Goal: Information Seeking & Learning: Find specific fact

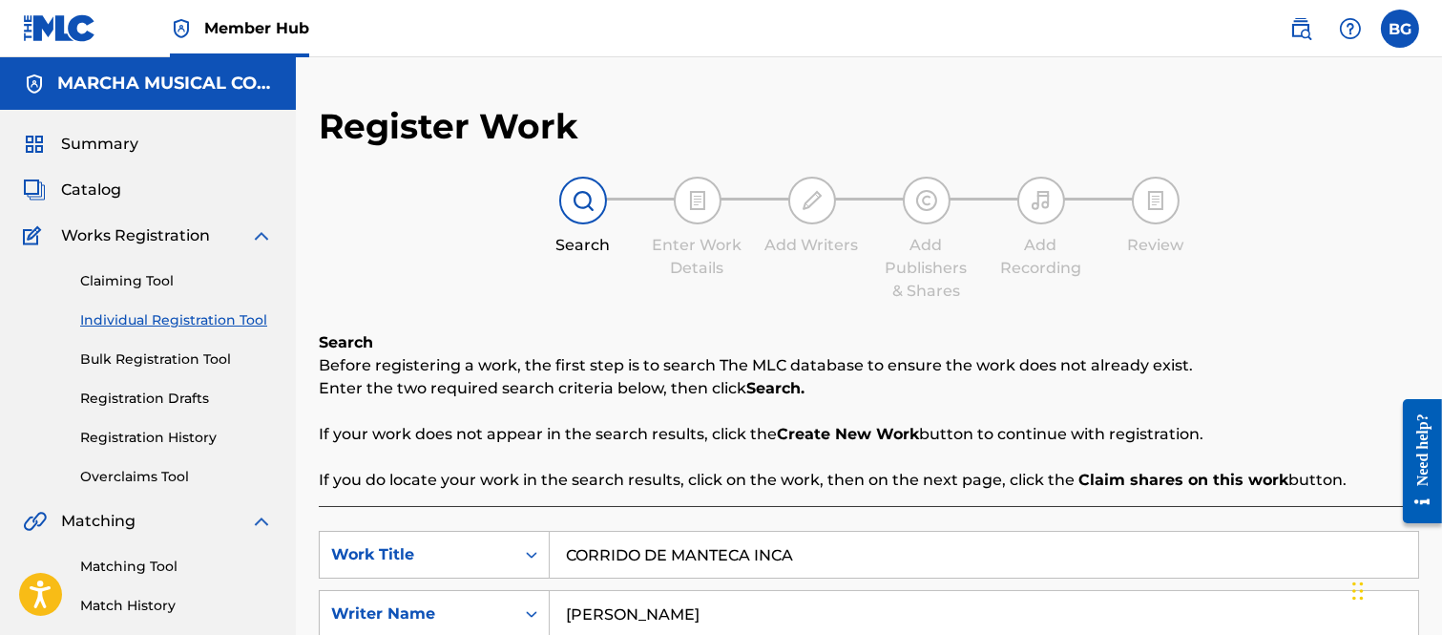
scroll to position [106, 0]
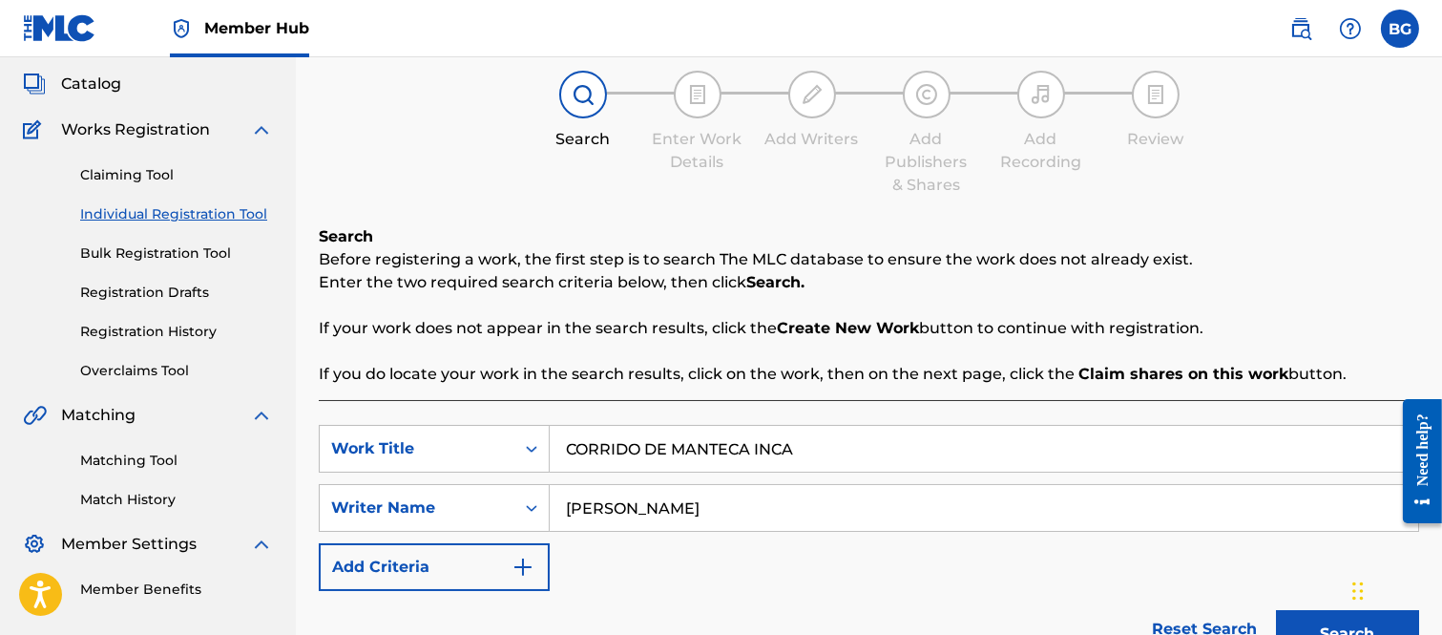
click at [831, 447] on input "CORRIDO DE MANTECA INCA" at bounding box center [984, 449] width 869 height 46
type input "CORRIDO [PERSON_NAME]"
click at [813, 500] on input "[PERSON_NAME]" at bounding box center [984, 508] width 869 height 46
type input "R"
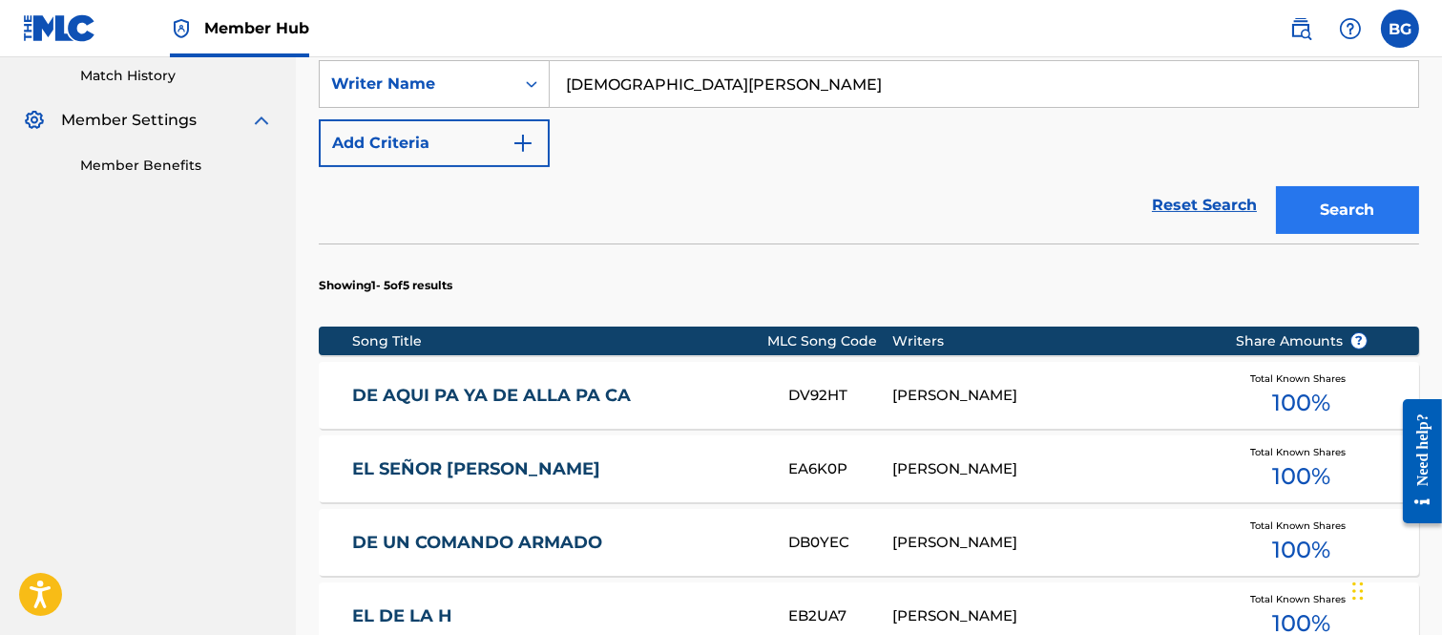
type input "[DEMOGRAPHIC_DATA][PERSON_NAME]"
click at [1313, 194] on button "Search" at bounding box center [1347, 210] width 143 height 48
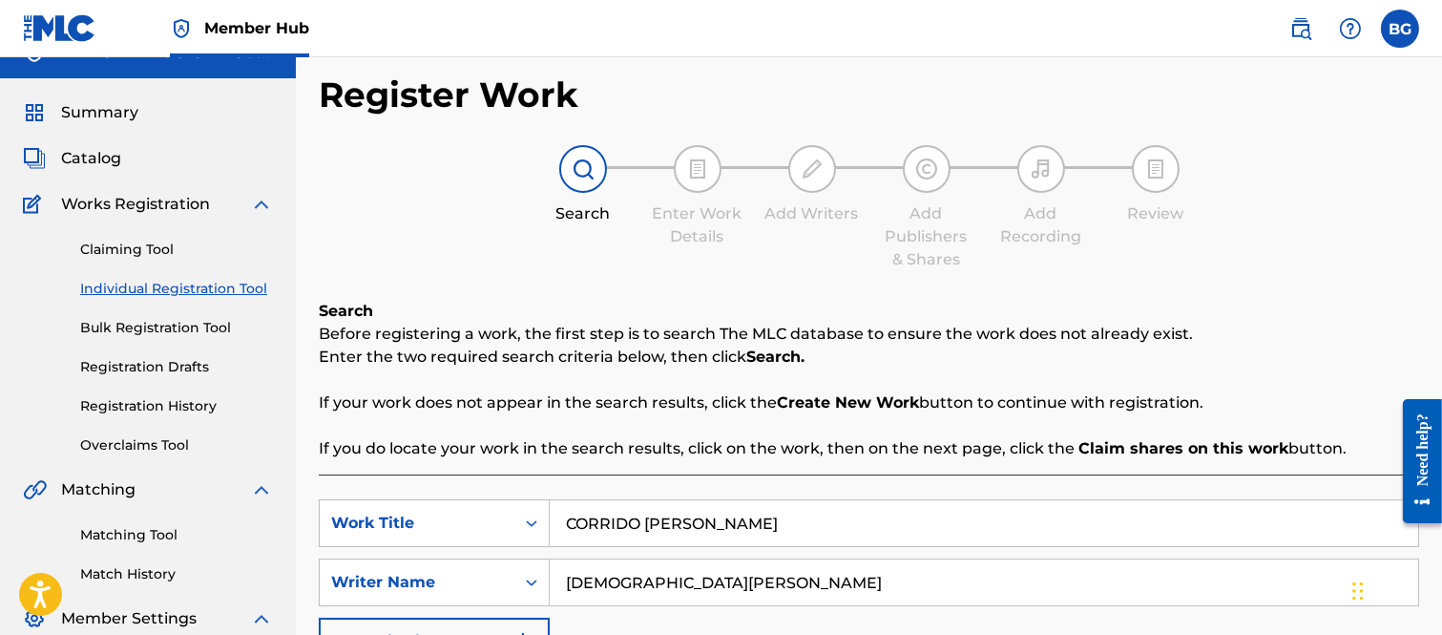
scroll to position [0, 0]
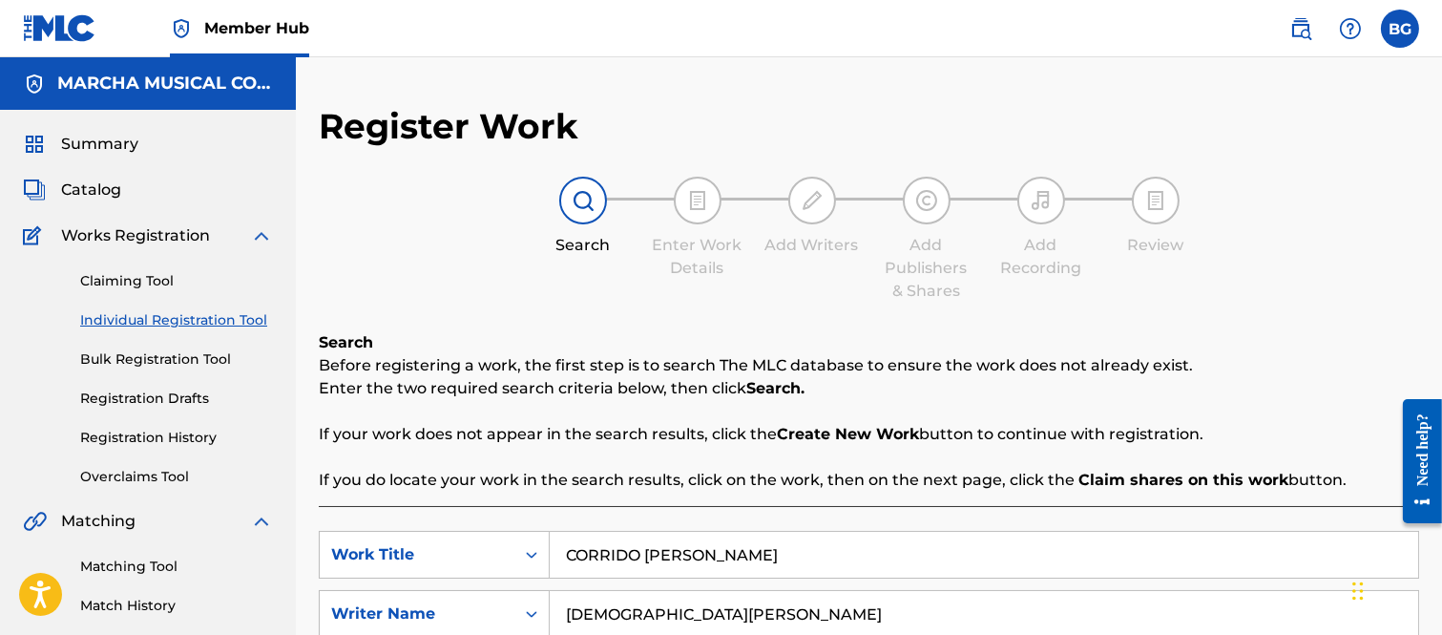
drag, startPoint x: 92, startPoint y: 184, endPoint x: 160, endPoint y: 221, distance: 77.7
click at [94, 184] on span "Catalog" at bounding box center [91, 190] width 60 height 23
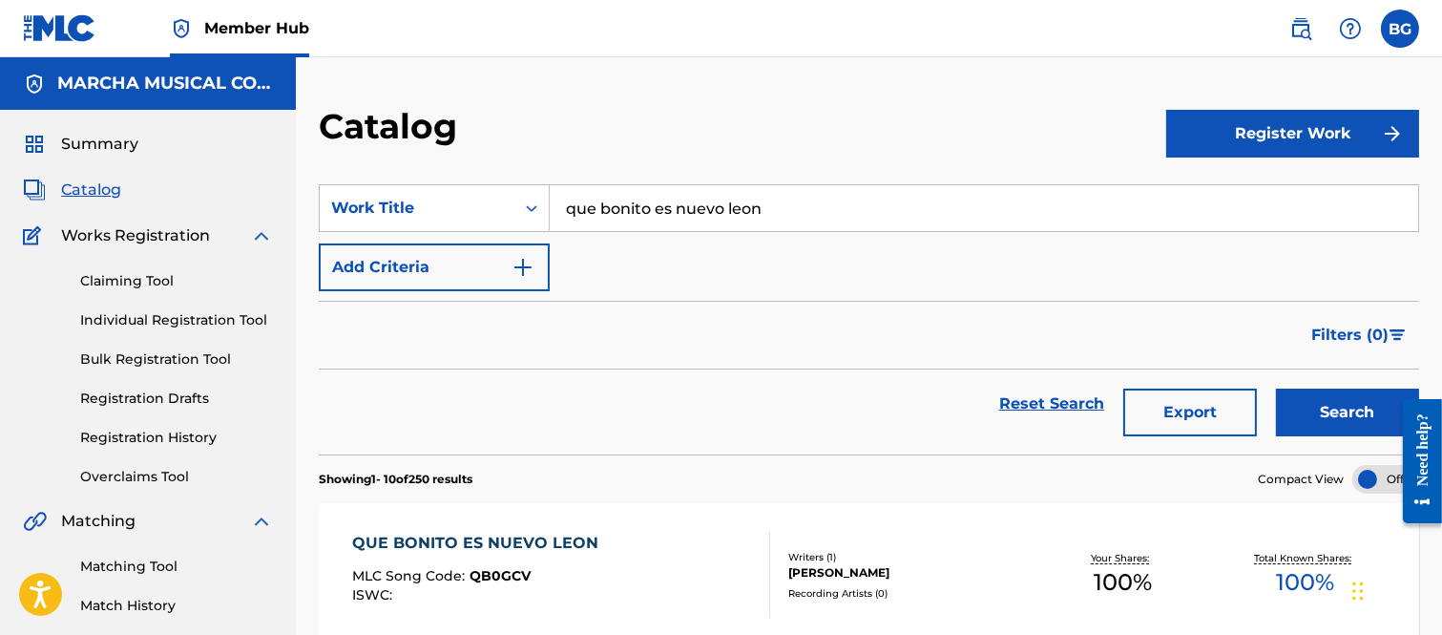
click at [830, 208] on input "que bonito es nuevo leon" at bounding box center [984, 208] width 869 height 46
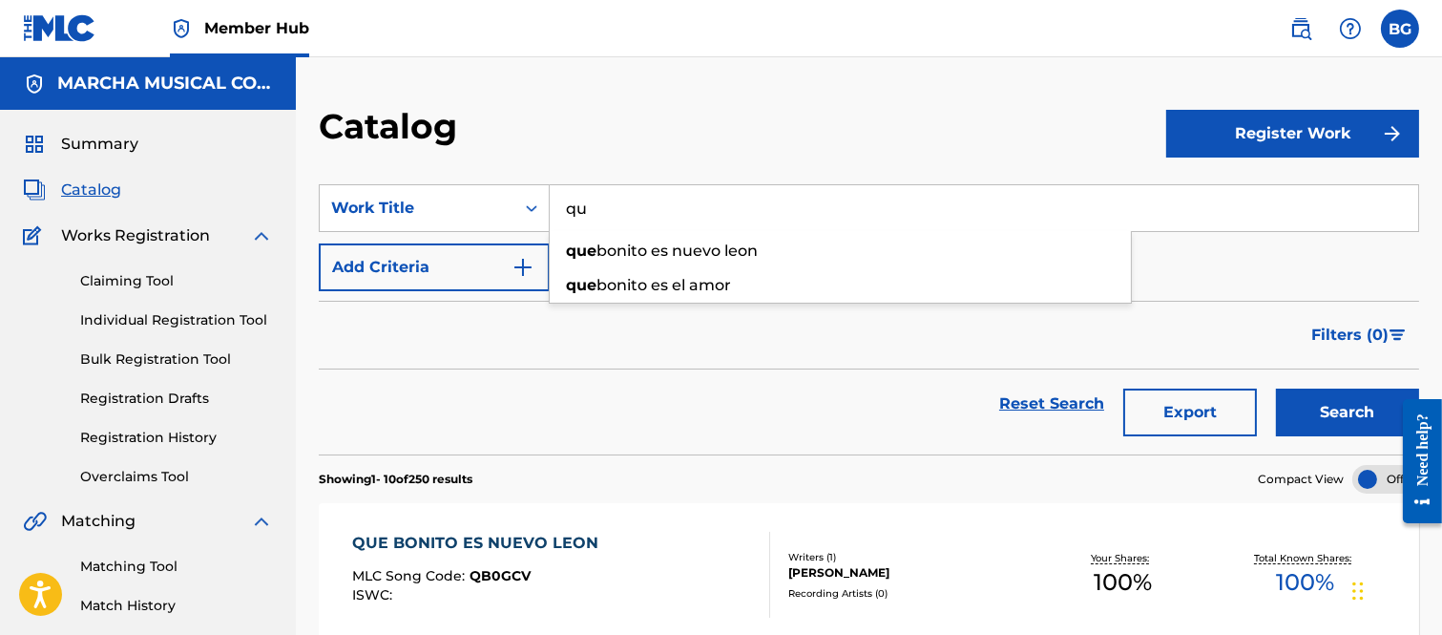
type input "q"
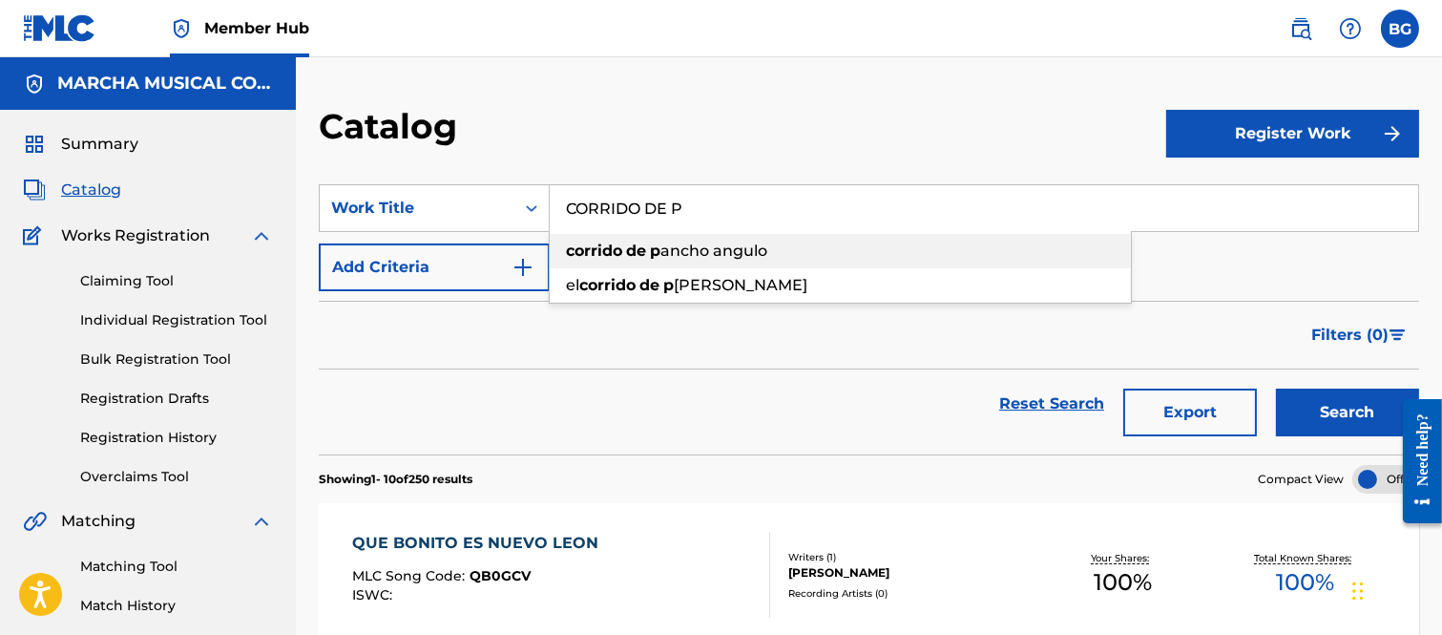
click at [647, 248] on div "corrido de p ancho angulo" at bounding box center [840, 251] width 581 height 34
type input "corrido de [PERSON_NAME]"
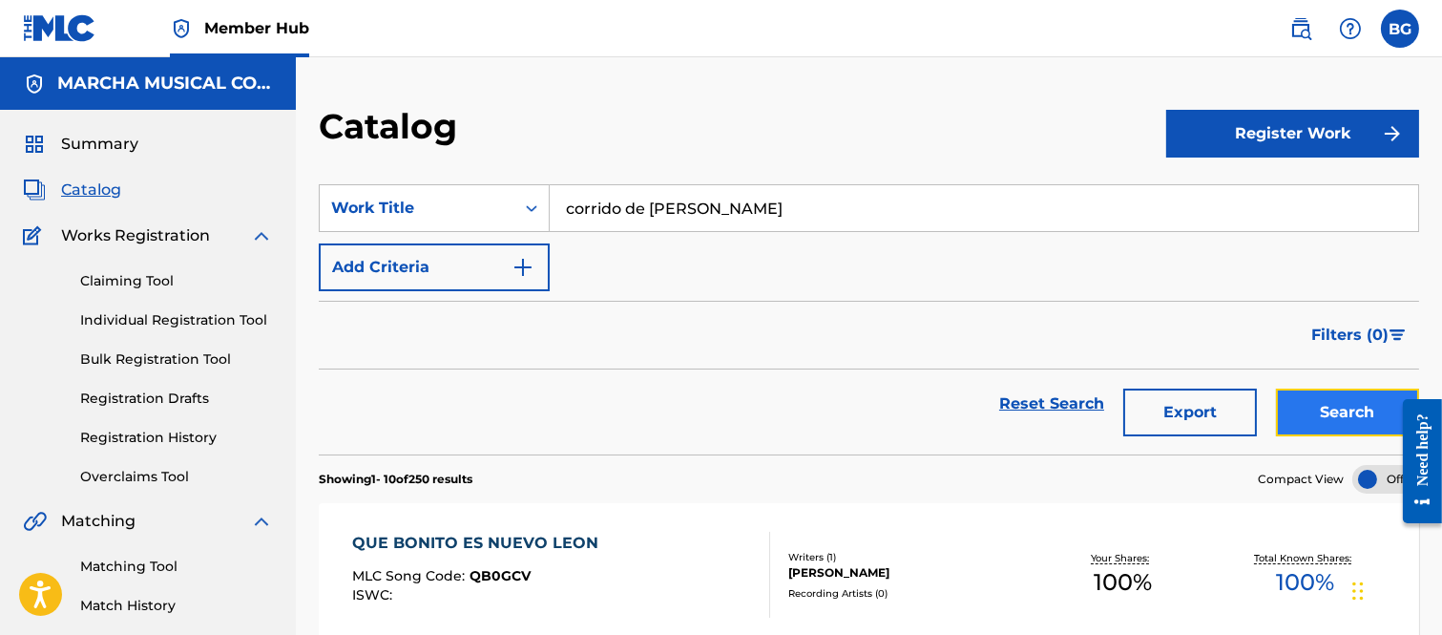
click at [1322, 412] on button "Search" at bounding box center [1347, 413] width 143 height 48
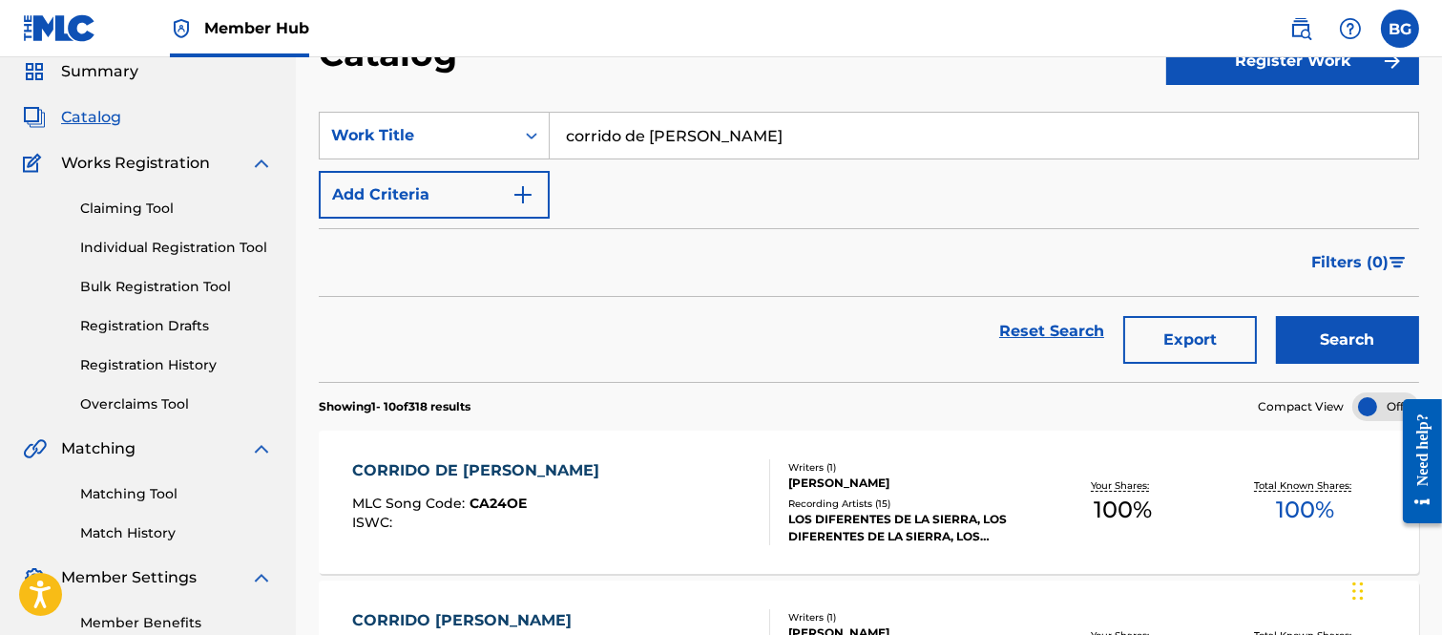
scroll to position [212, 0]
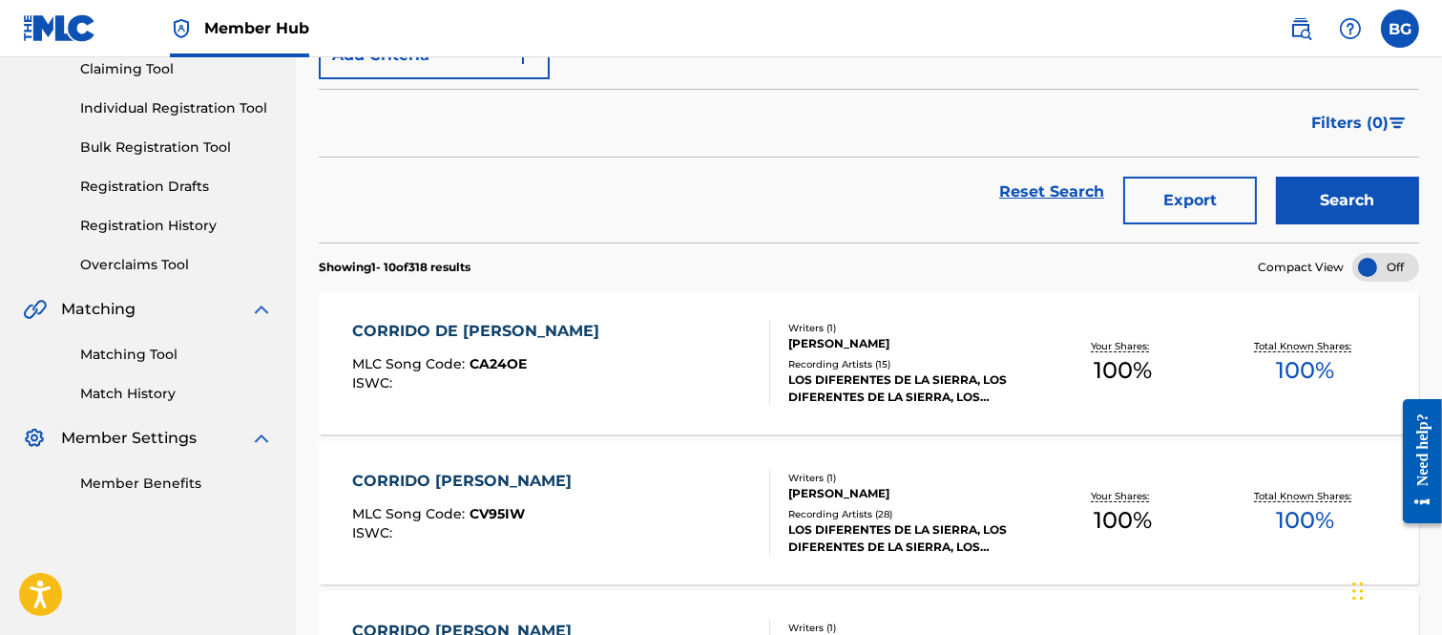
click at [472, 330] on div "CORRIDO DE [PERSON_NAME]" at bounding box center [480, 331] width 257 height 23
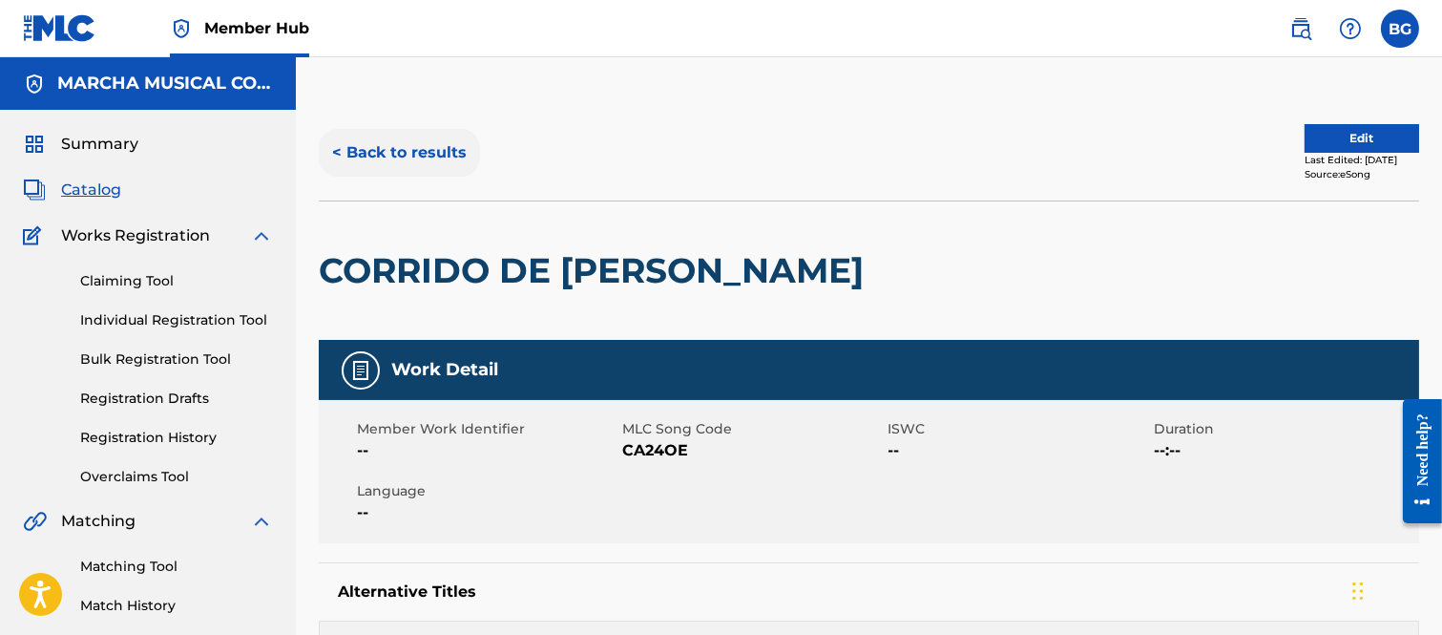
click at [335, 149] on button "< Back to results" at bounding box center [399, 153] width 161 height 48
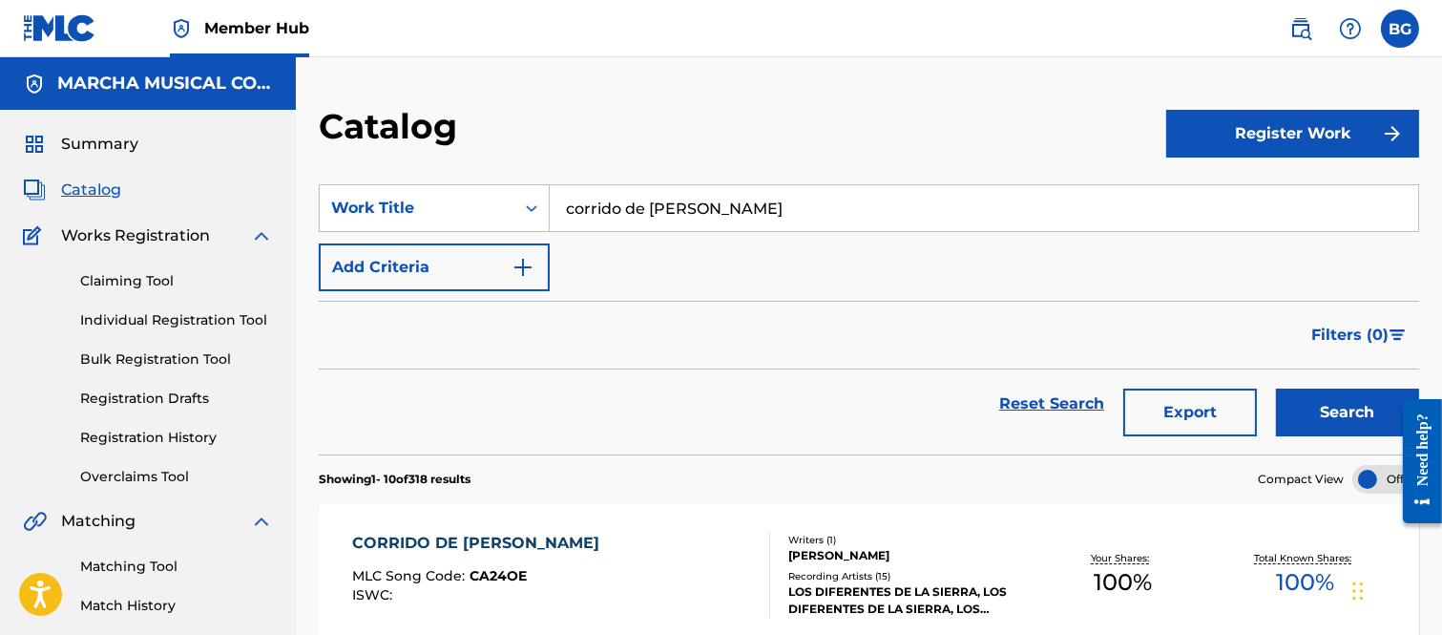
click at [788, 202] on input "corrido de [PERSON_NAME]" at bounding box center [984, 208] width 869 height 46
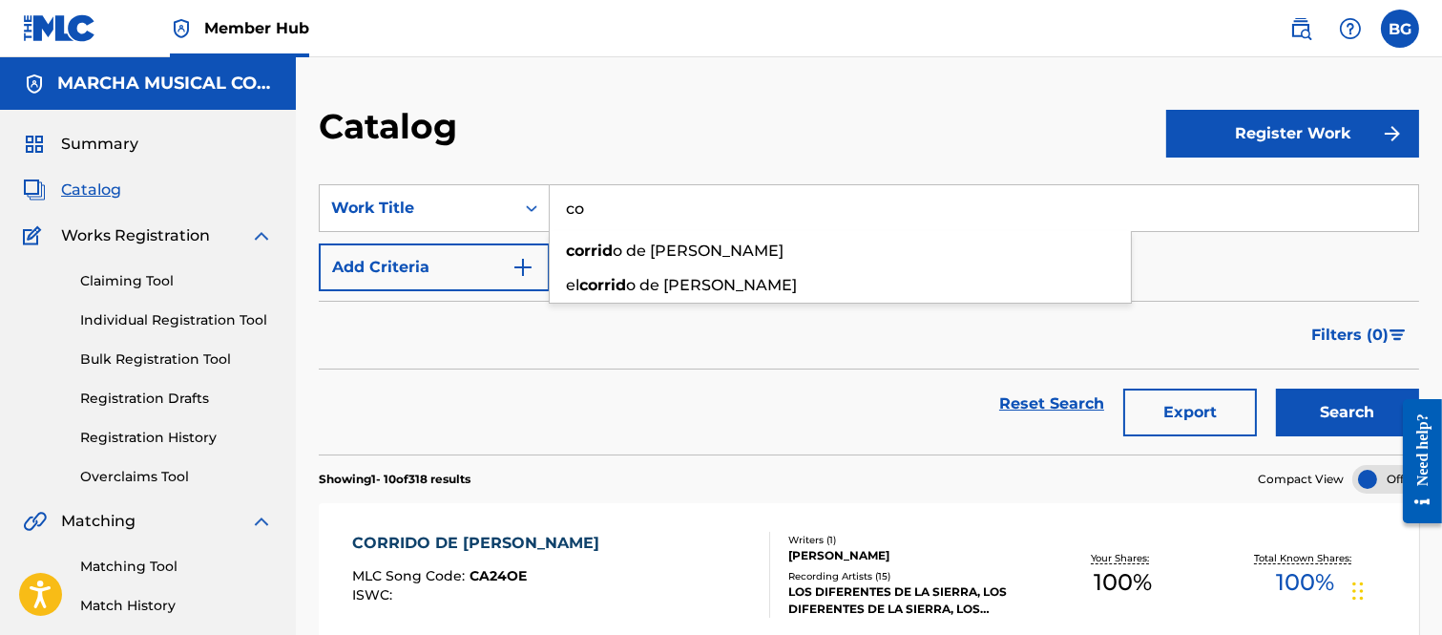
type input "c"
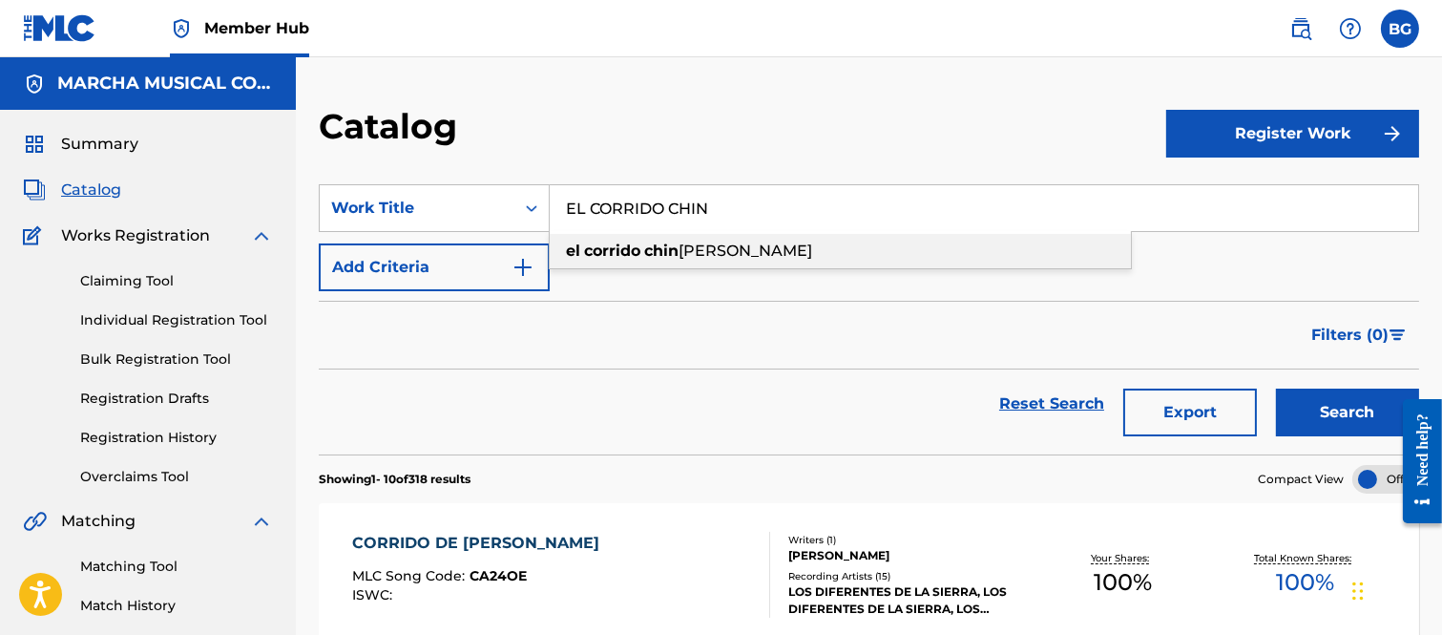
click at [727, 245] on span "[PERSON_NAME]" at bounding box center [746, 251] width 134 height 18
type input "el corrido chingon [PERSON_NAME]"
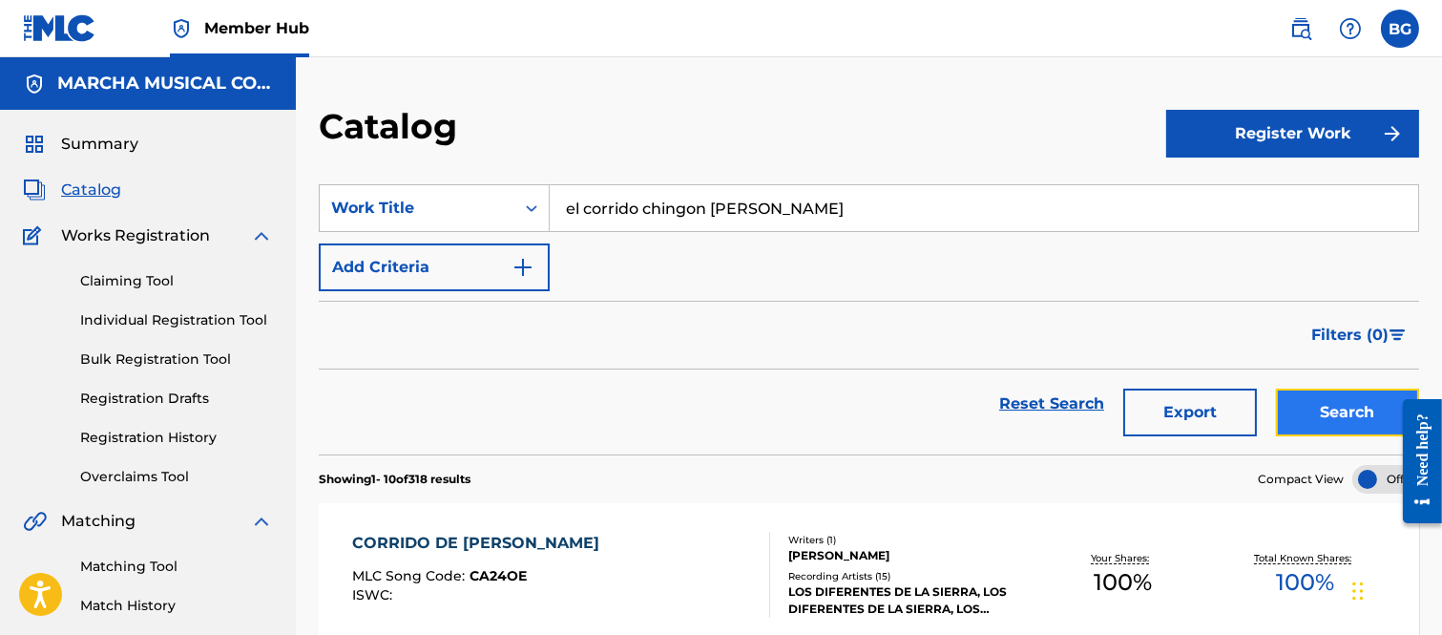
click at [1333, 408] on button "Search" at bounding box center [1347, 413] width 143 height 48
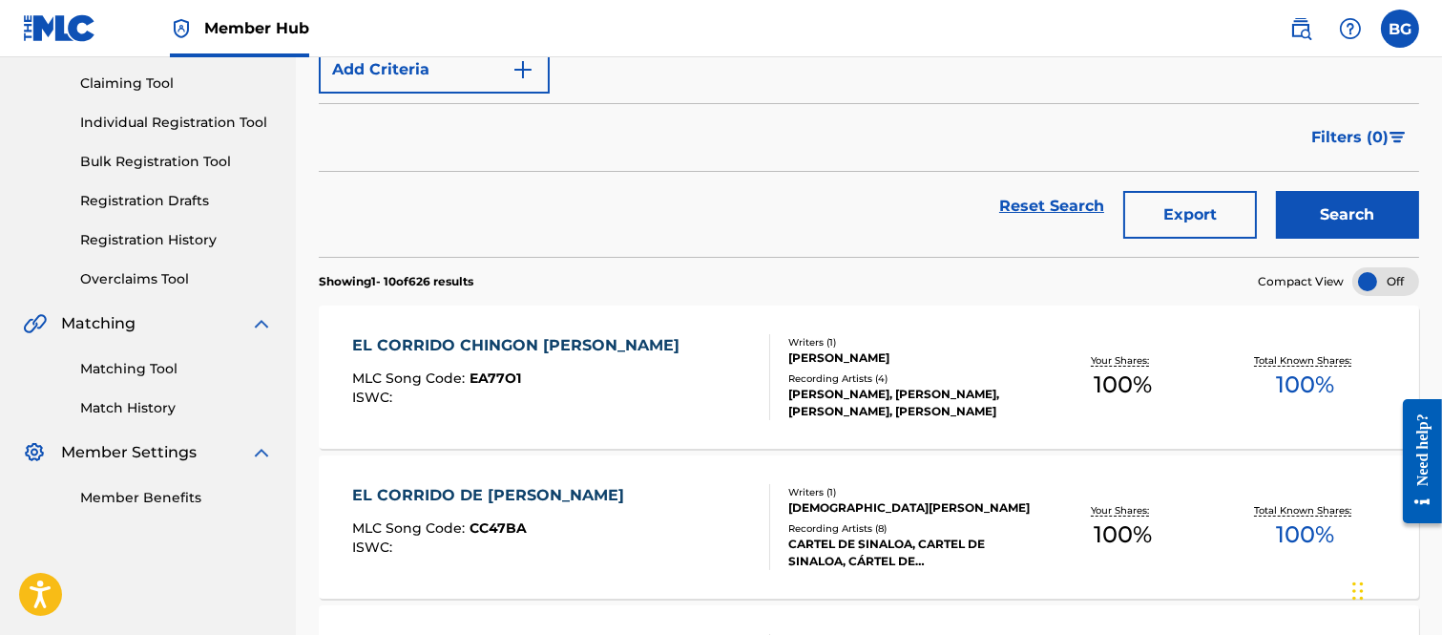
scroll to position [212, 0]
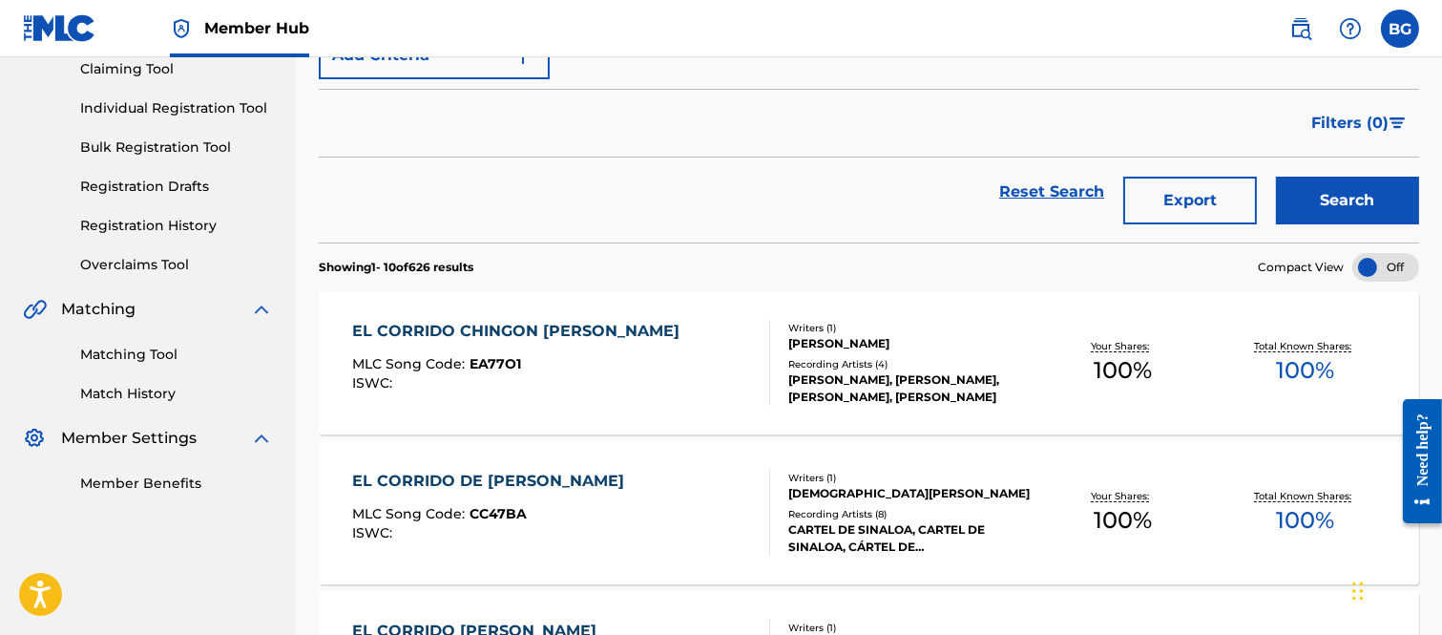
click at [474, 329] on div "EL CORRIDO CHINGON [PERSON_NAME]" at bounding box center [520, 331] width 337 height 23
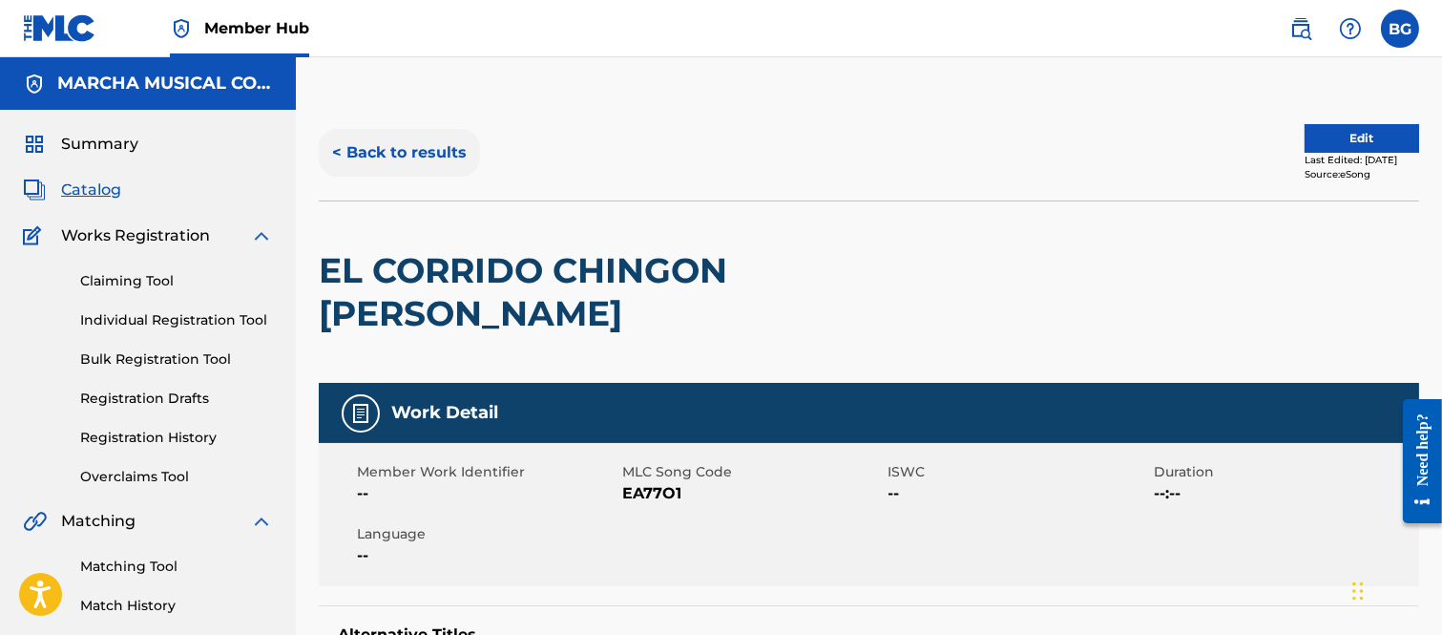
click at [340, 149] on button "< Back to results" at bounding box center [399, 153] width 161 height 48
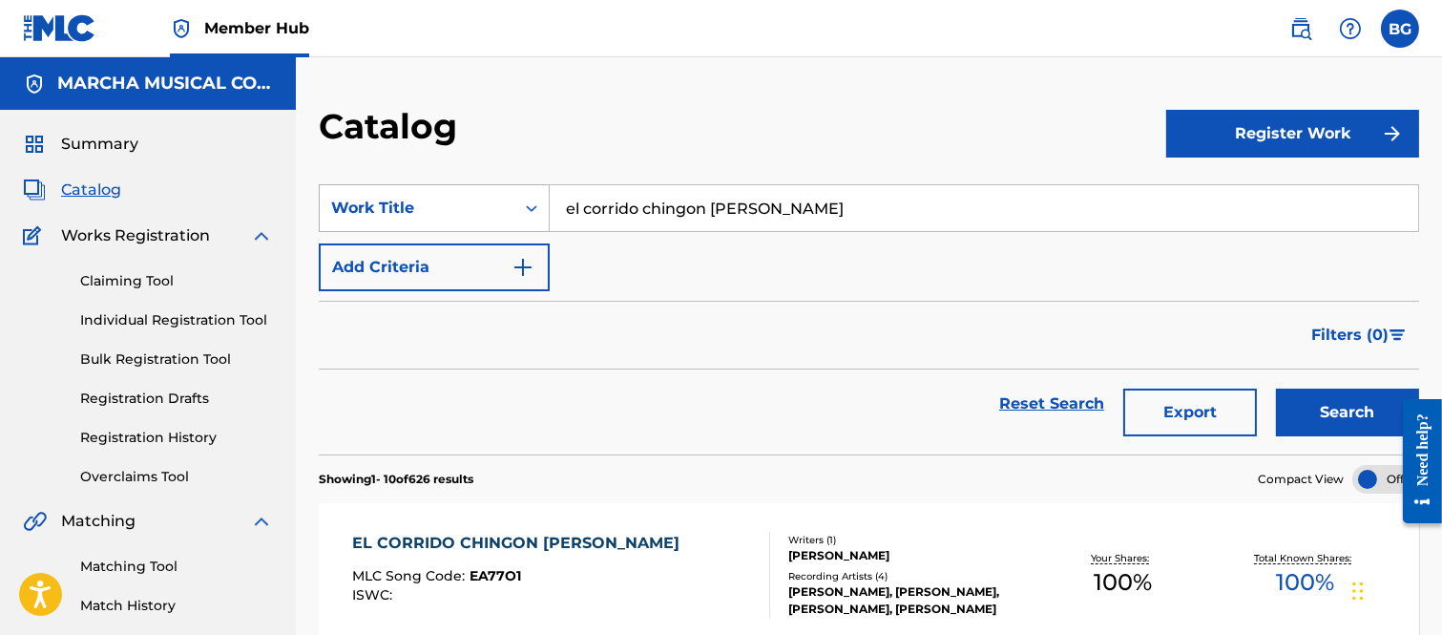
click at [535, 207] on icon "Search Form" at bounding box center [531, 208] width 11 height 7
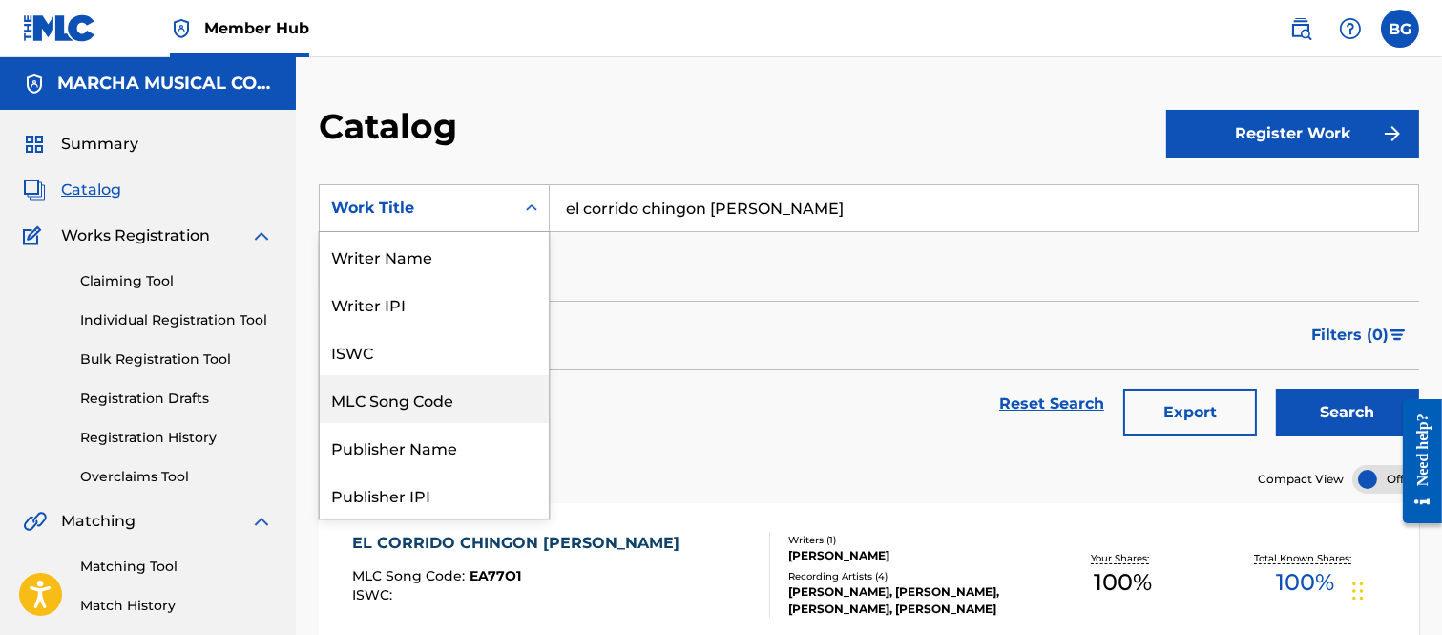
click at [440, 401] on div "MLC Song Code" at bounding box center [434, 399] width 229 height 48
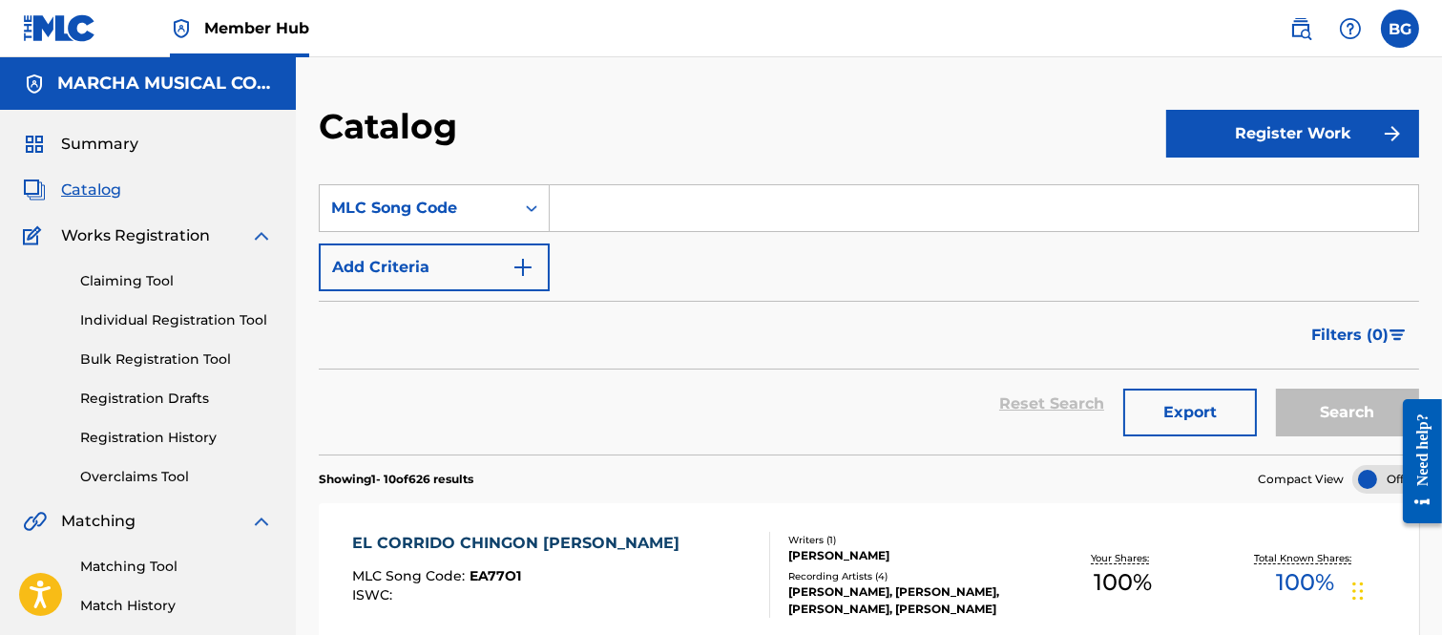
click at [618, 204] on input "Search Form" at bounding box center [984, 208] width 869 height 46
paste input "EA7EOI"
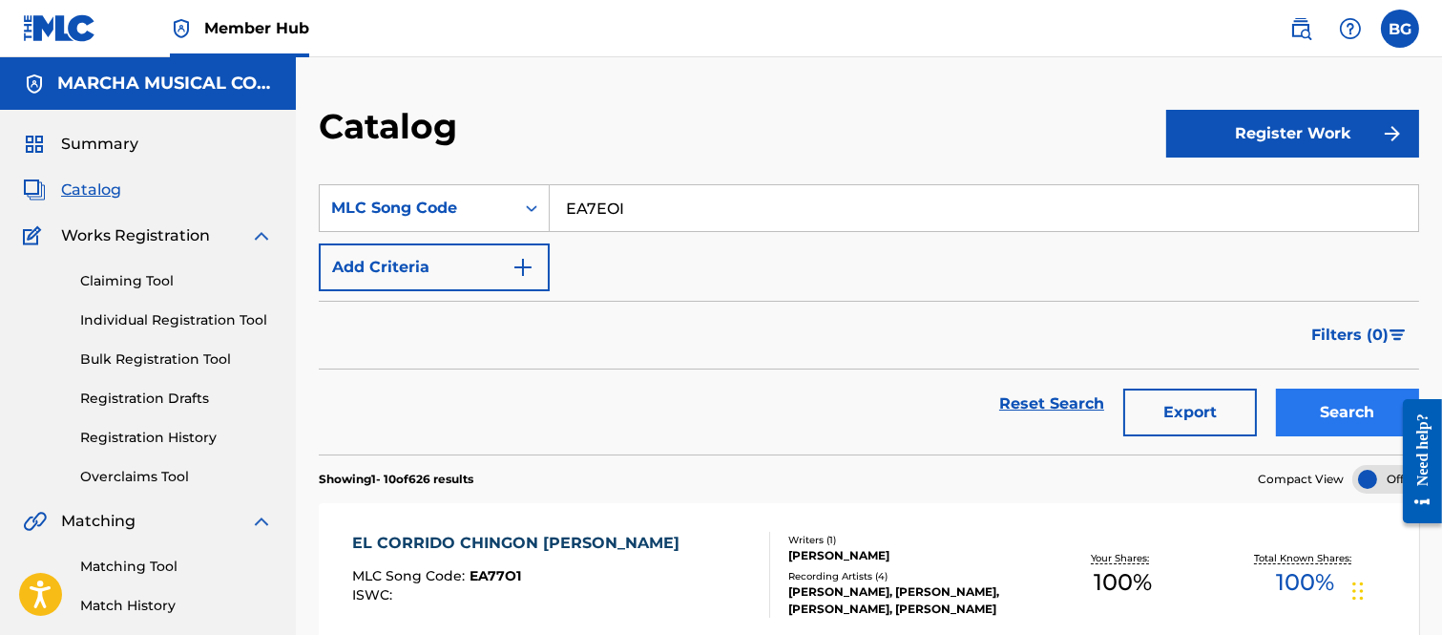
type input "EA7EOI"
drag, startPoint x: 1317, startPoint y: 411, endPoint x: 1310, endPoint y: 402, distance: 12.2
click at [1317, 409] on button "Search" at bounding box center [1347, 413] width 143 height 48
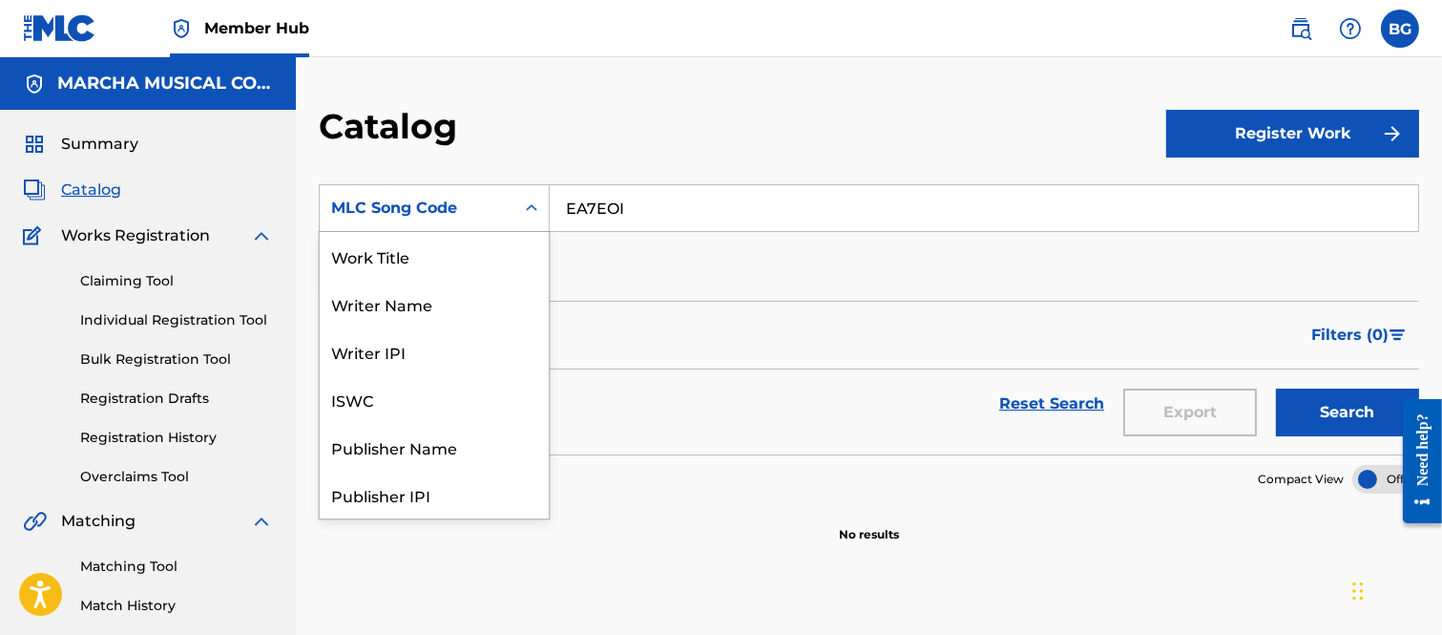
click at [528, 204] on icon "Search Form" at bounding box center [531, 208] width 19 height 19
click at [370, 253] on div "Work Title" at bounding box center [434, 256] width 229 height 48
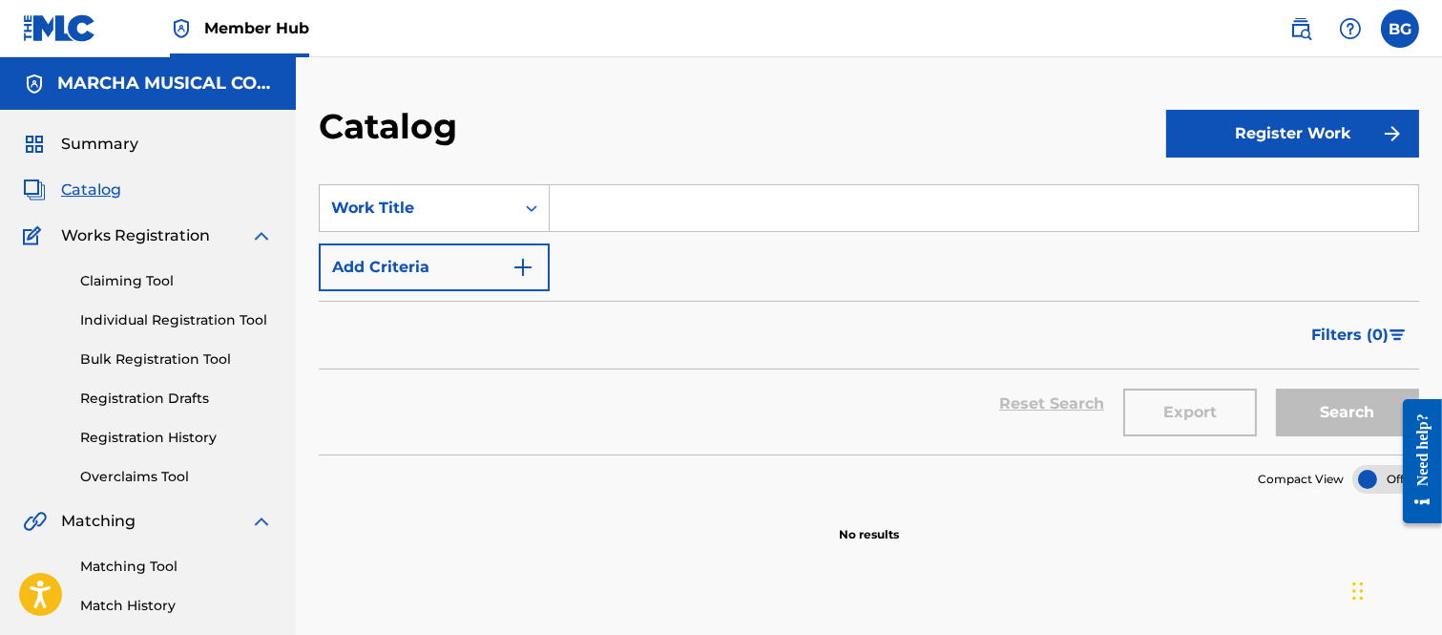
click at [636, 205] on input "Search Form" at bounding box center [984, 208] width 869 height 46
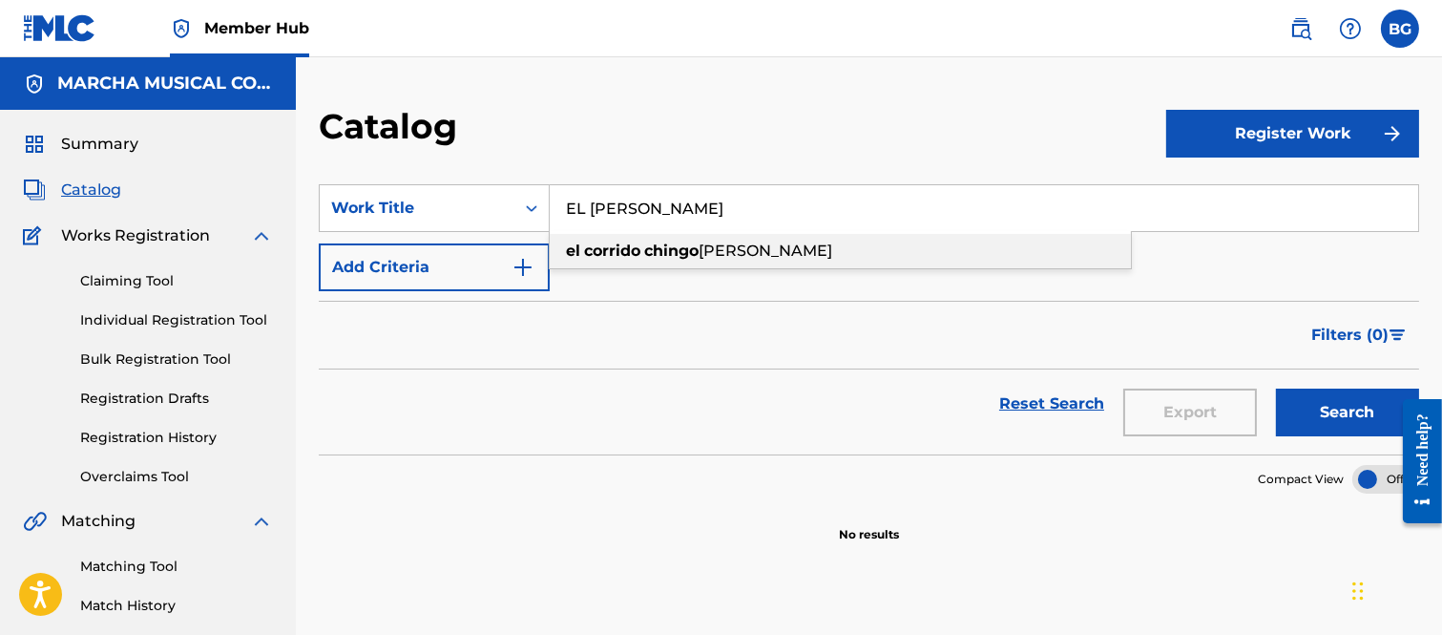
click at [722, 249] on span "[PERSON_NAME]" at bounding box center [766, 251] width 134 height 18
type input "el corrido chingon [PERSON_NAME]"
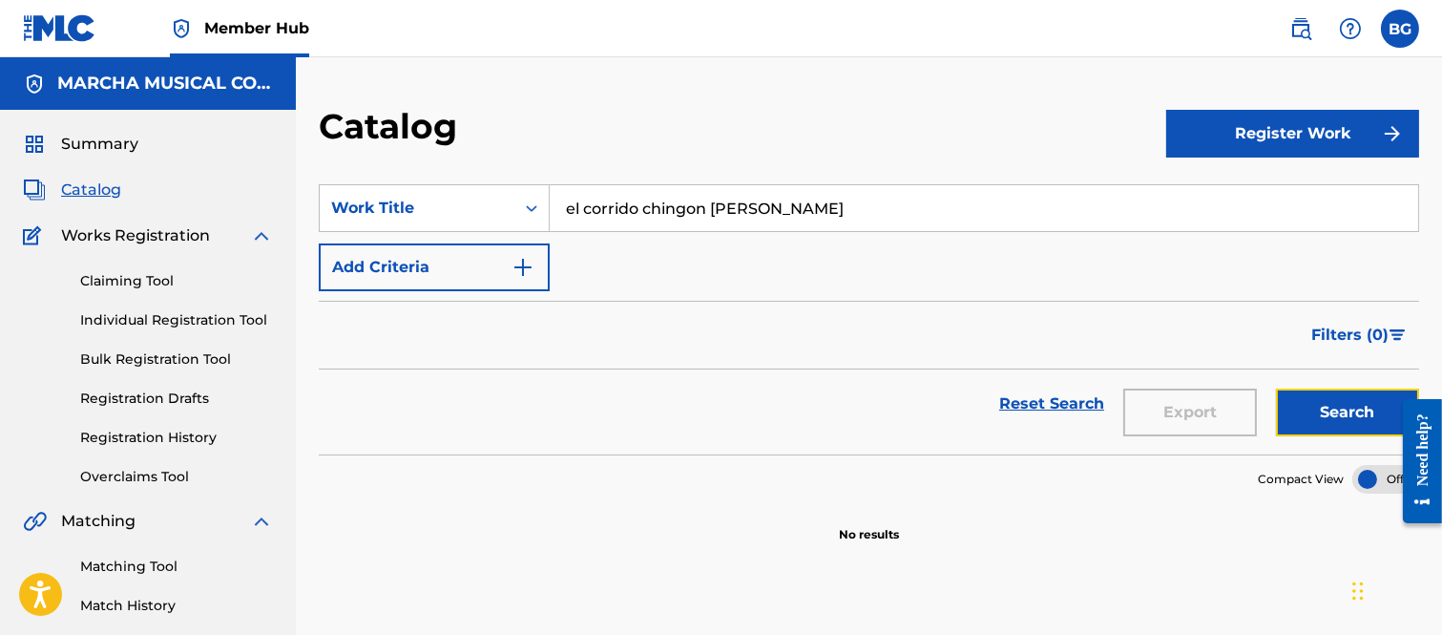
drag, startPoint x: 1318, startPoint y: 405, endPoint x: 1226, endPoint y: 380, distance: 95.9
click at [1320, 402] on button "Search" at bounding box center [1347, 413] width 143 height 48
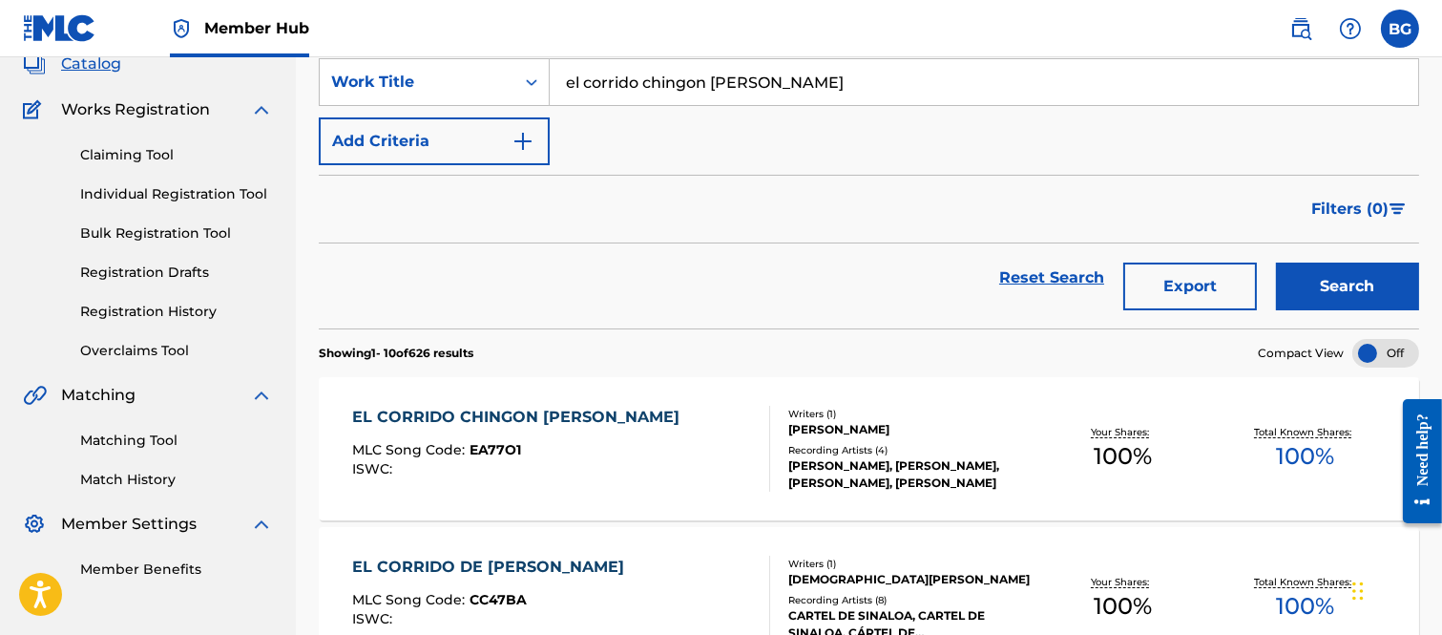
scroll to position [212, 0]
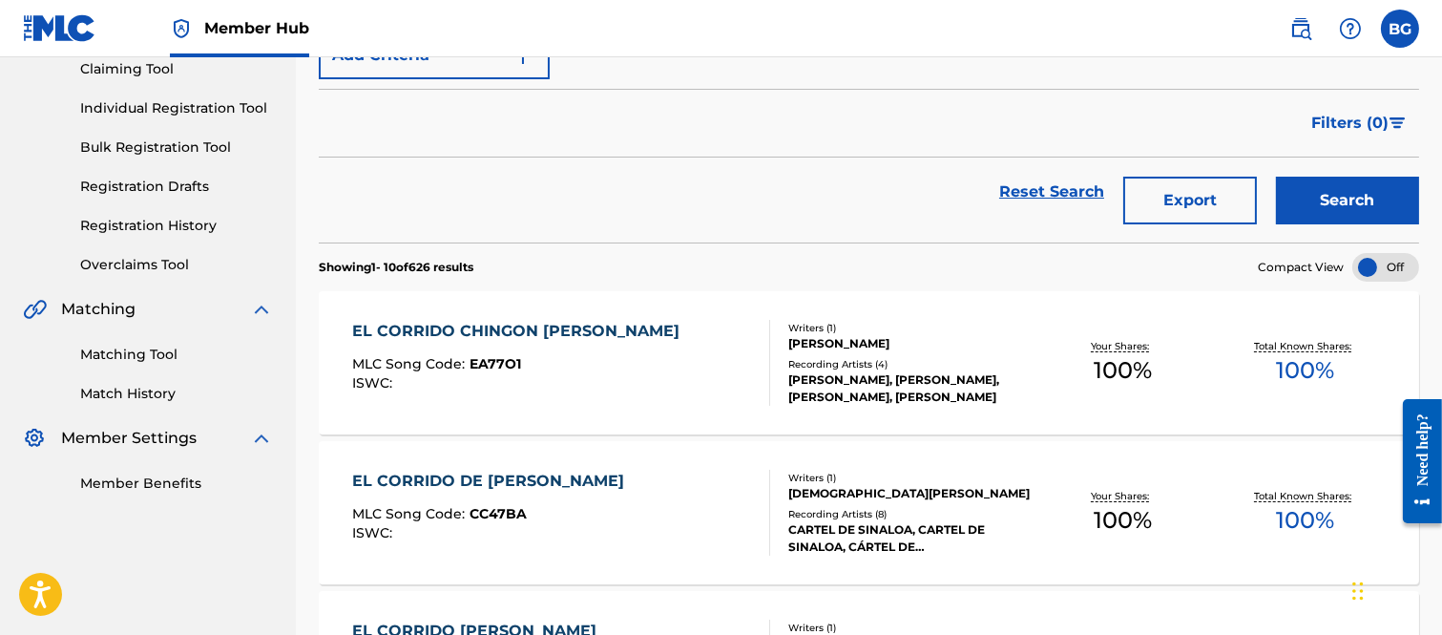
click at [501, 334] on div "EL CORRIDO CHINGON [PERSON_NAME]" at bounding box center [520, 331] width 337 height 23
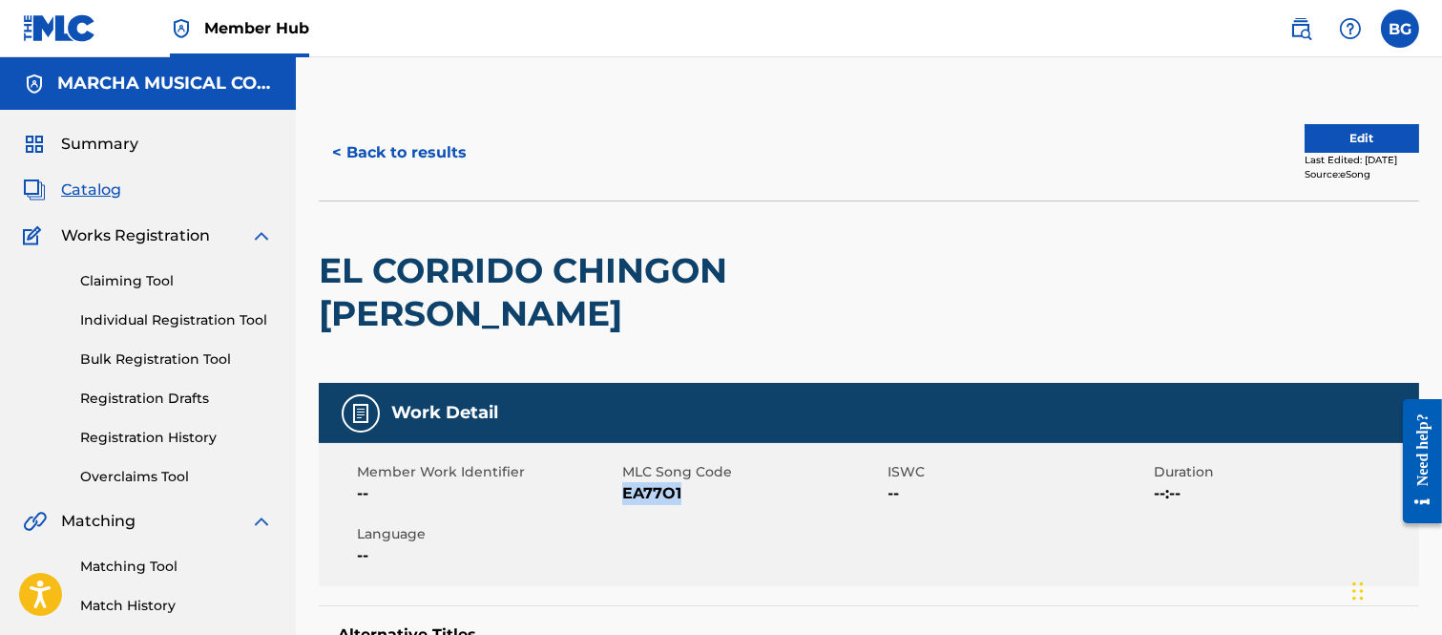
drag, startPoint x: 624, startPoint y: 451, endPoint x: 681, endPoint y: 450, distance: 56.3
click at [681, 482] on span "EA77O1" at bounding box center [752, 493] width 261 height 23
copy span "EA77O1"
click at [857, 124] on div "< Back to results Edit Last Edited: [DATE] Source: eSong" at bounding box center [869, 152] width 1101 height 95
click at [340, 148] on button "< Back to results" at bounding box center [399, 153] width 161 height 48
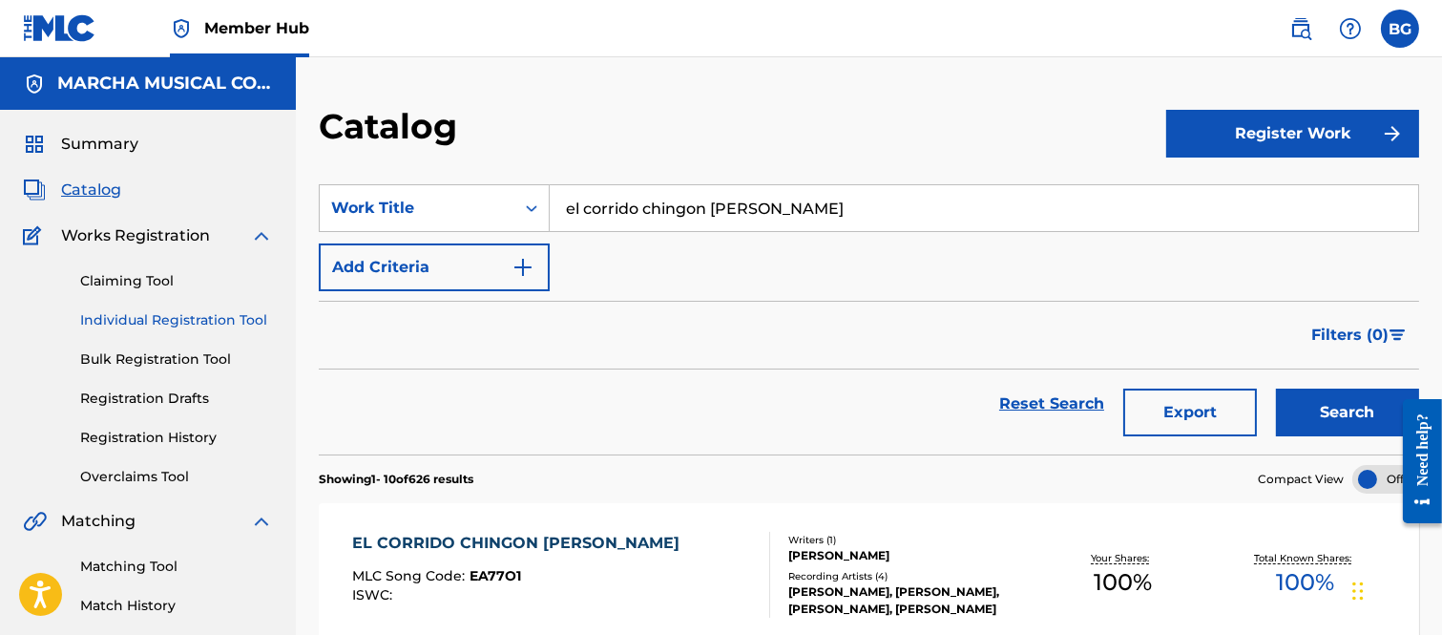
drag, startPoint x: 148, startPoint y: 319, endPoint x: 207, endPoint y: 326, distance: 59.7
click at [148, 318] on link "Individual Registration Tool" at bounding box center [176, 320] width 193 height 20
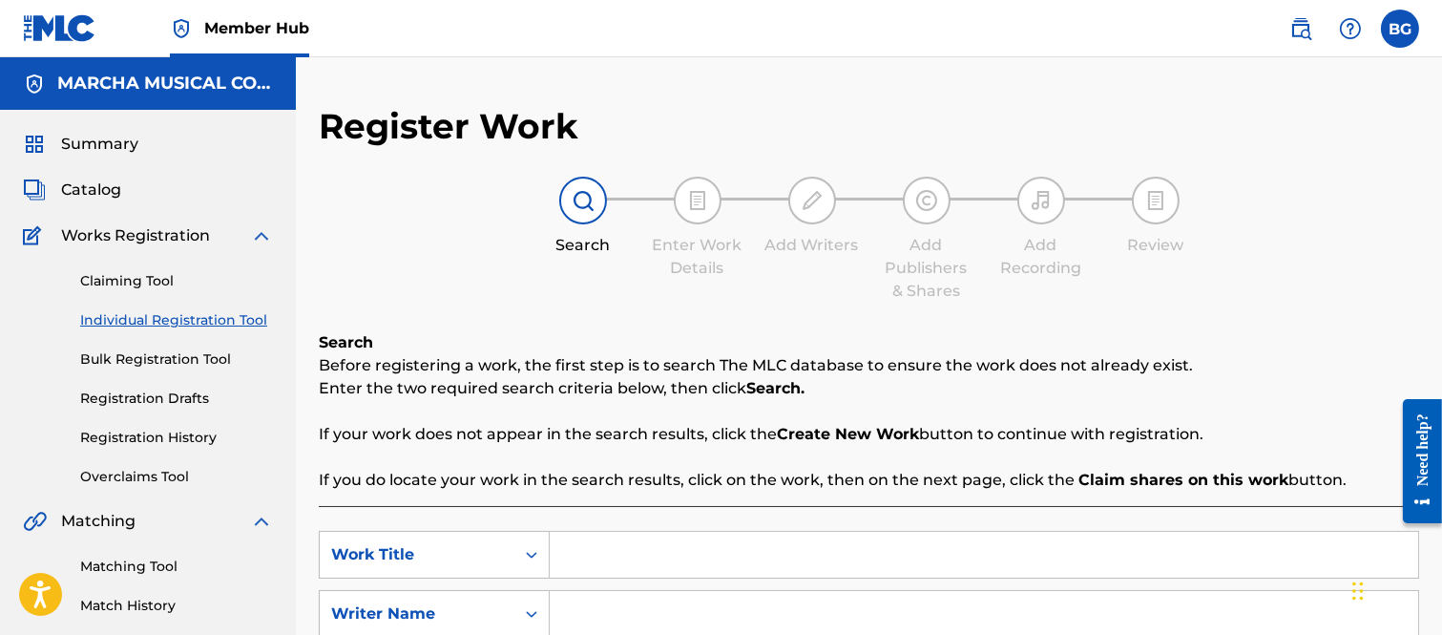
click at [661, 552] on input "Search Form" at bounding box center [984, 555] width 869 height 46
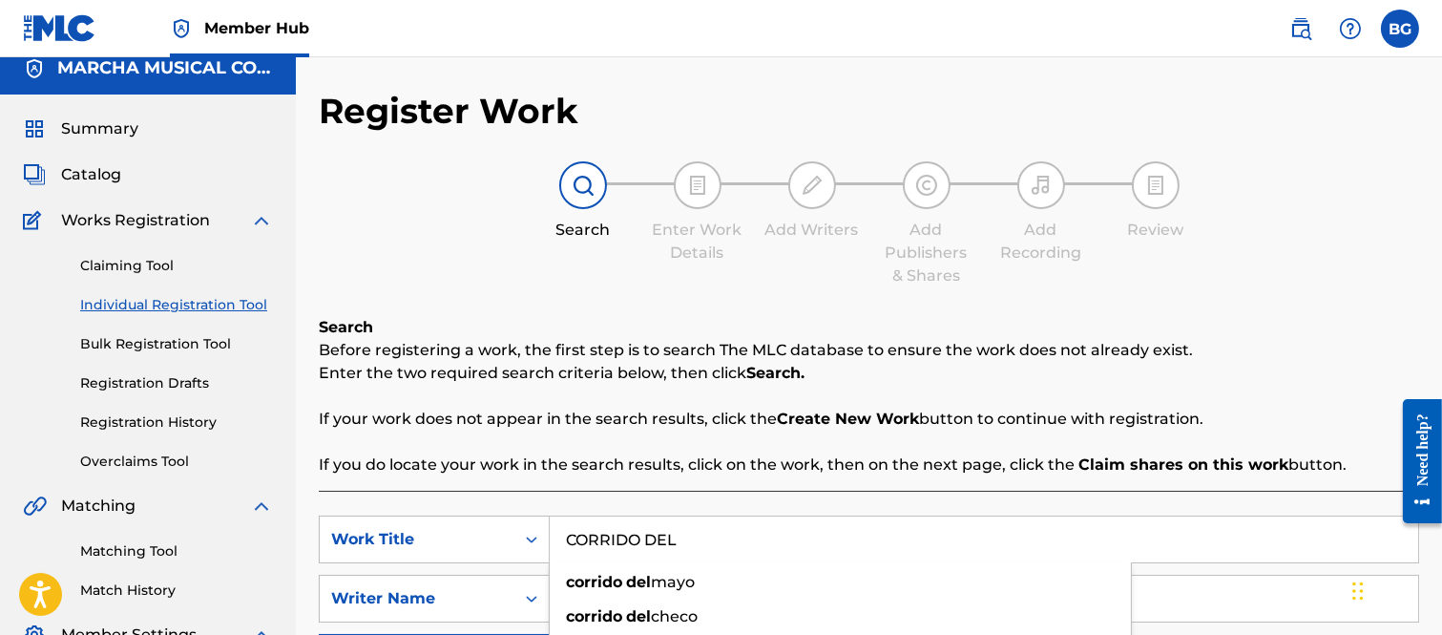
scroll to position [296, 0]
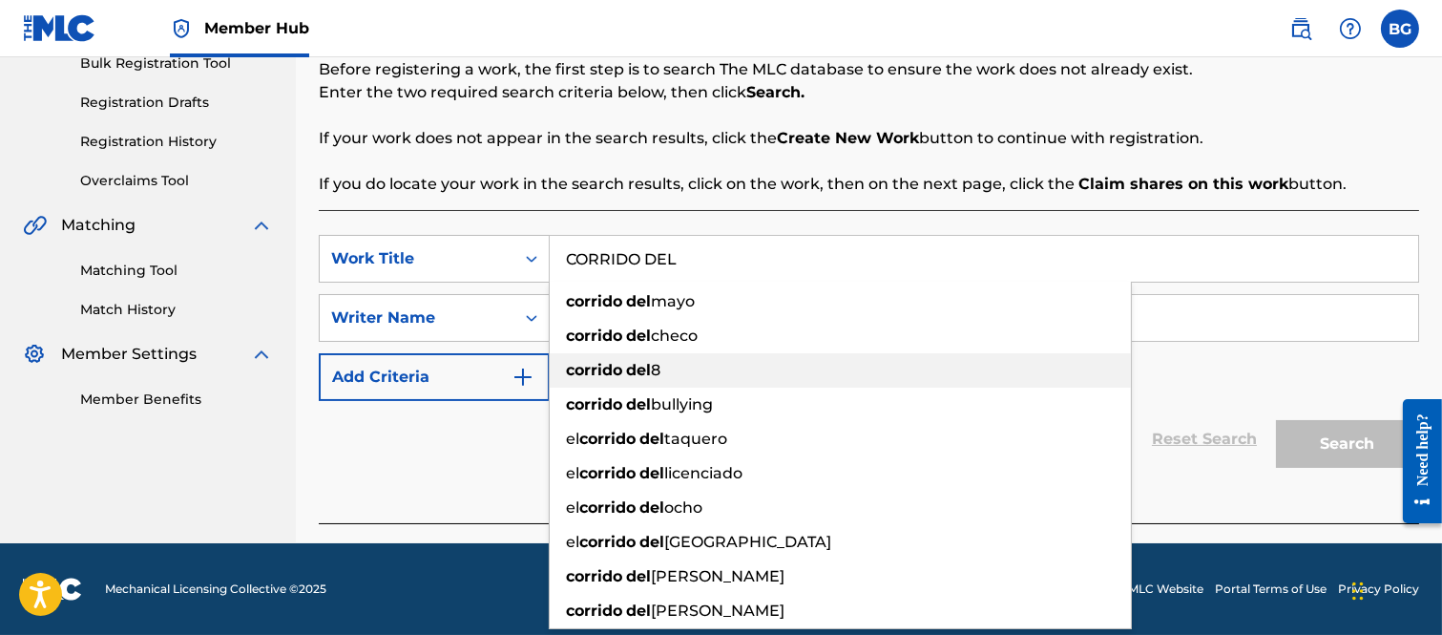
click at [621, 367] on strong "corrido" at bounding box center [594, 370] width 56 height 18
type input "corrido del 8"
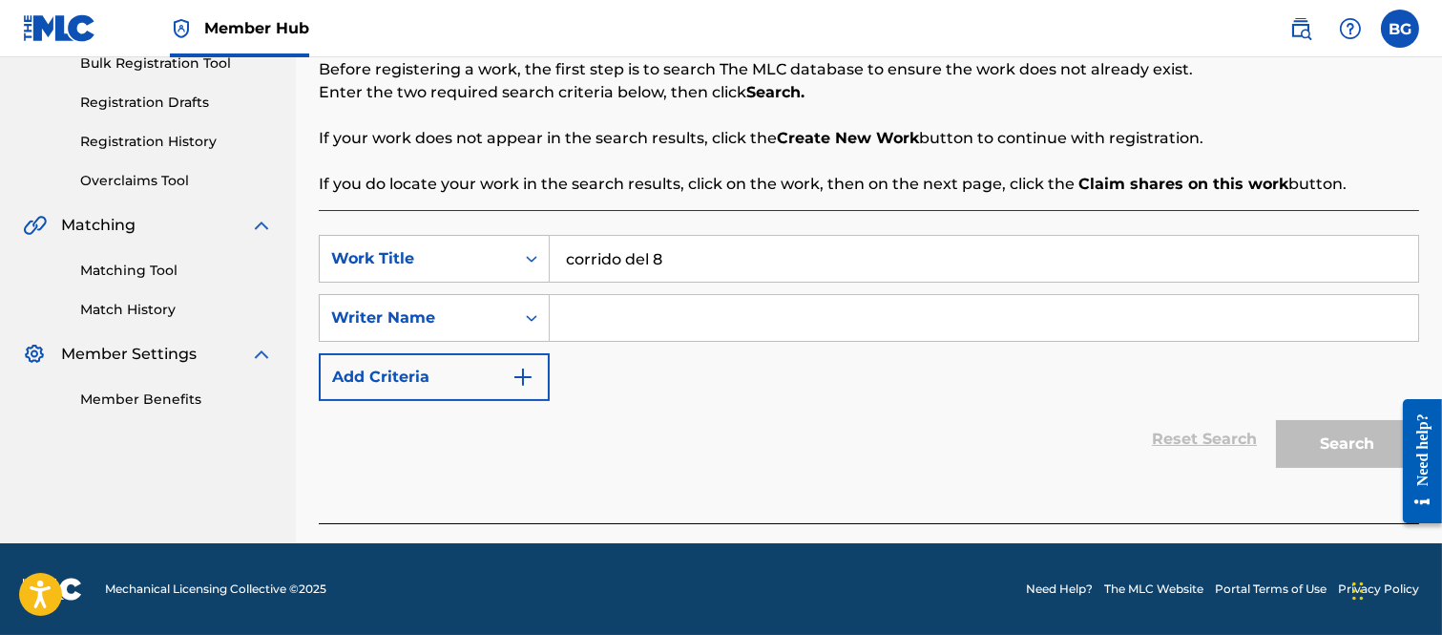
click at [598, 311] on input "Search Form" at bounding box center [984, 318] width 869 height 46
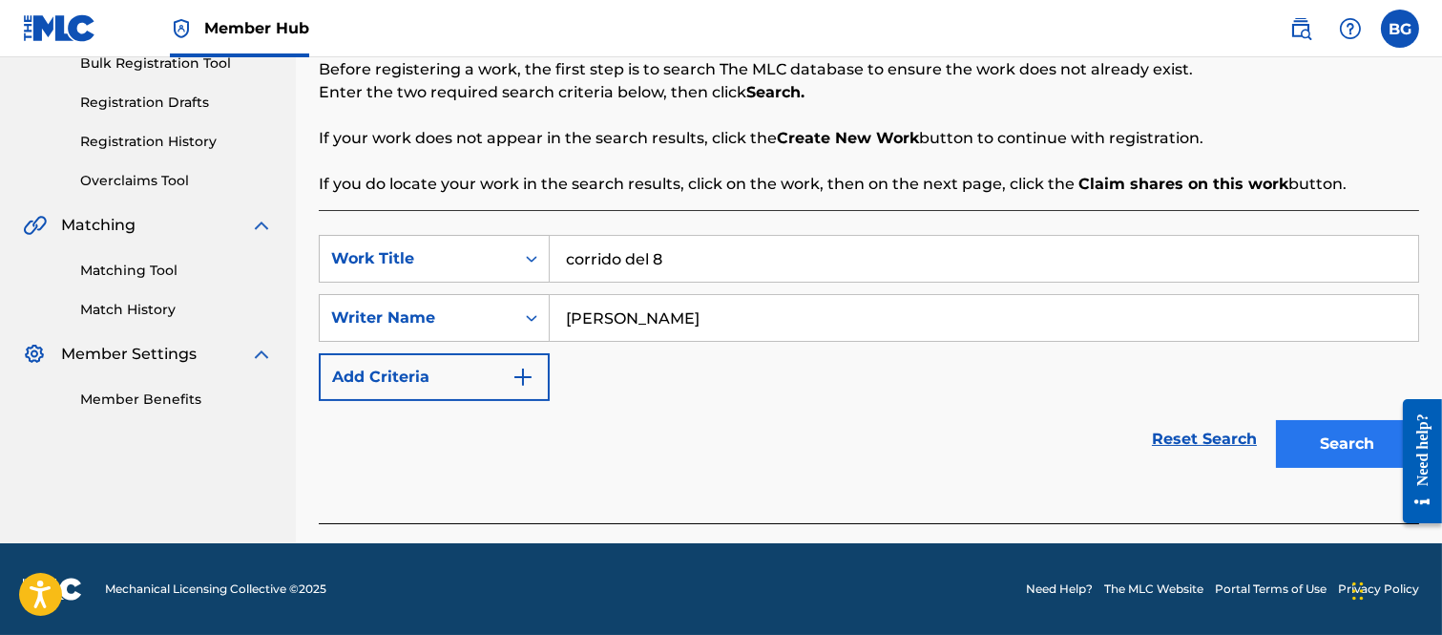
type input "[PERSON_NAME]"
click at [1336, 432] on button "Search" at bounding box center [1347, 444] width 143 height 48
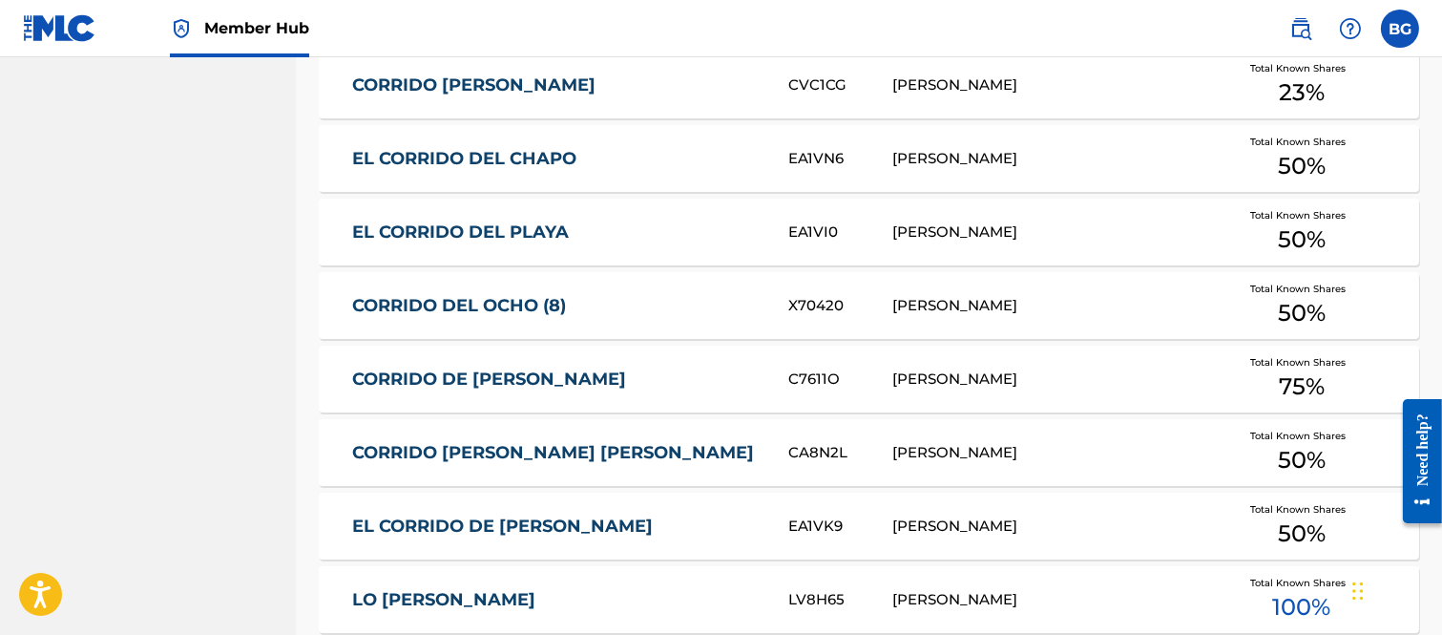
scroll to position [932, 0]
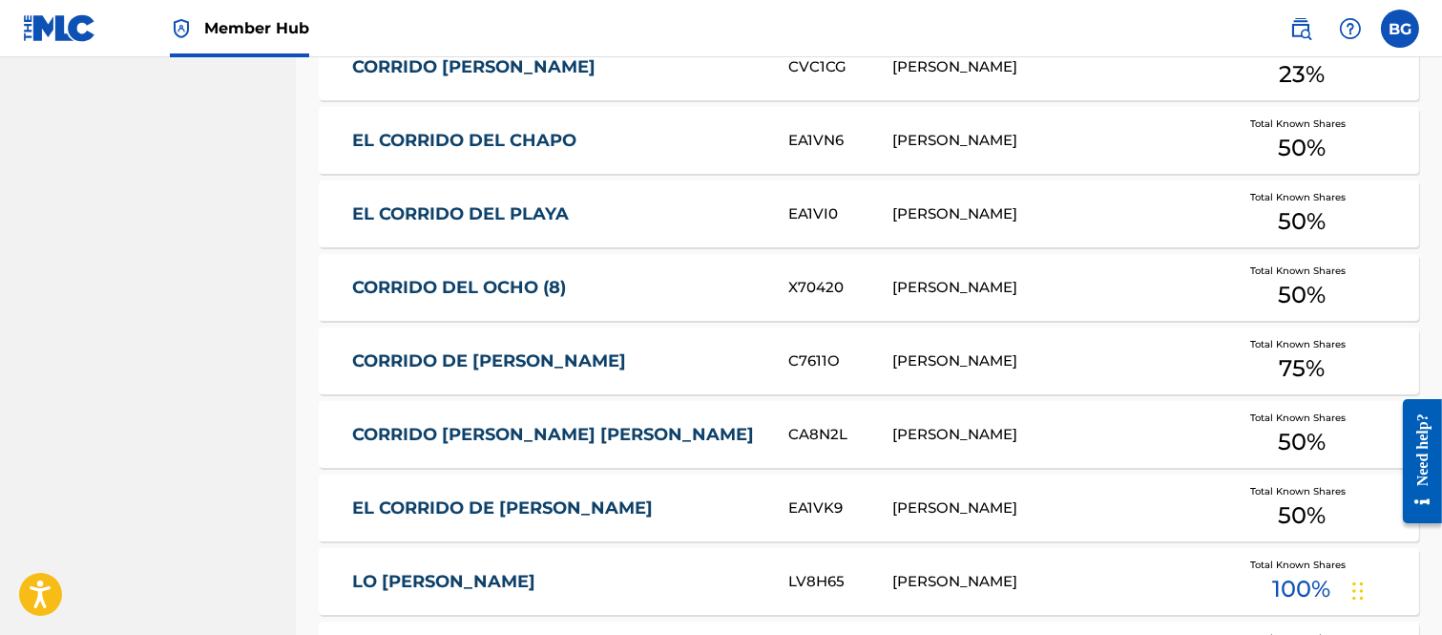
click at [480, 286] on link "CORRIDO DEL OCHO (8)" at bounding box center [557, 288] width 410 height 22
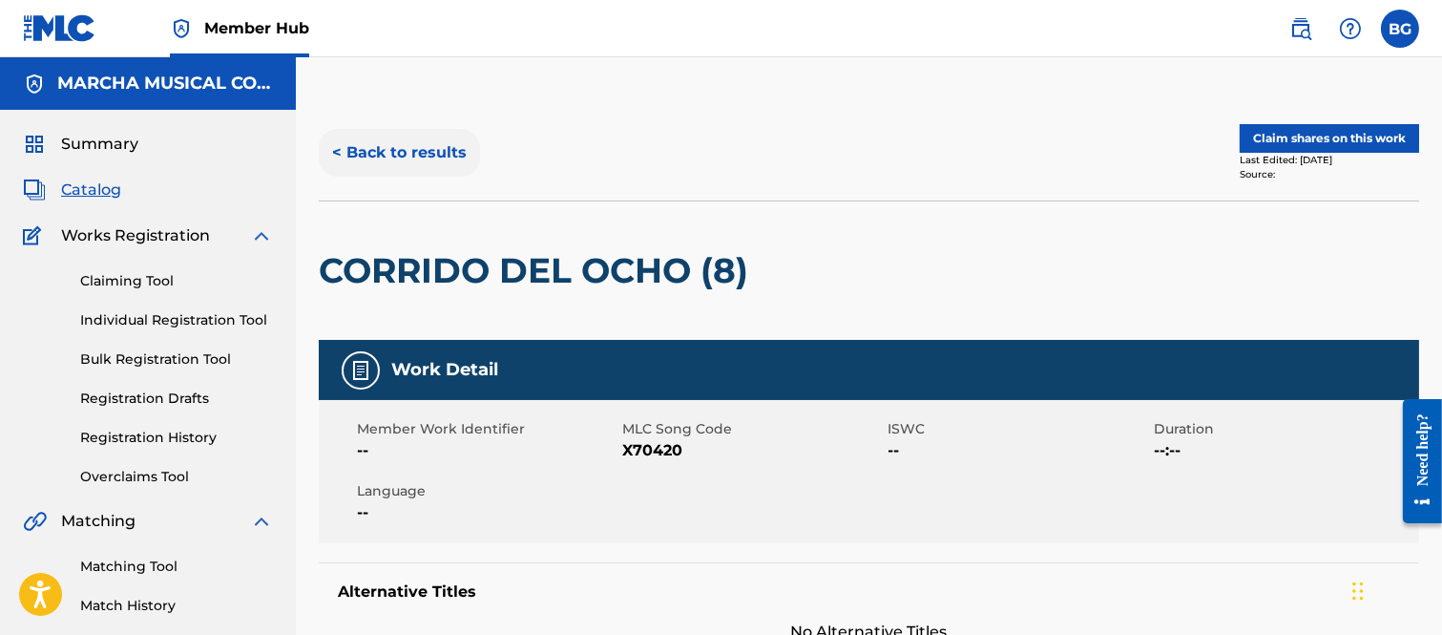
click at [340, 146] on button "< Back to results" at bounding box center [399, 153] width 161 height 48
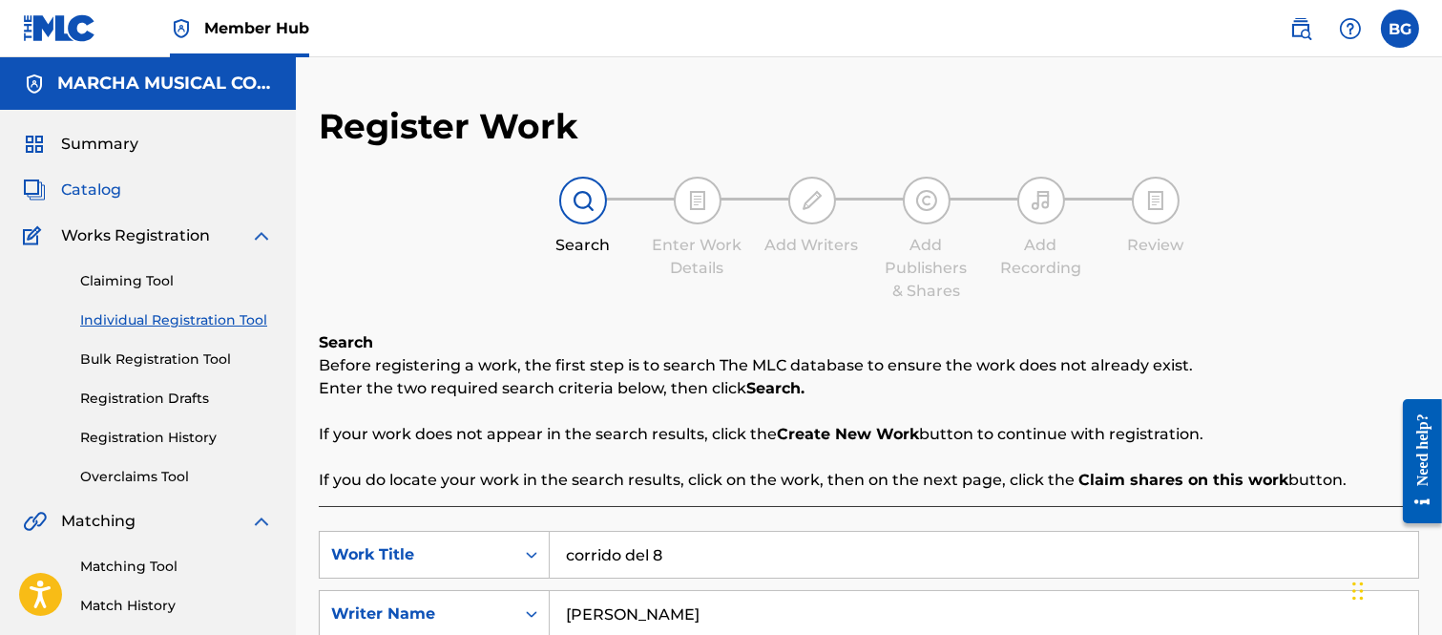
click at [93, 185] on span "Catalog" at bounding box center [91, 190] width 60 height 23
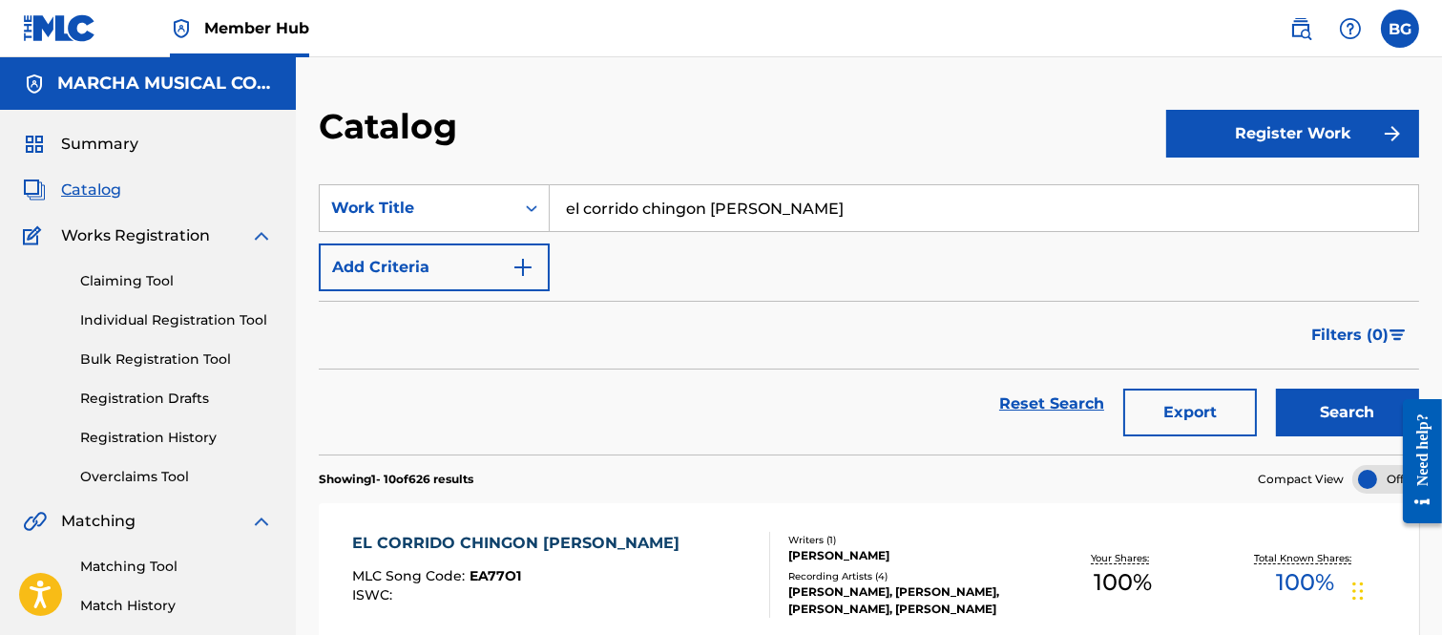
click at [829, 199] on input "el corrido chingon [PERSON_NAME]" at bounding box center [984, 208] width 869 height 46
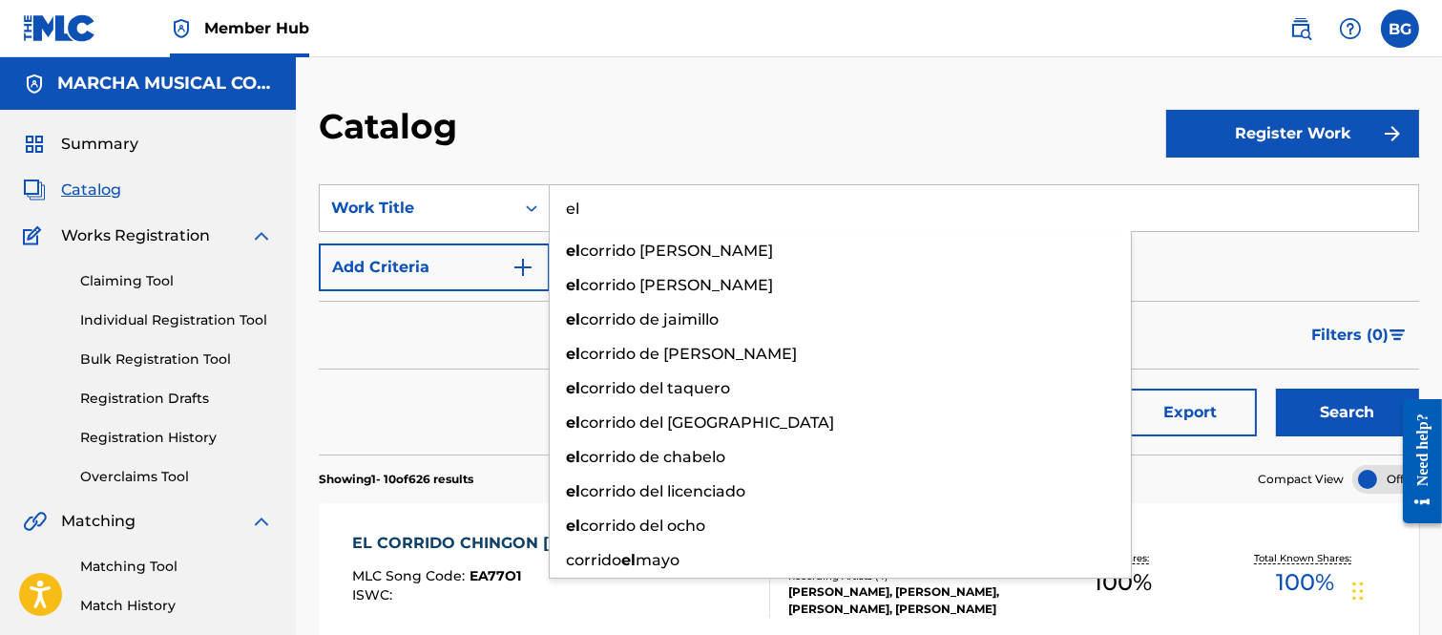
type input "e"
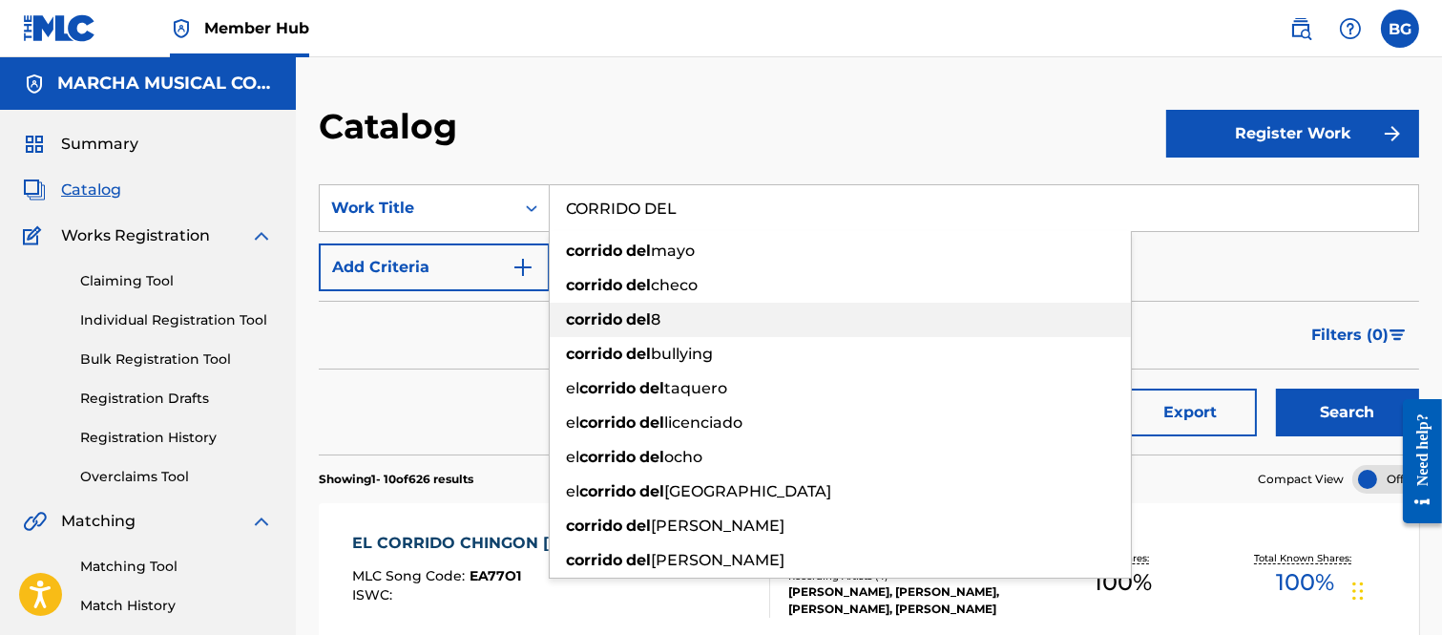
click at [637, 317] on strong "del" at bounding box center [638, 319] width 25 height 18
type input "corrido del 8"
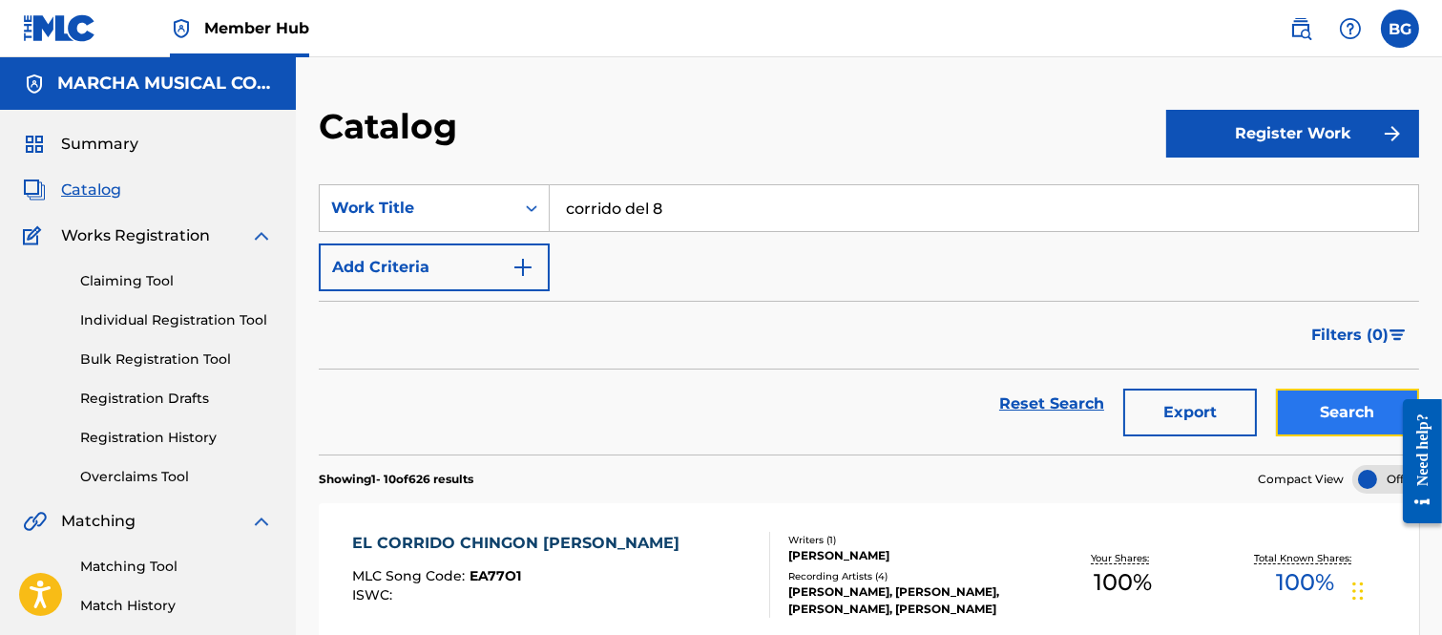
click at [1357, 412] on button "Search" at bounding box center [1347, 413] width 143 height 48
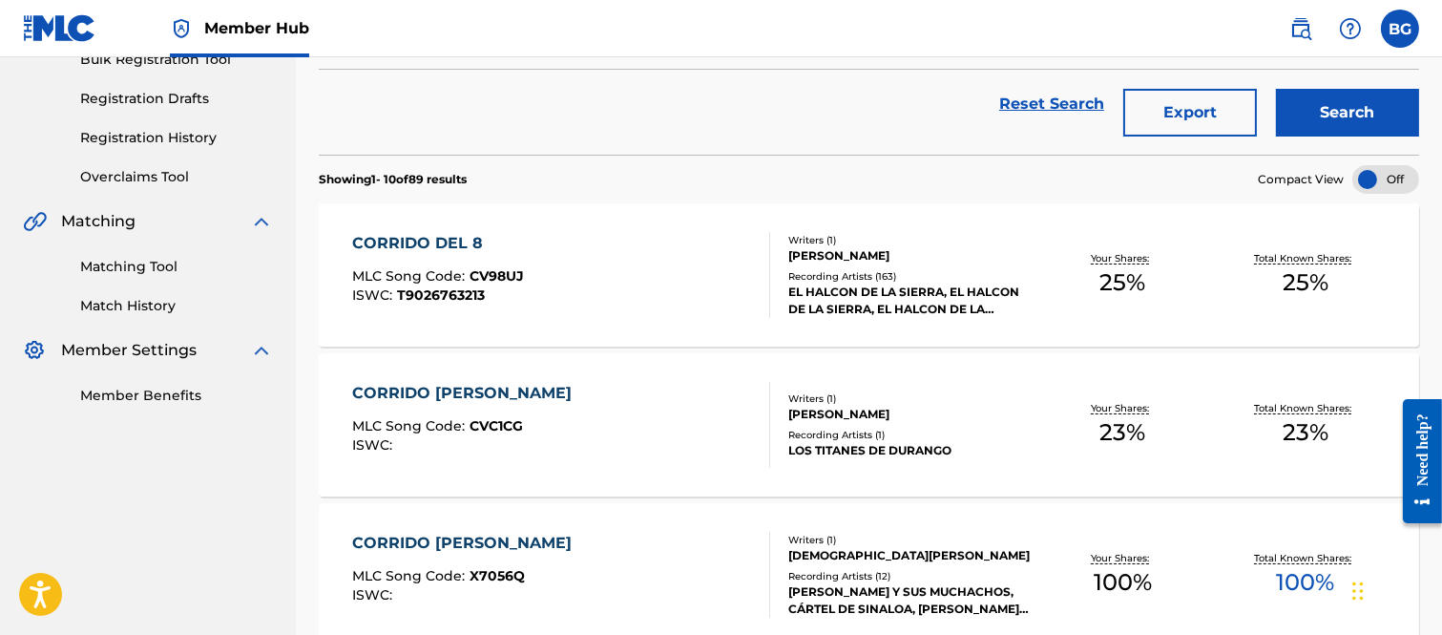
scroll to position [318, 0]
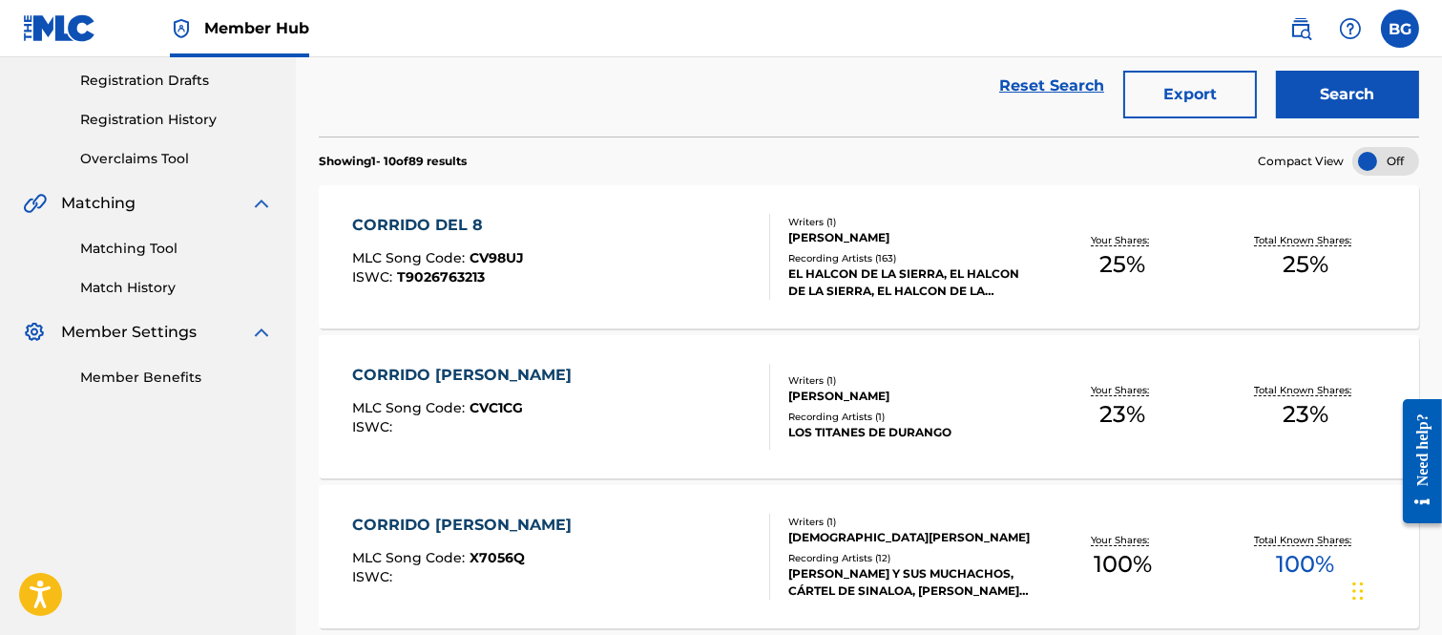
click at [451, 221] on div "CORRIDO DEL 8" at bounding box center [438, 225] width 172 height 23
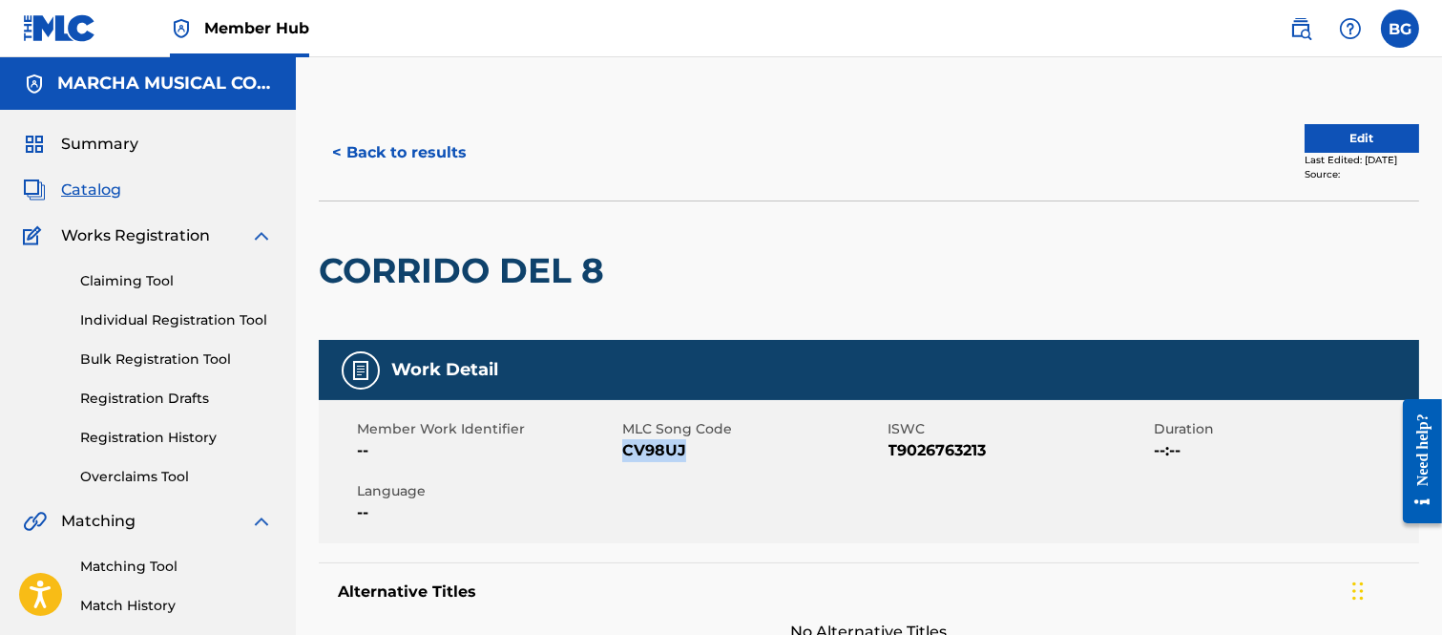
drag, startPoint x: 623, startPoint y: 452, endPoint x: 682, endPoint y: 454, distance: 58.3
click at [682, 454] on span "CV98UJ" at bounding box center [752, 450] width 261 height 23
copy span "CV98UJ"
click at [773, 235] on div at bounding box center [740, 270] width 253 height 138
click at [339, 148] on button "< Back to results" at bounding box center [399, 153] width 161 height 48
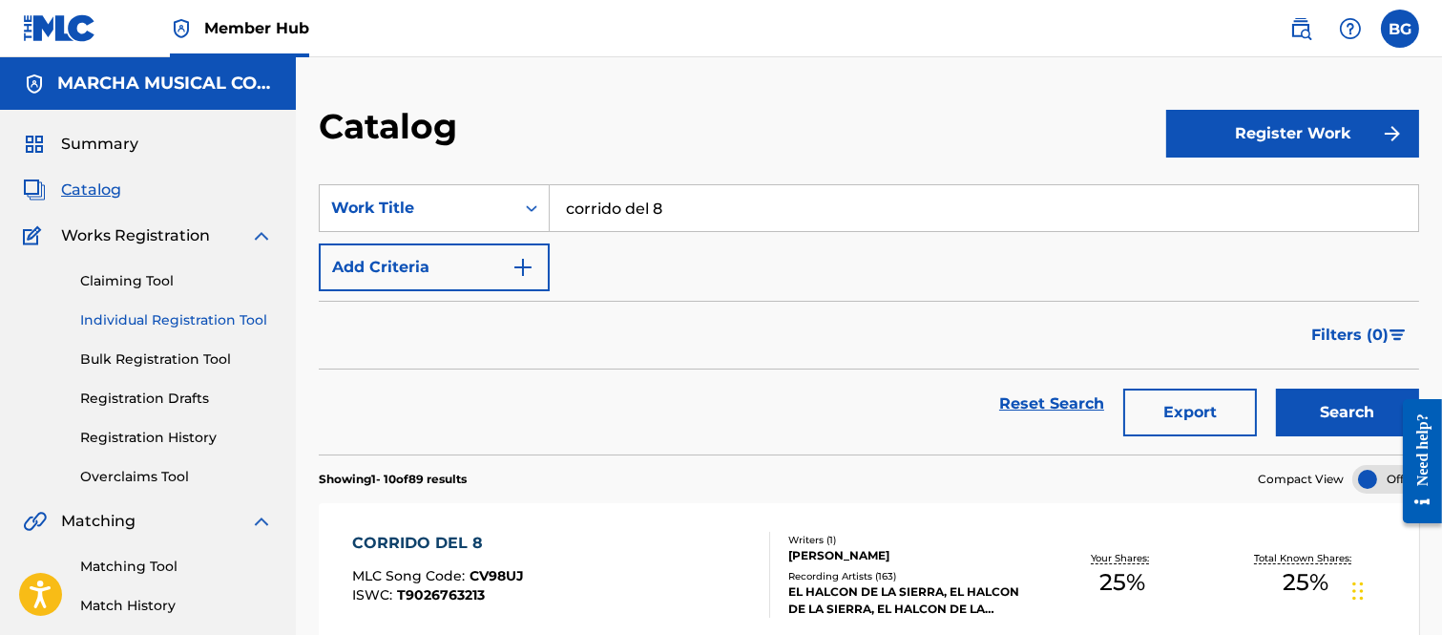
click at [135, 319] on link "Individual Registration Tool" at bounding box center [176, 320] width 193 height 20
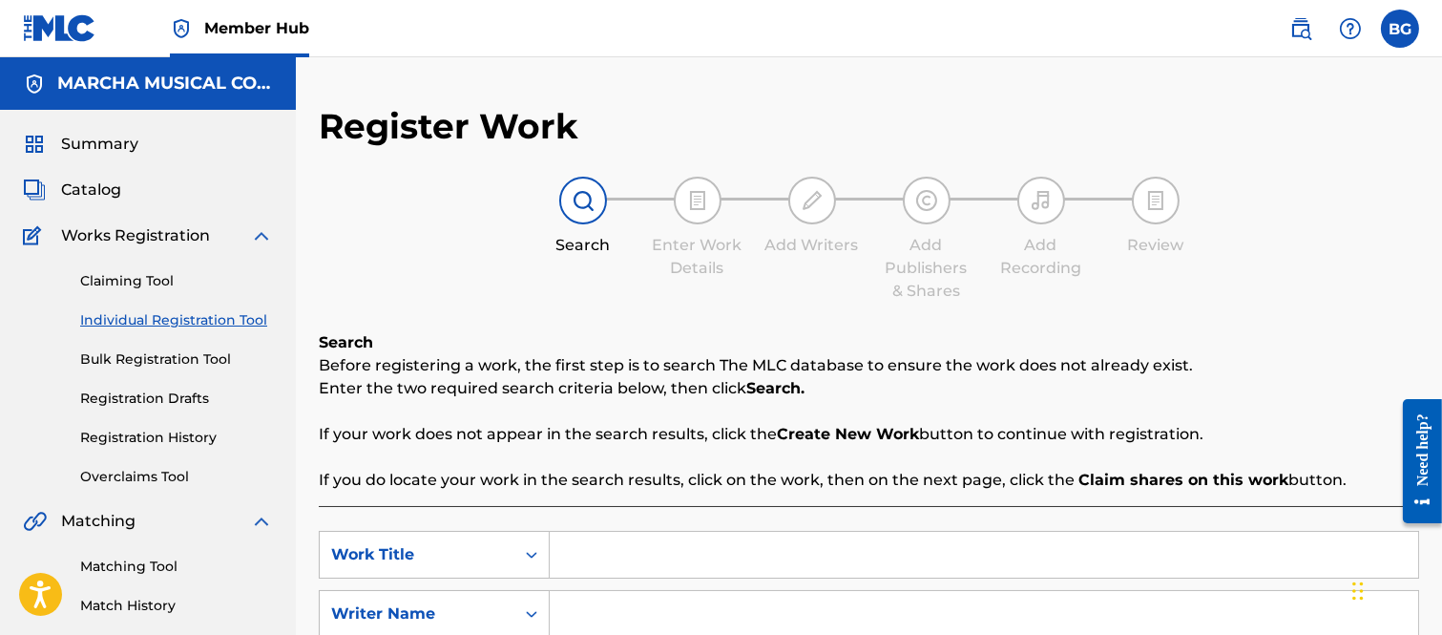
click at [637, 547] on input "Search Form" at bounding box center [984, 555] width 869 height 46
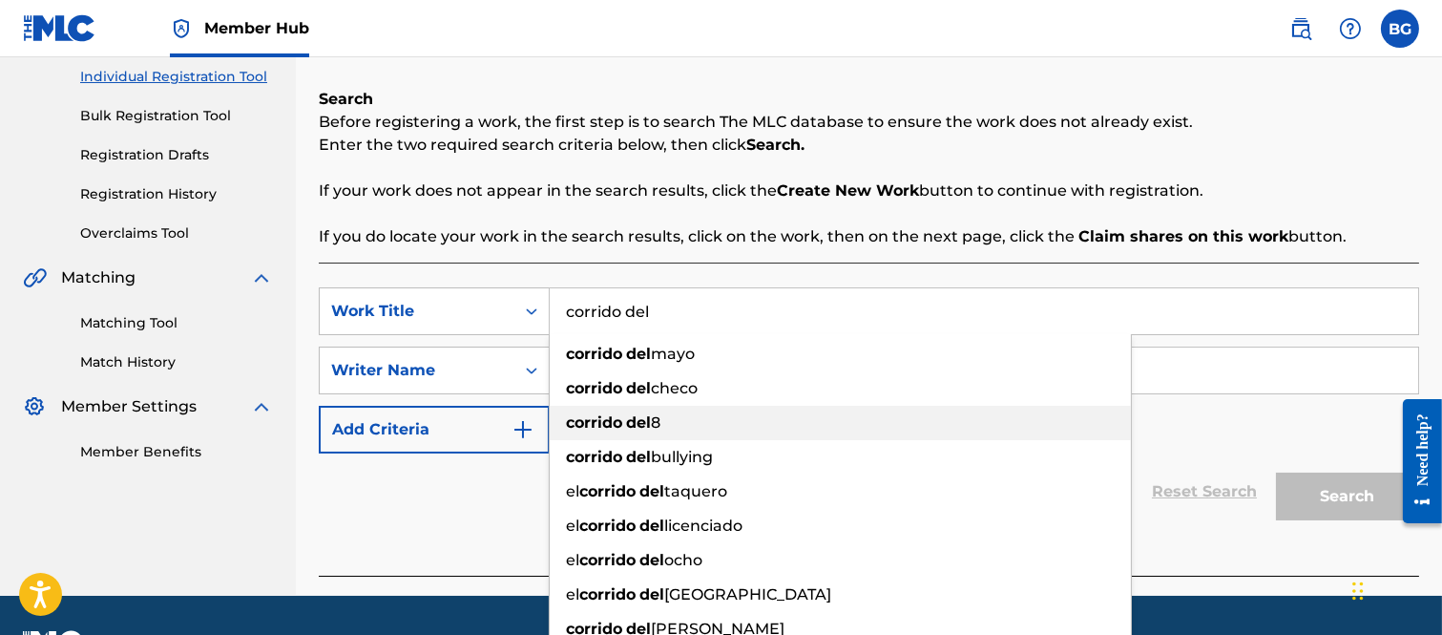
scroll to position [296, 0]
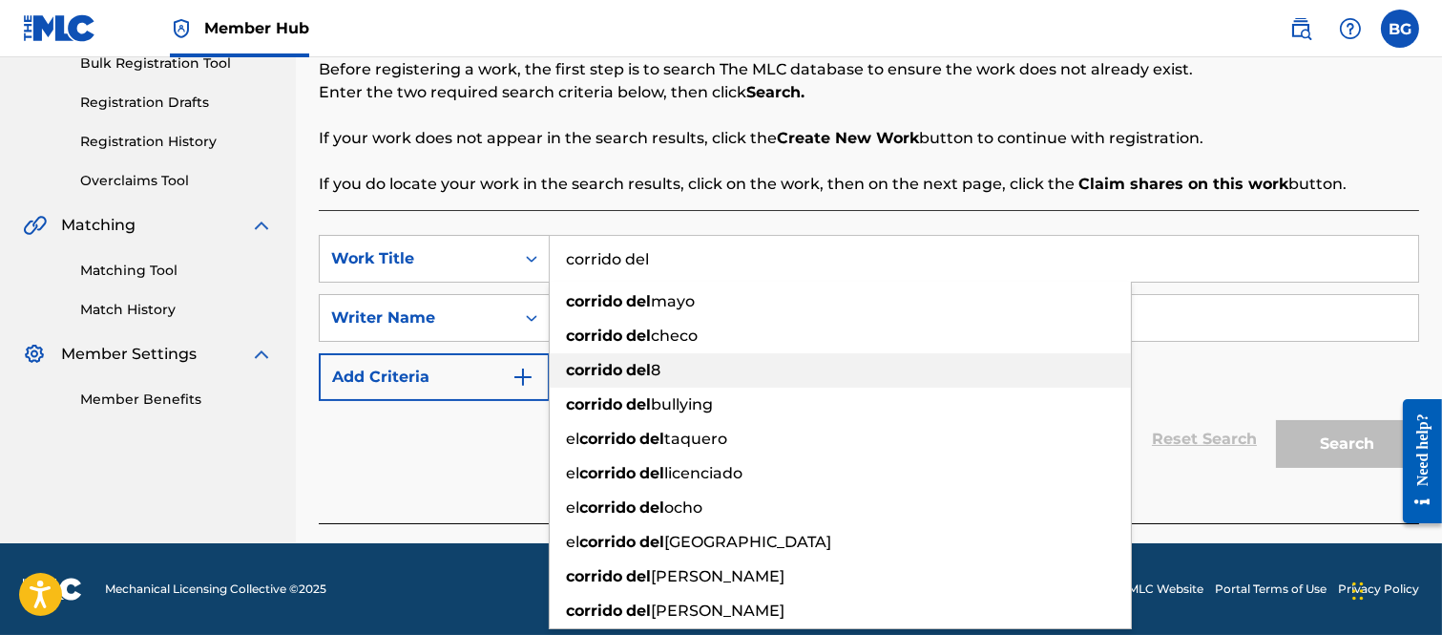
click at [622, 367] on strong "corrido" at bounding box center [594, 370] width 56 height 18
type input "corrido del 8"
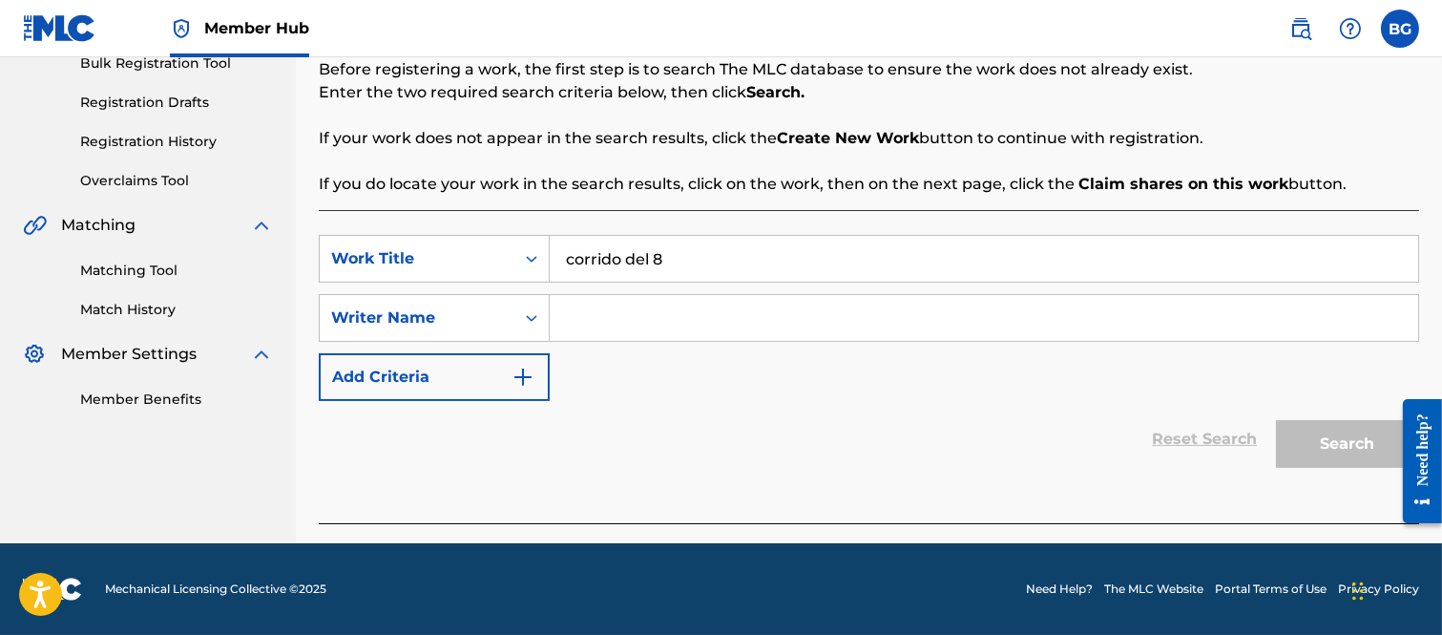
click at [620, 323] on input "Search Form" at bounding box center [984, 318] width 869 height 46
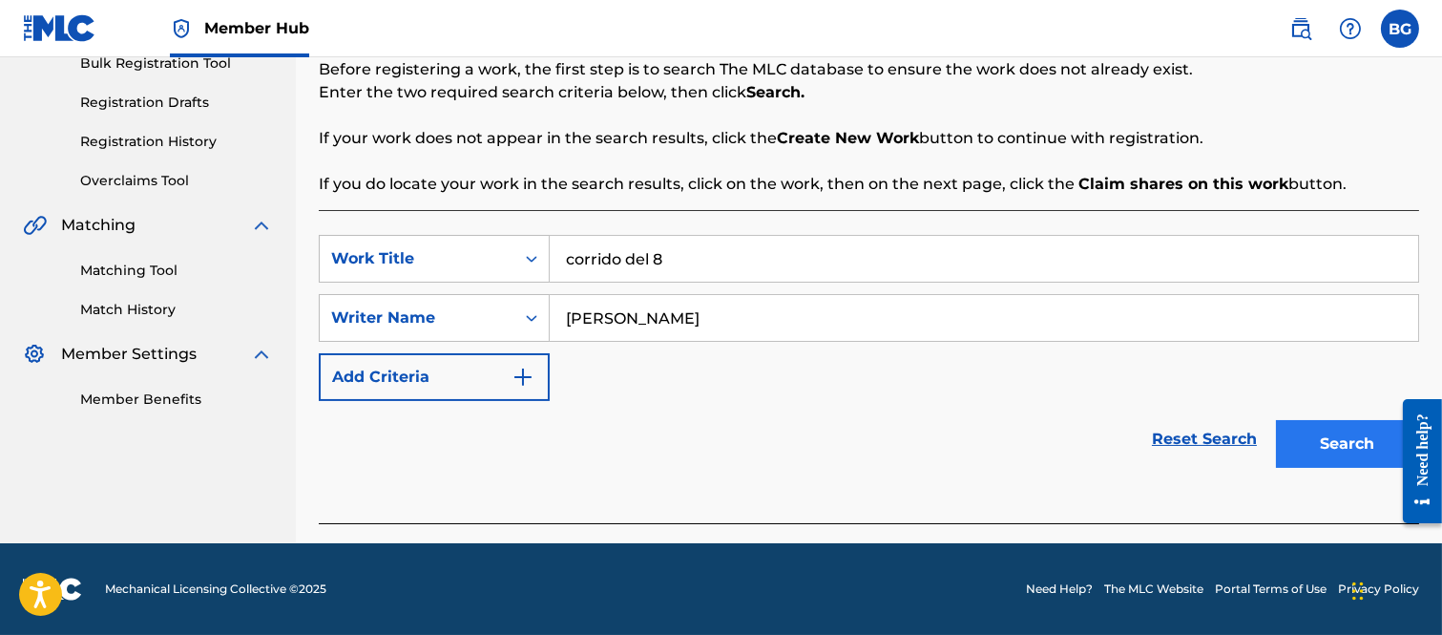
type input "[PERSON_NAME]"
click at [1315, 432] on button "Search" at bounding box center [1347, 444] width 143 height 48
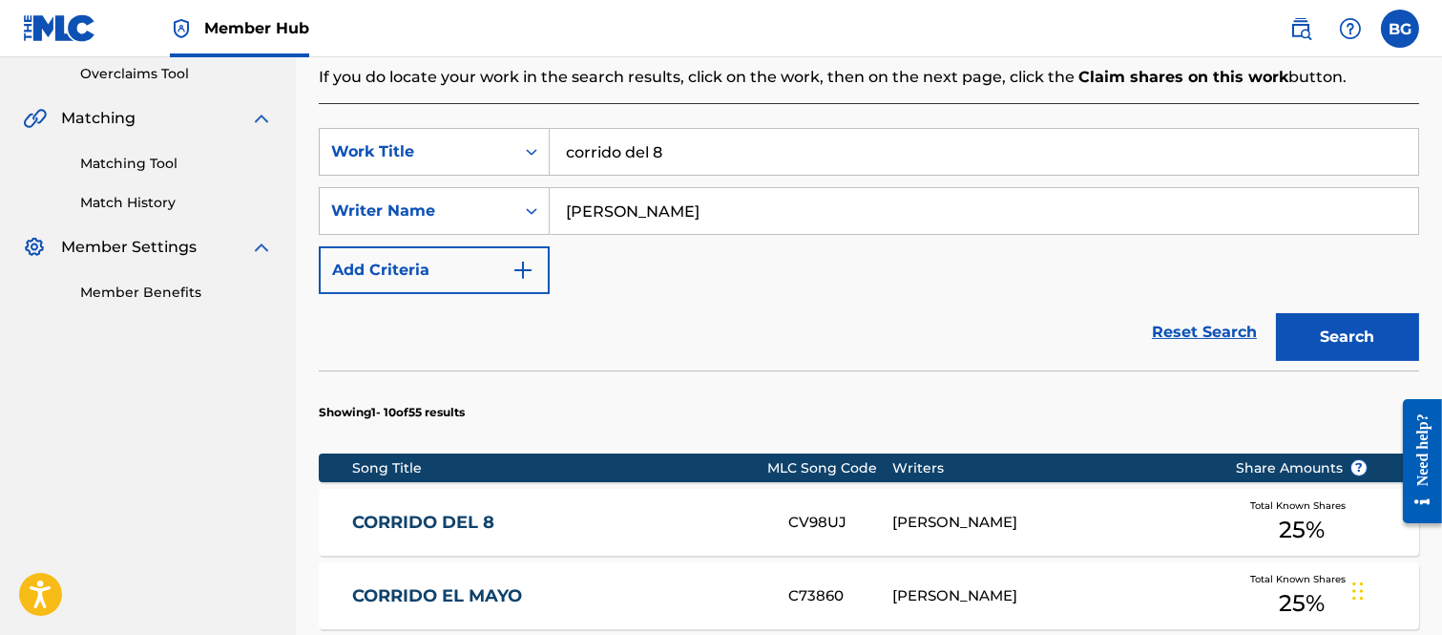
scroll to position [614, 0]
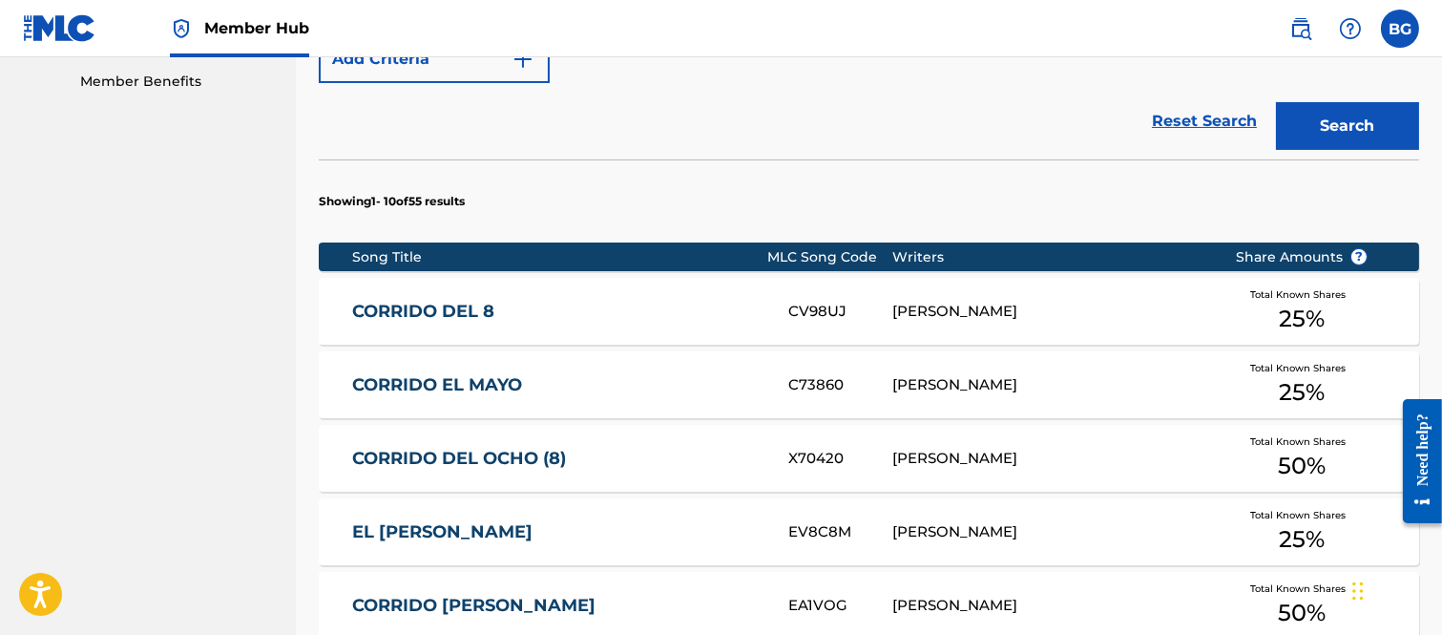
click at [479, 459] on link "CORRIDO DEL OCHO (8)" at bounding box center [557, 459] width 410 height 22
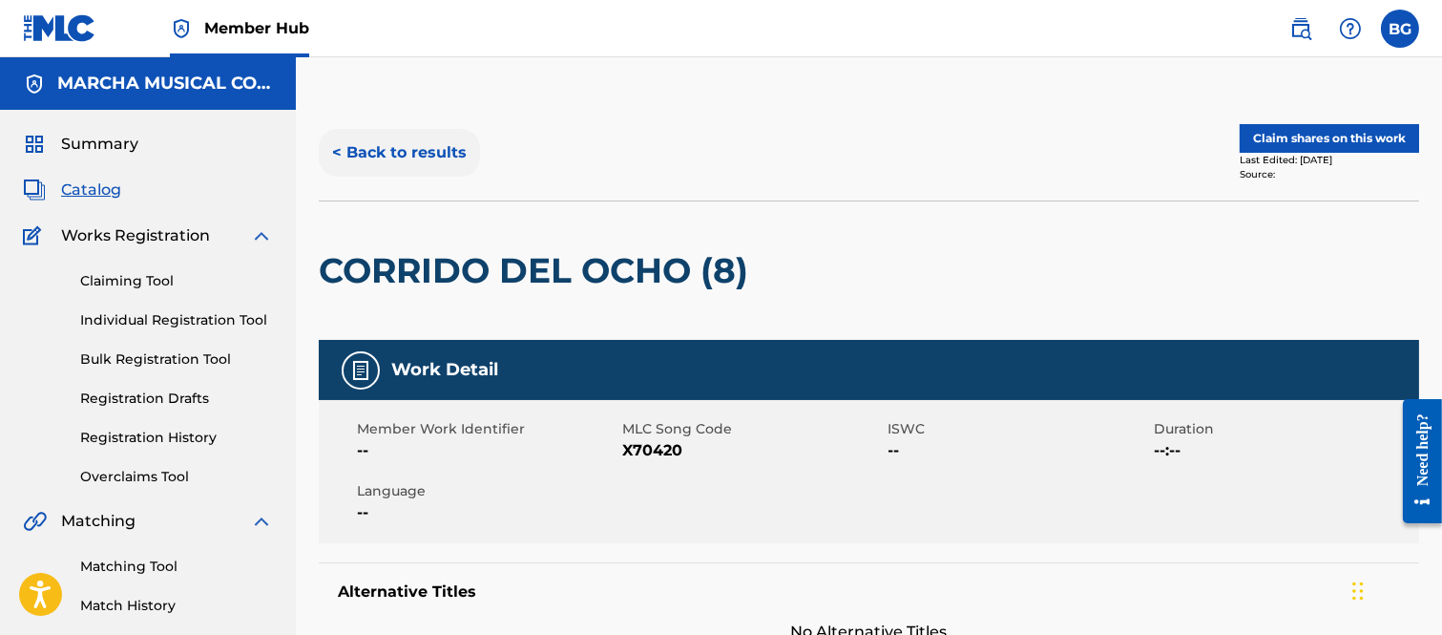
click at [336, 150] on button "< Back to results" at bounding box center [399, 153] width 161 height 48
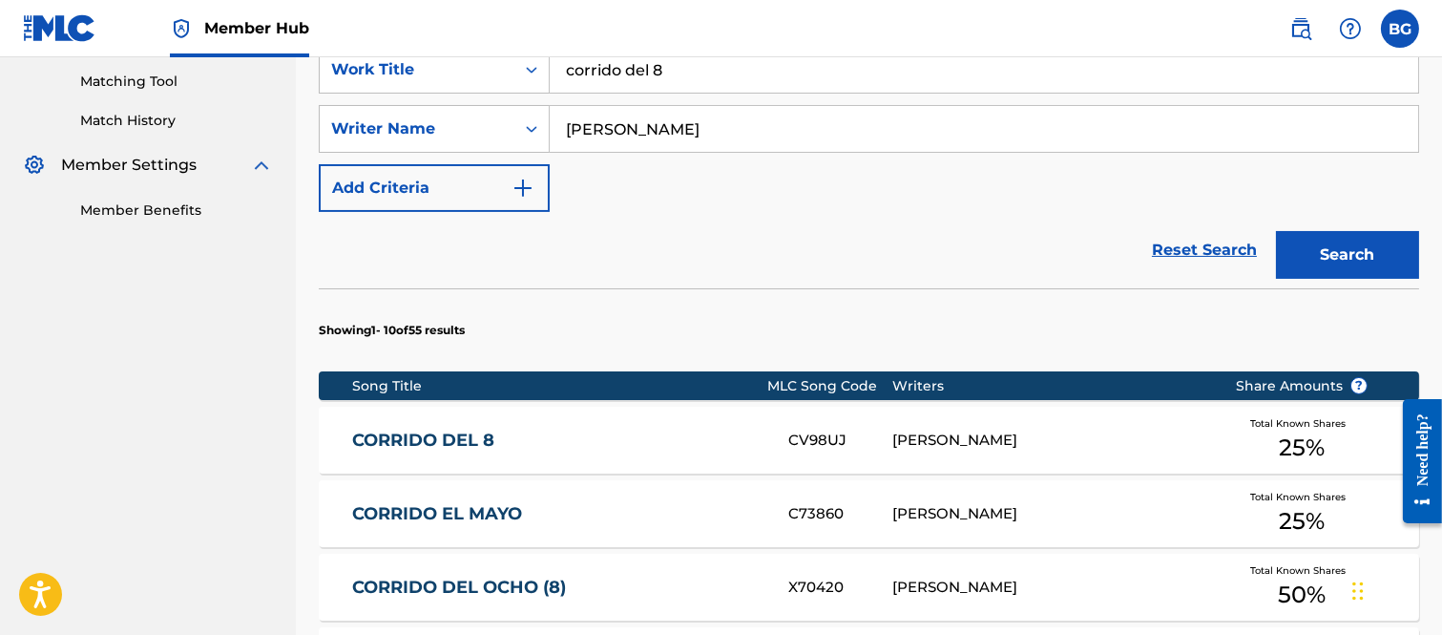
scroll to position [552, 0]
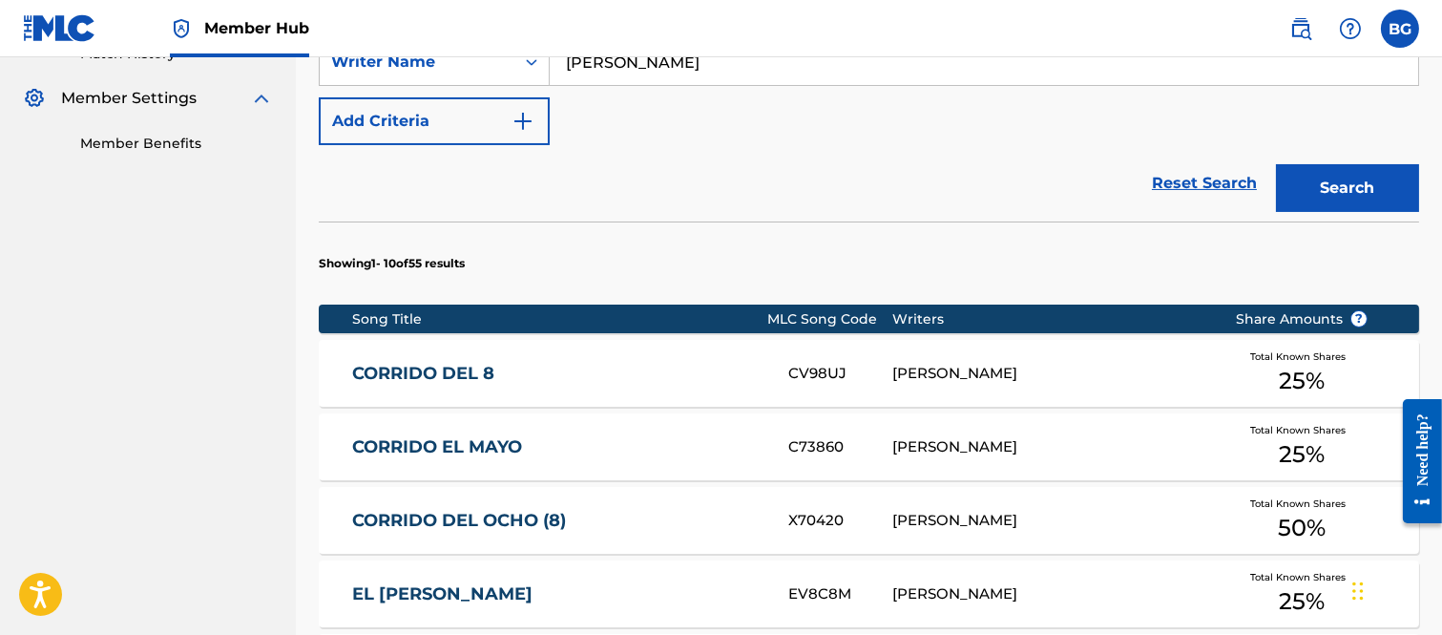
click at [464, 514] on link "CORRIDO DEL OCHO (8)" at bounding box center [557, 521] width 410 height 22
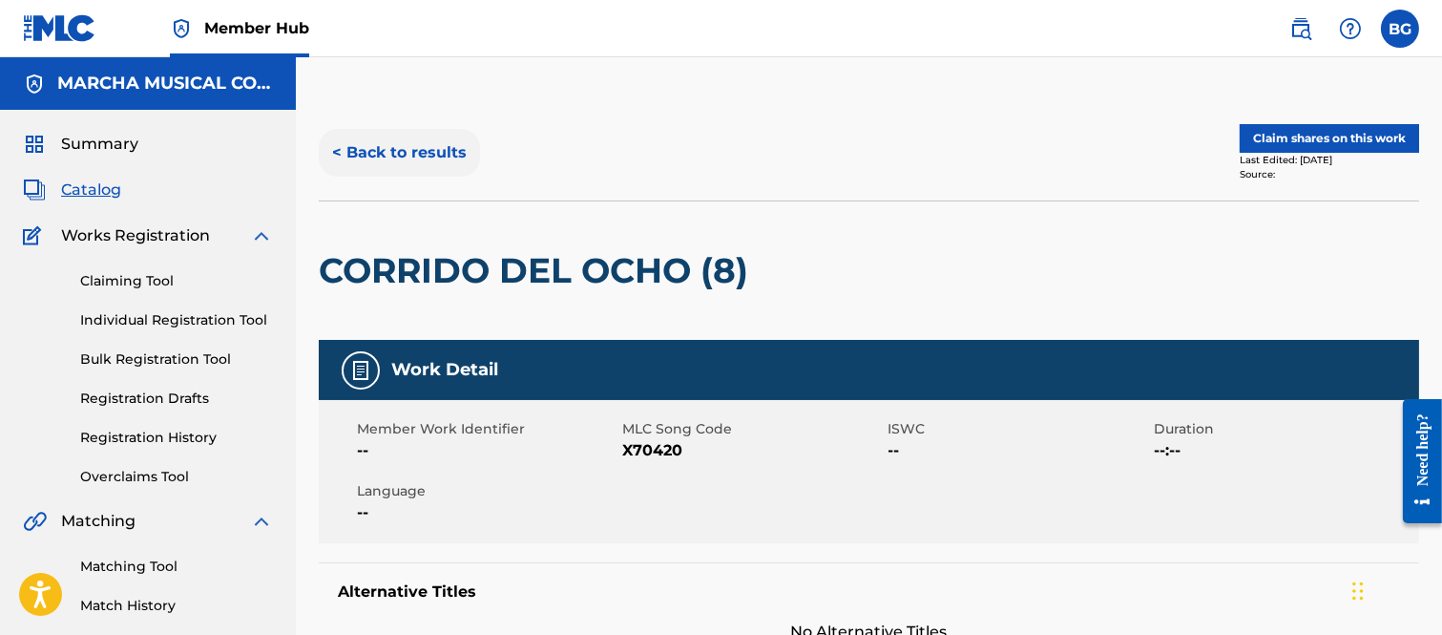
click at [340, 149] on button "< Back to results" at bounding box center [399, 153] width 161 height 48
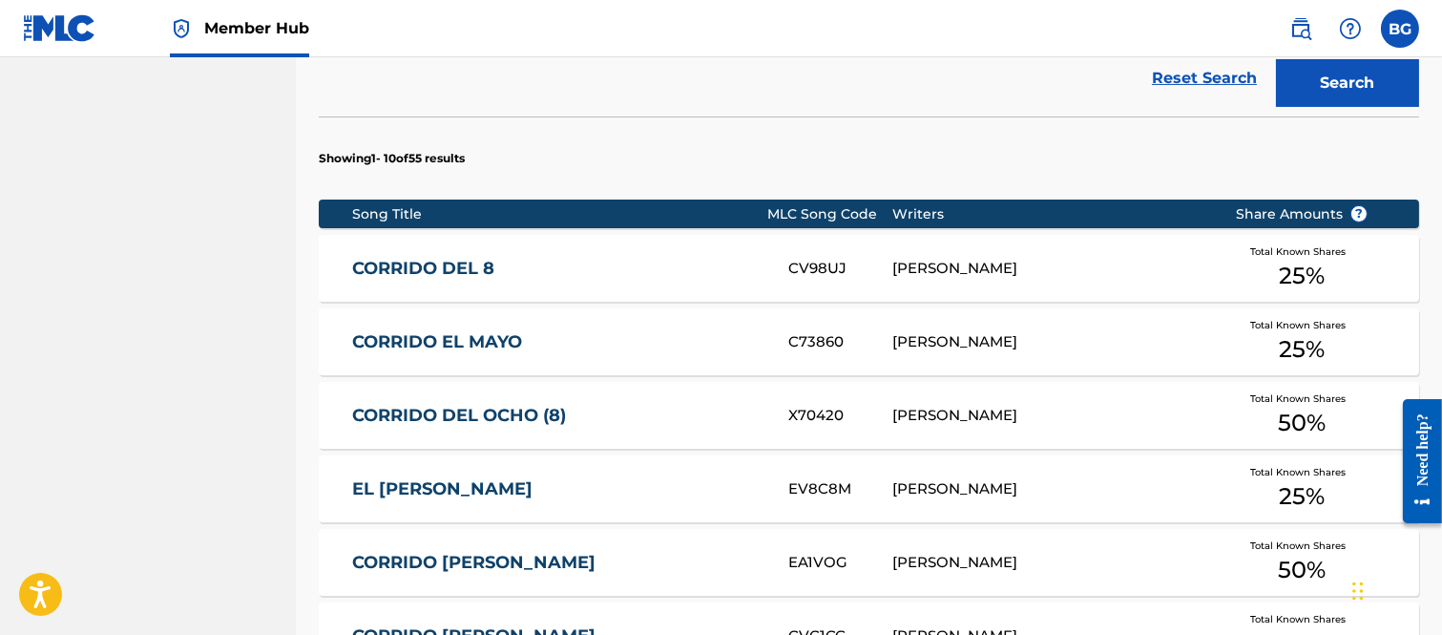
scroll to position [659, 0]
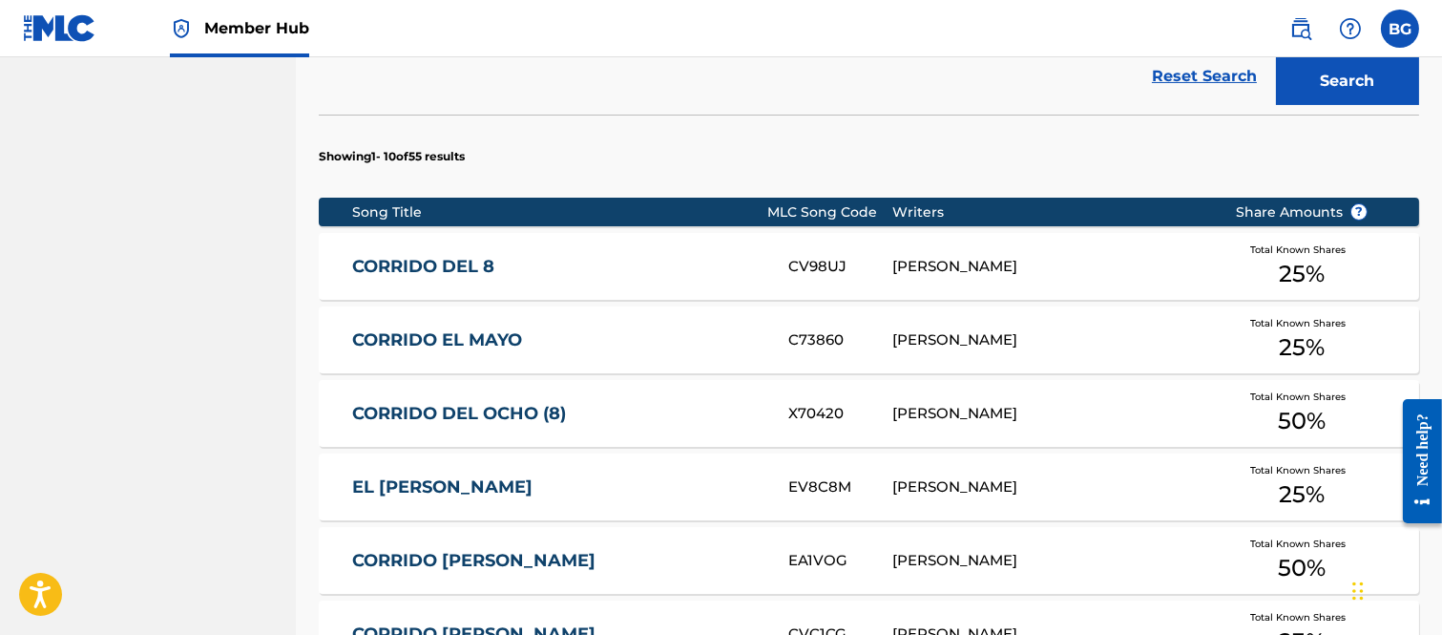
click at [436, 264] on link "CORRIDO DEL 8" at bounding box center [557, 267] width 410 height 22
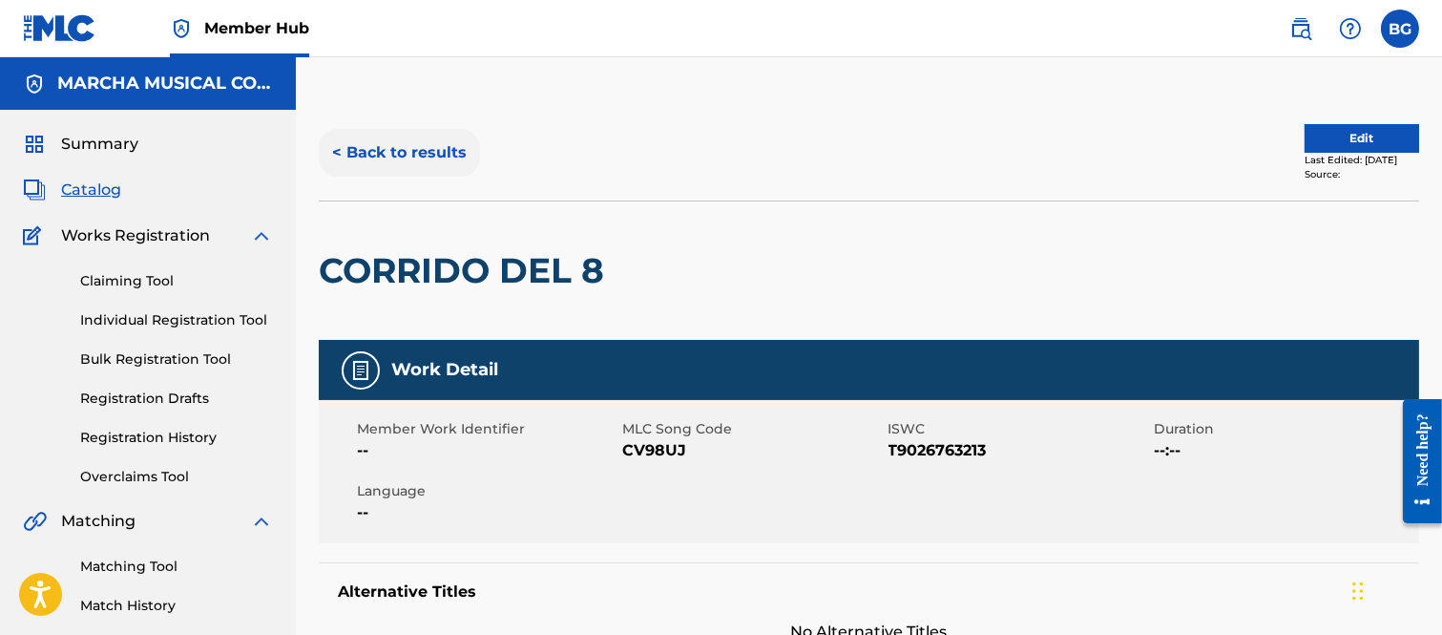
click at [335, 149] on button "< Back to results" at bounding box center [399, 153] width 161 height 48
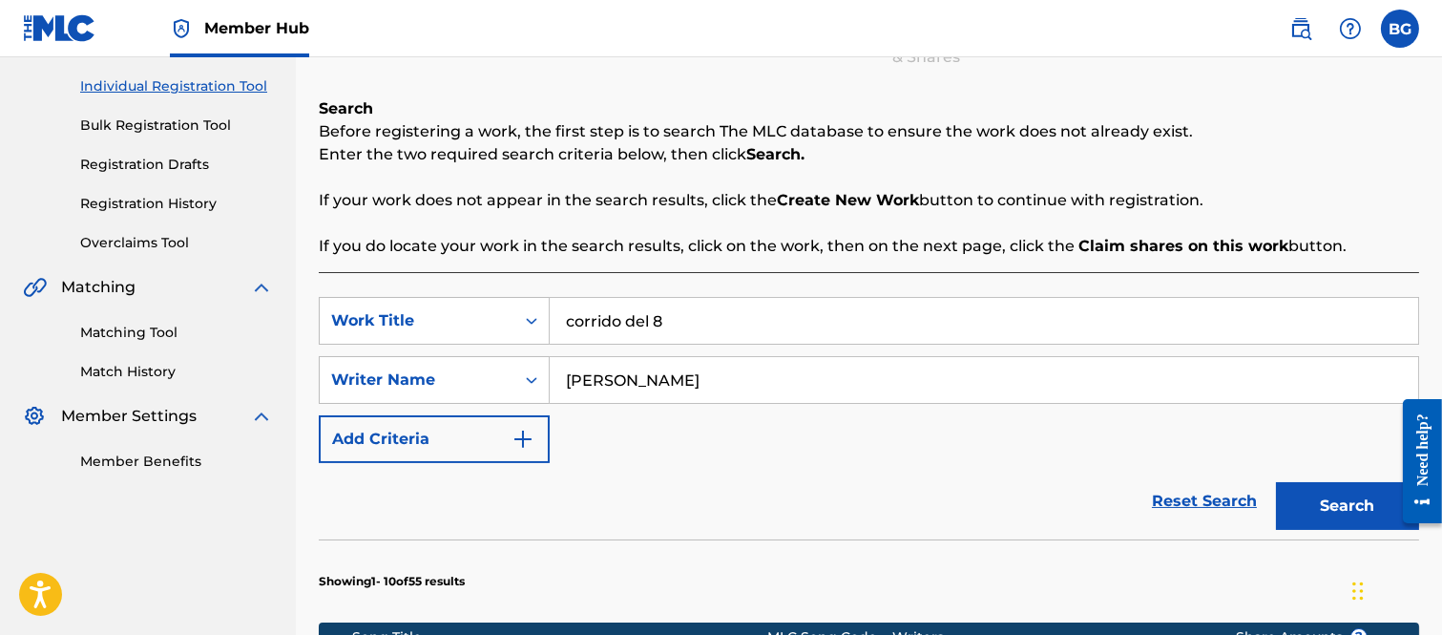
click at [685, 318] on input "corrido del 8" at bounding box center [984, 321] width 869 height 46
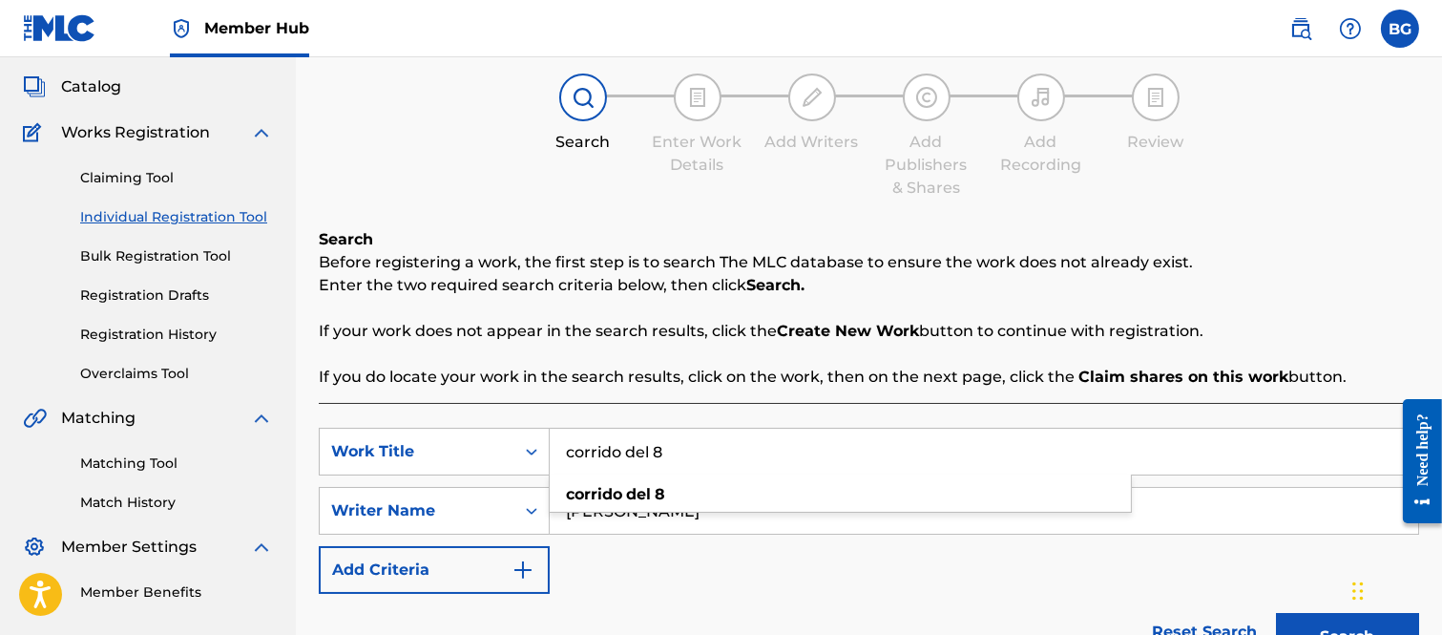
scroll to position [0, 0]
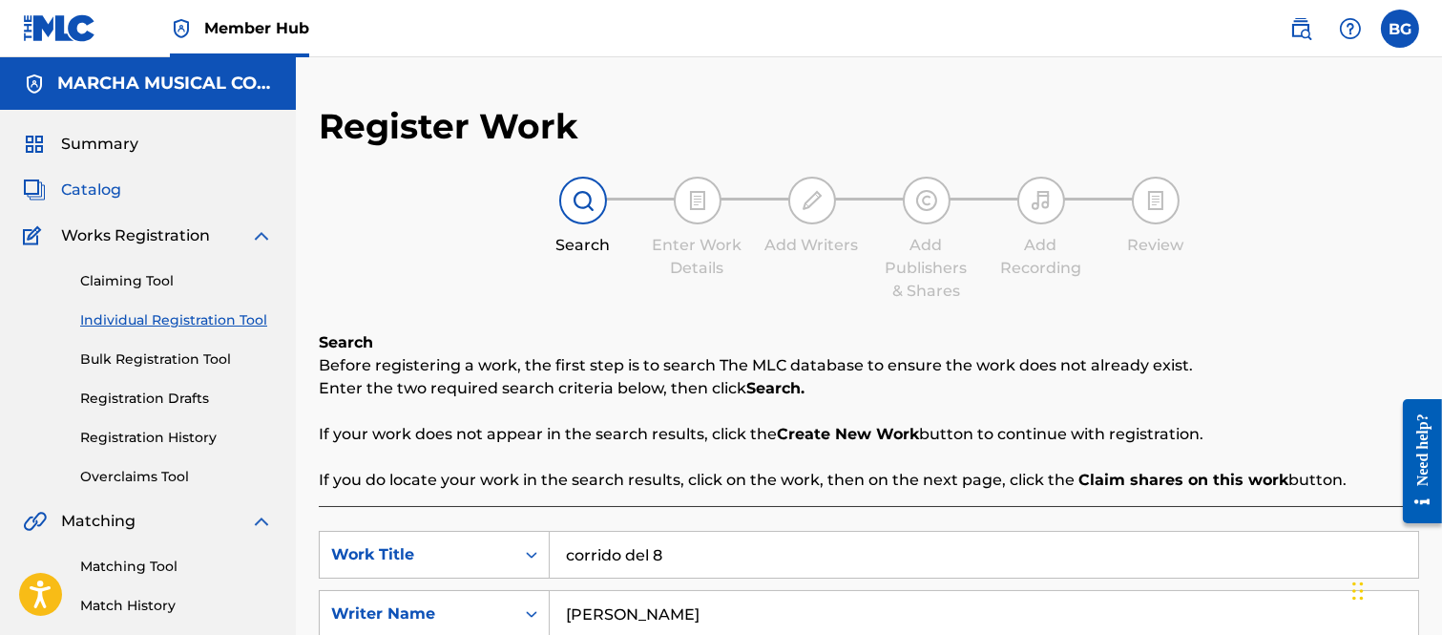
click at [112, 188] on span "Catalog" at bounding box center [91, 190] width 60 height 23
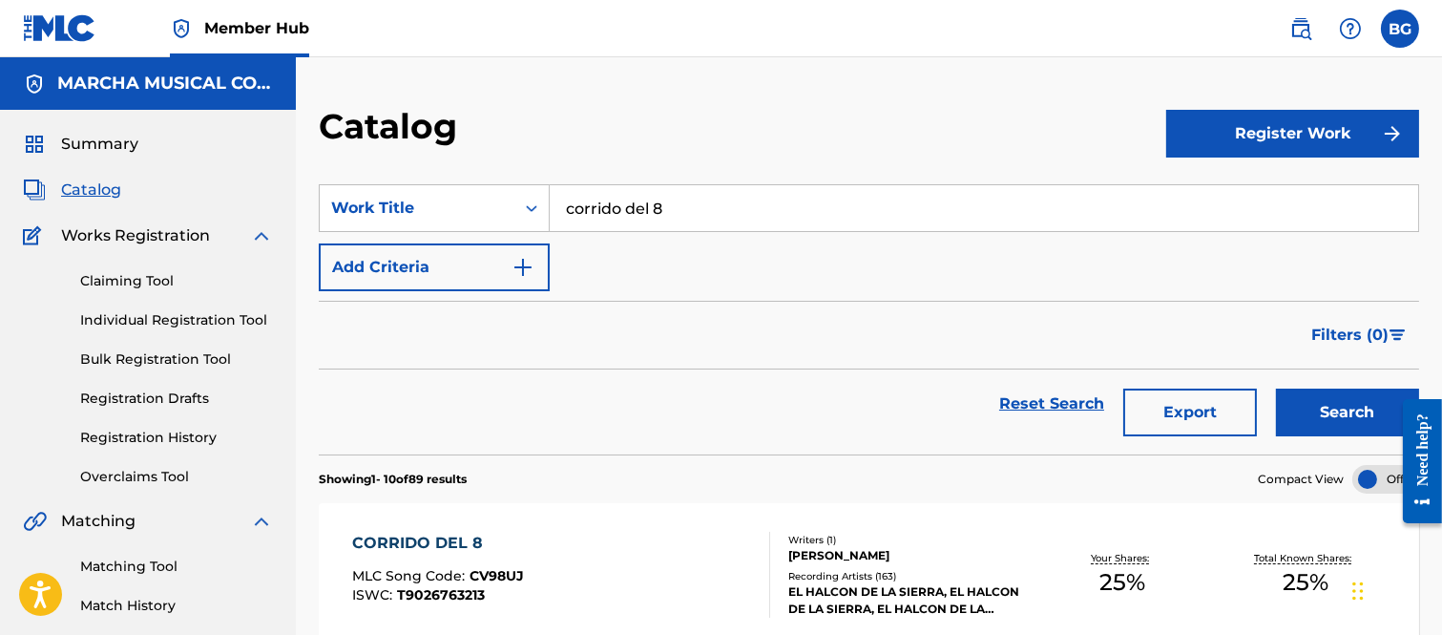
click at [720, 212] on input "corrido del 8" at bounding box center [984, 208] width 869 height 46
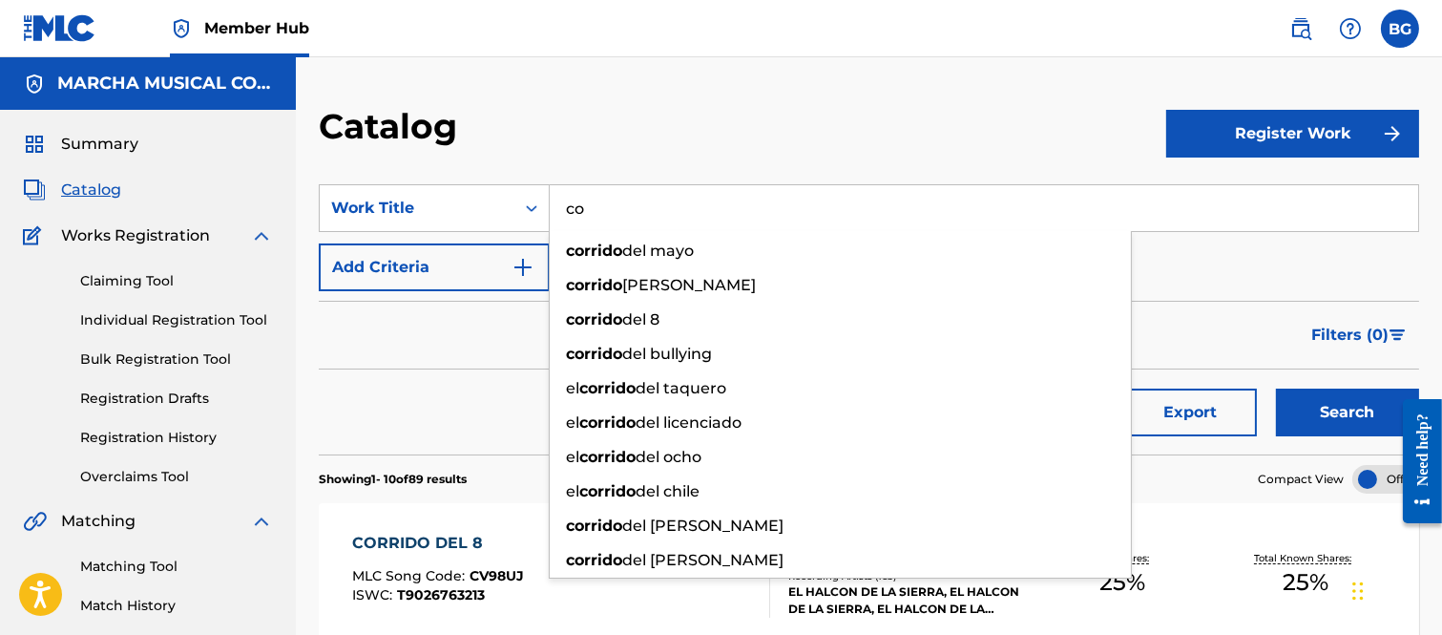
type input "c"
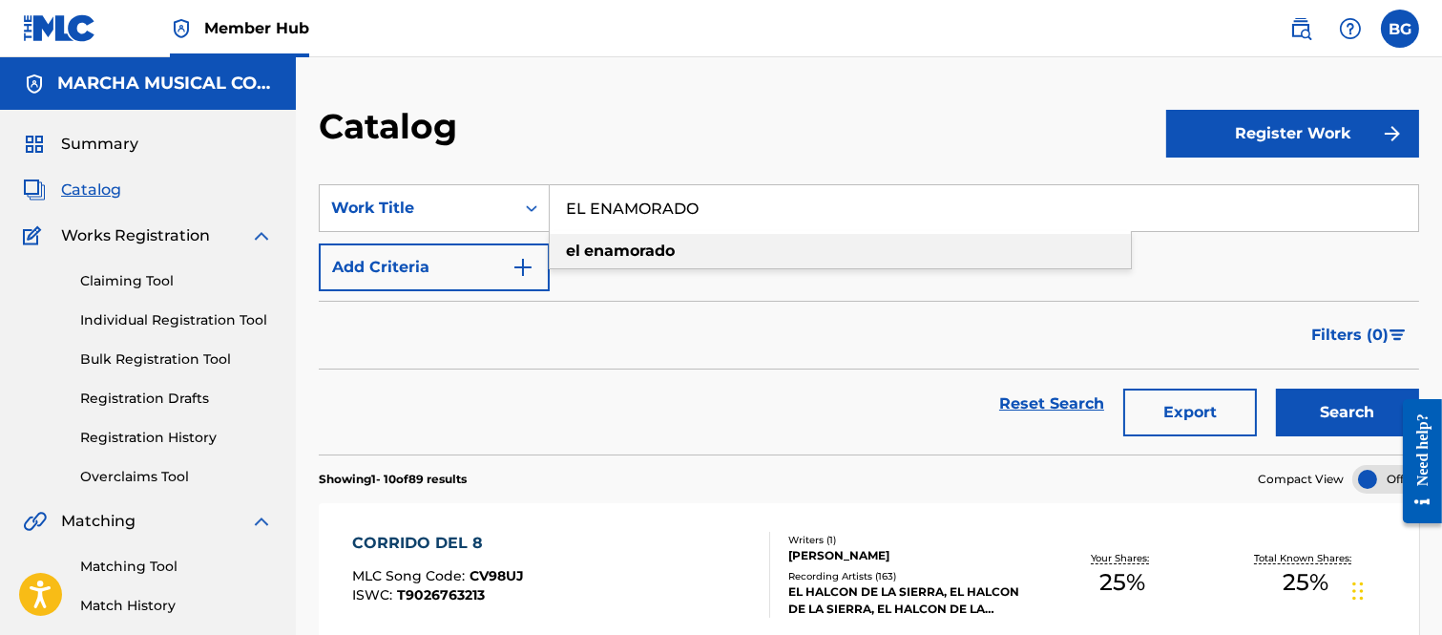
click at [614, 242] on strong "enamorado" at bounding box center [629, 251] width 91 height 18
type input "el enamorado"
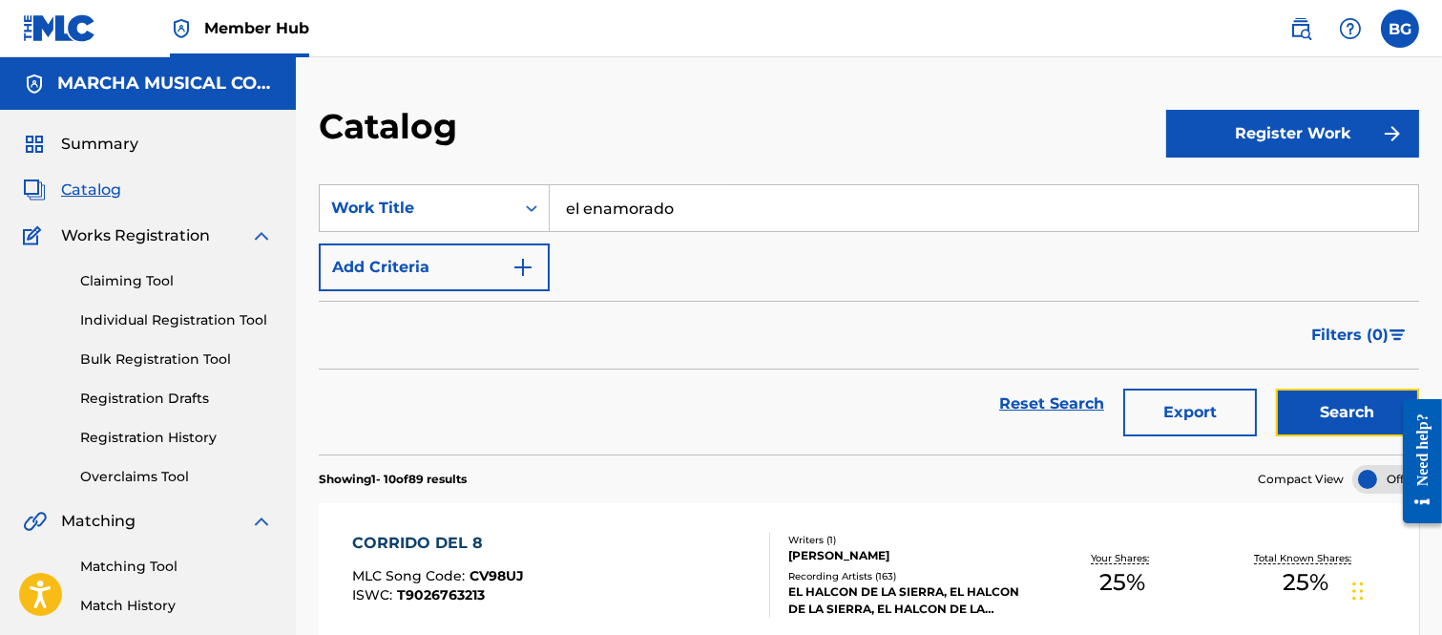
click at [1322, 403] on button "Search" at bounding box center [1347, 413] width 143 height 48
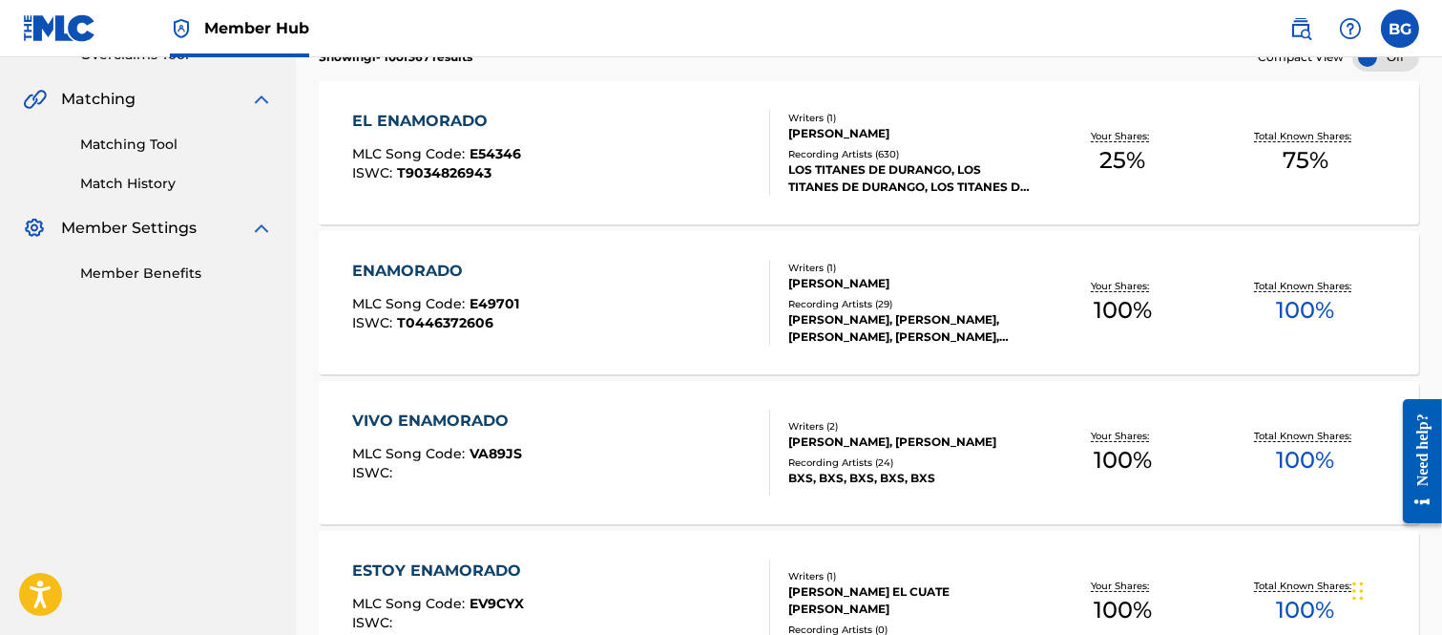
scroll to position [424, 0]
click at [439, 121] on div "EL ENAMORADO" at bounding box center [436, 119] width 169 height 23
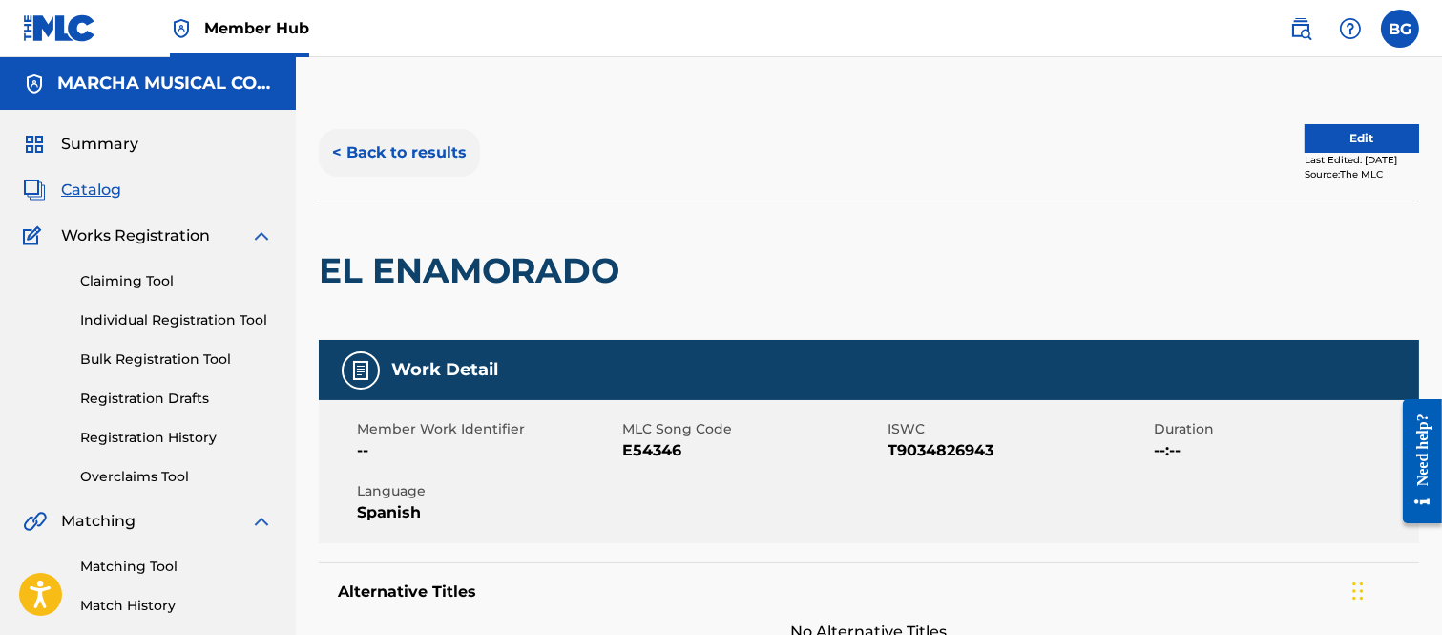
click at [336, 146] on button "< Back to results" at bounding box center [399, 153] width 161 height 48
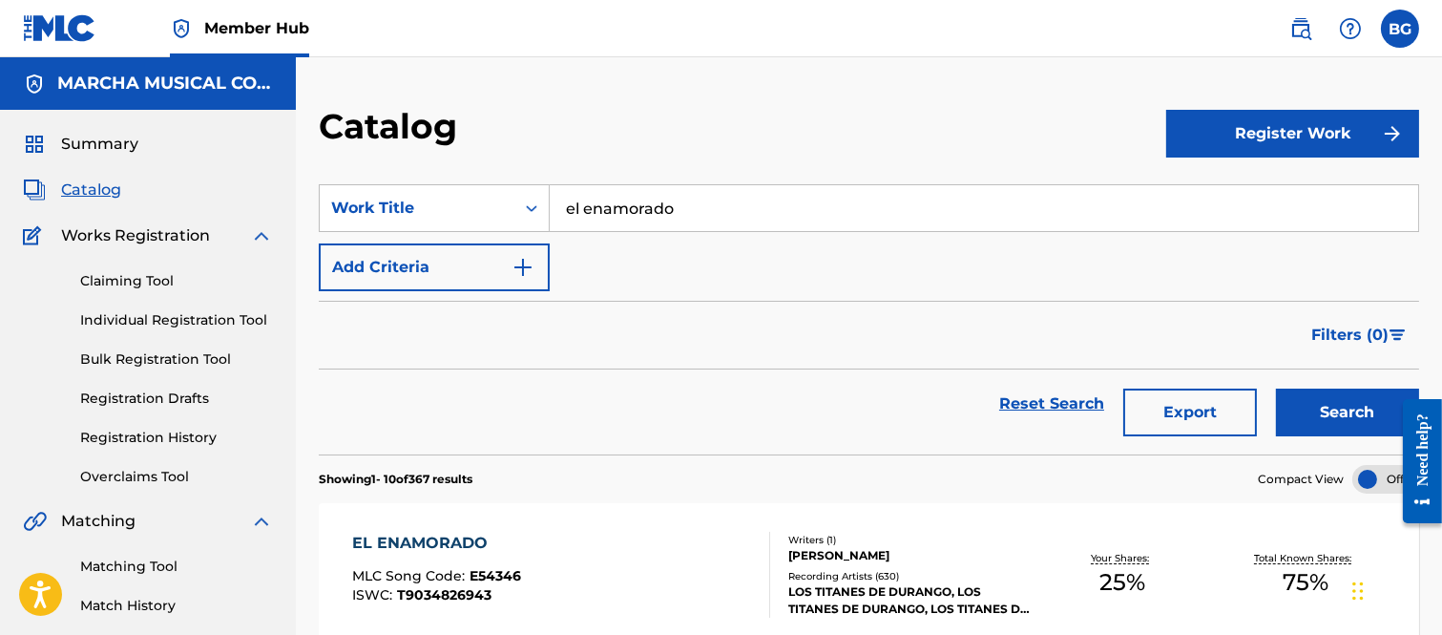
click at [702, 197] on input "el enamorado" at bounding box center [984, 208] width 869 height 46
type input "e"
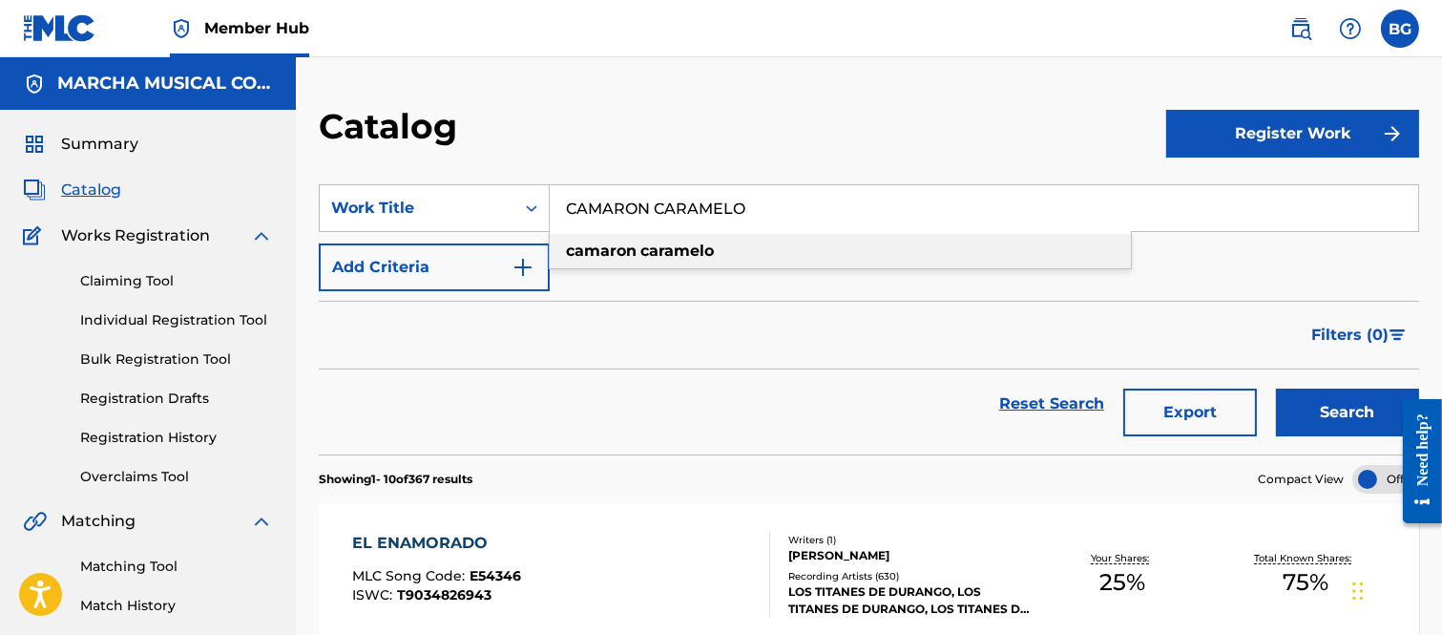
click at [661, 244] on strong "caramelo" at bounding box center [678, 251] width 74 height 18
type input "camaron caramelo"
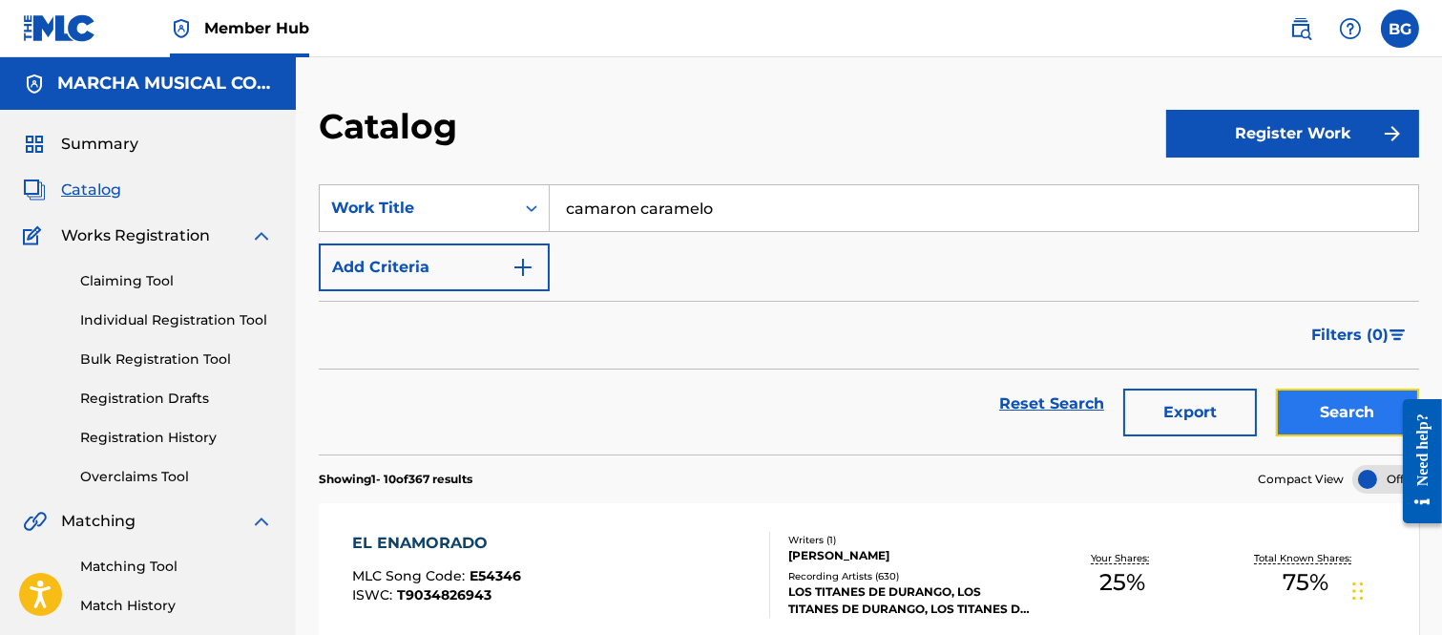
click at [1318, 409] on button "Search" at bounding box center [1347, 413] width 143 height 48
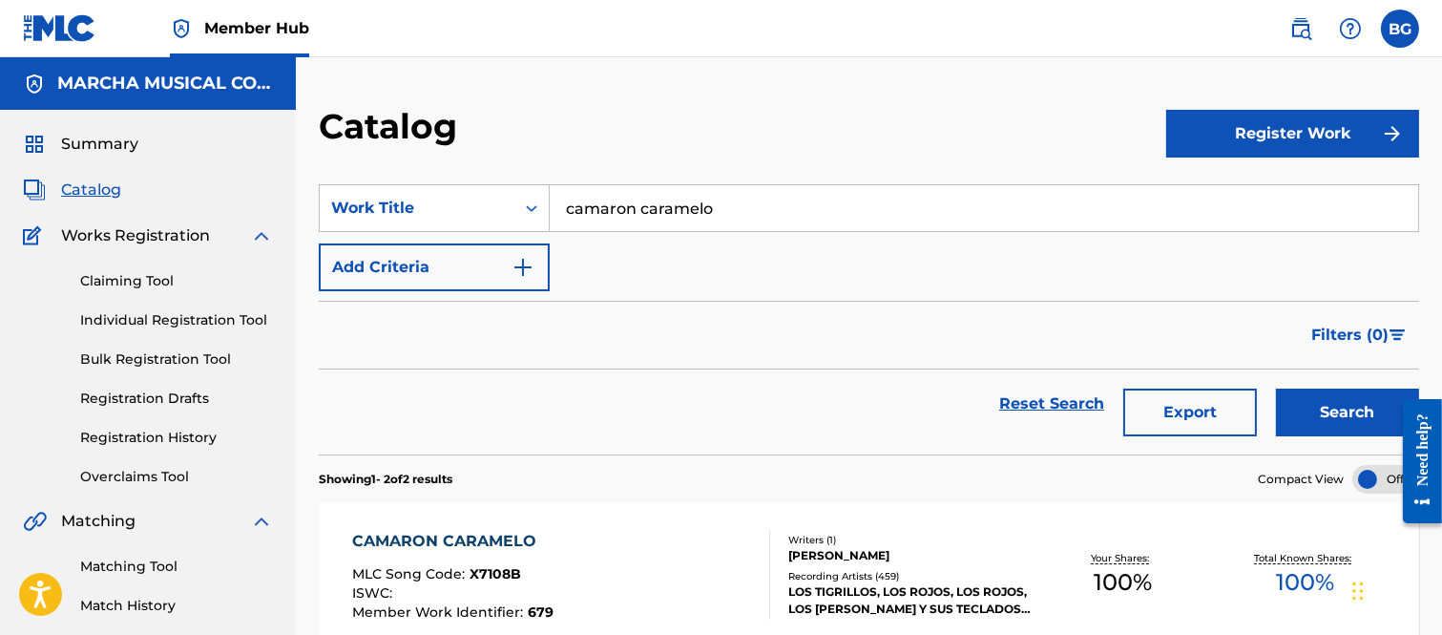
scroll to position [212, 0]
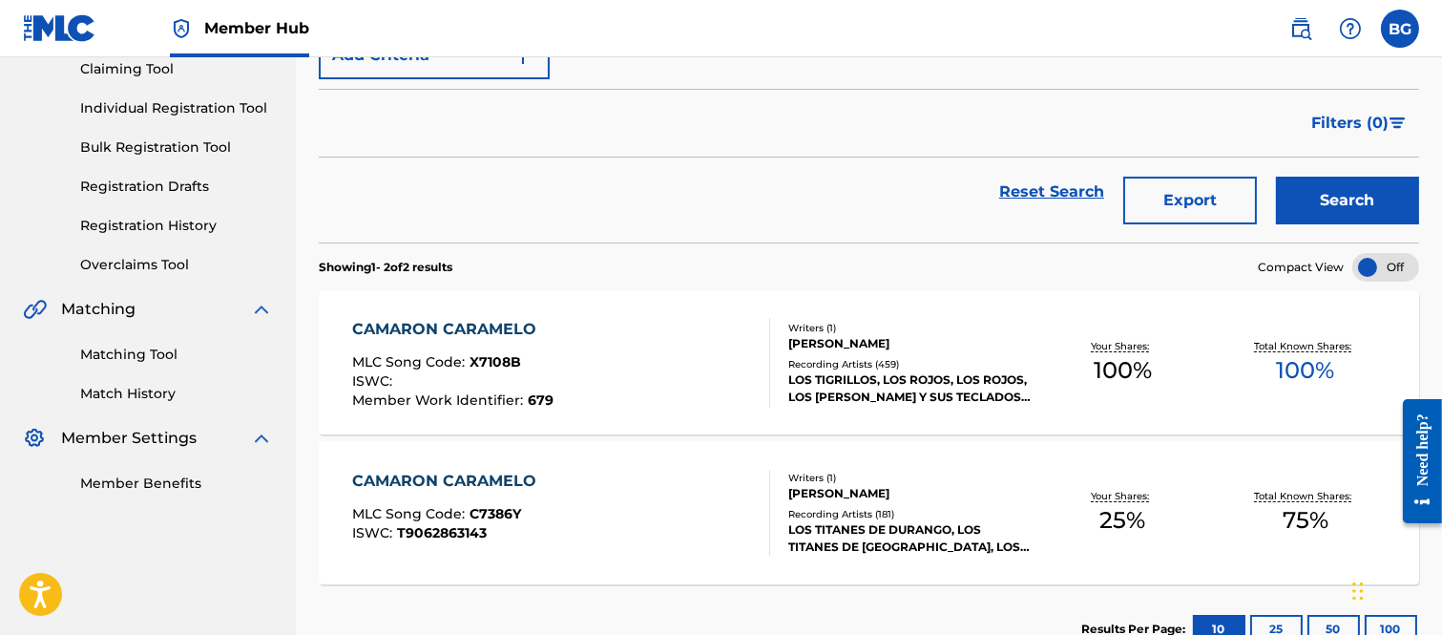
click at [433, 480] on div "CAMARON CARAMELO" at bounding box center [449, 481] width 194 height 23
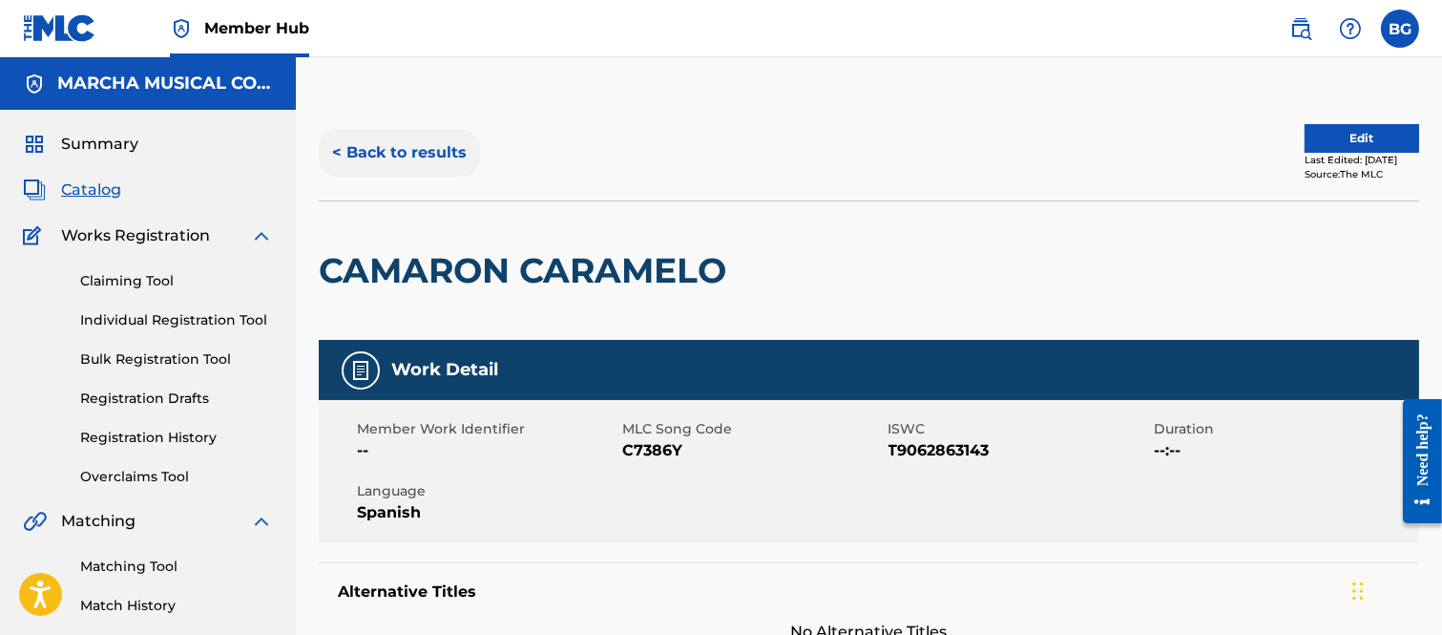
click at [338, 150] on button "< Back to results" at bounding box center [399, 153] width 161 height 48
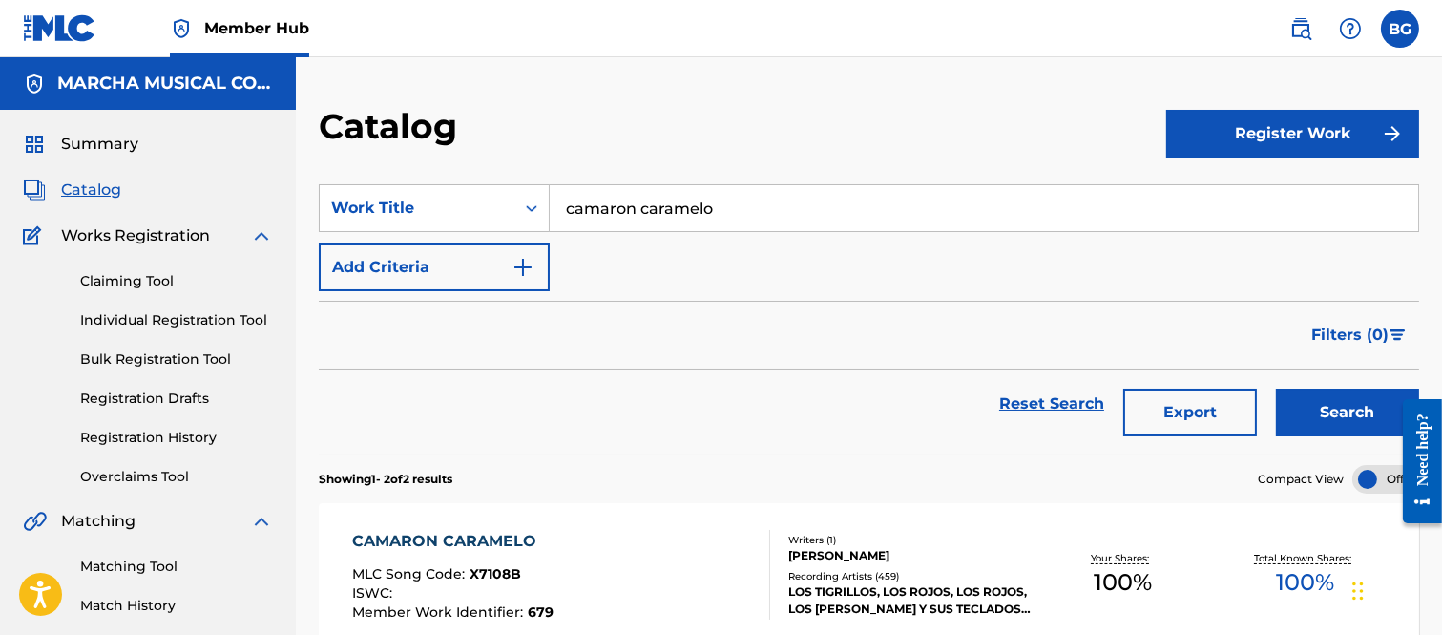
click at [729, 211] on input "camaron caramelo" at bounding box center [984, 208] width 869 height 46
type input "c"
drag, startPoint x: 704, startPoint y: 242, endPoint x: 920, endPoint y: 321, distance: 229.5
click at [706, 242] on span "a mi cuerno" at bounding box center [708, 251] width 93 height 18
type input "voy a jalarle a mi cuerno"
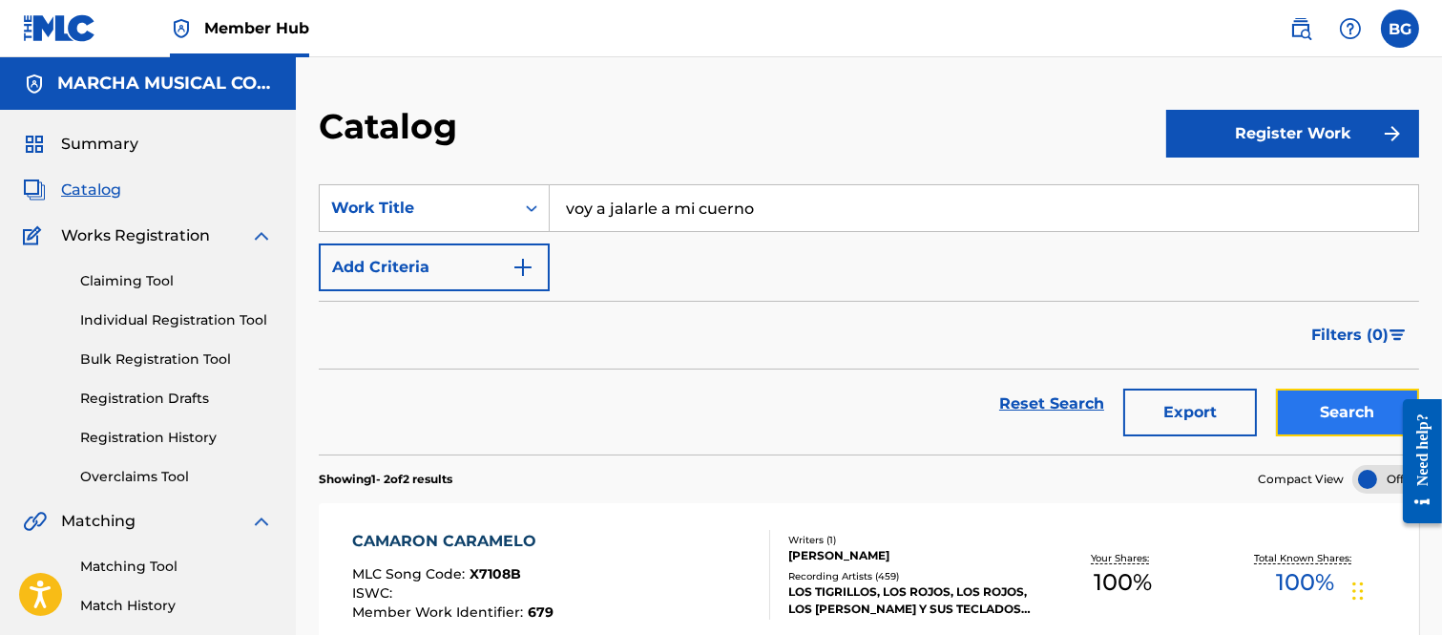
click at [1301, 402] on button "Search" at bounding box center [1347, 413] width 143 height 48
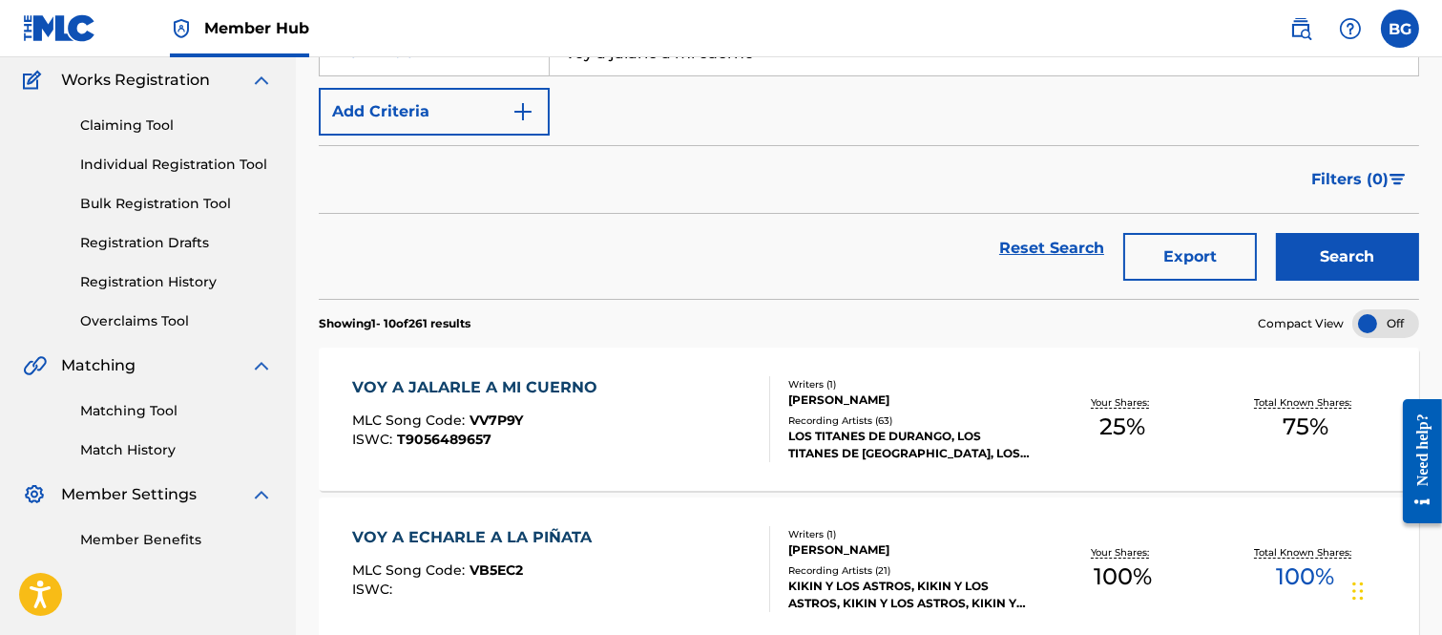
scroll to position [318, 0]
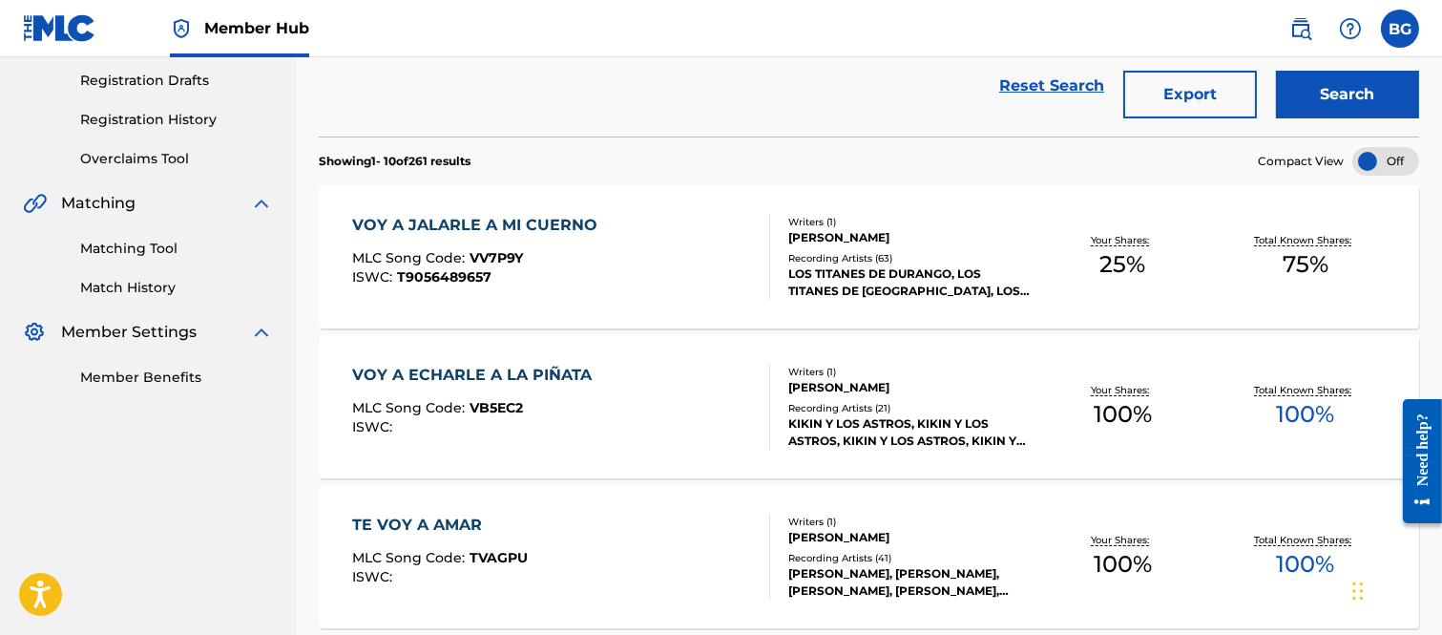
click at [439, 225] on div "VOY A JALARLE A MI CUERNO" at bounding box center [479, 225] width 255 height 23
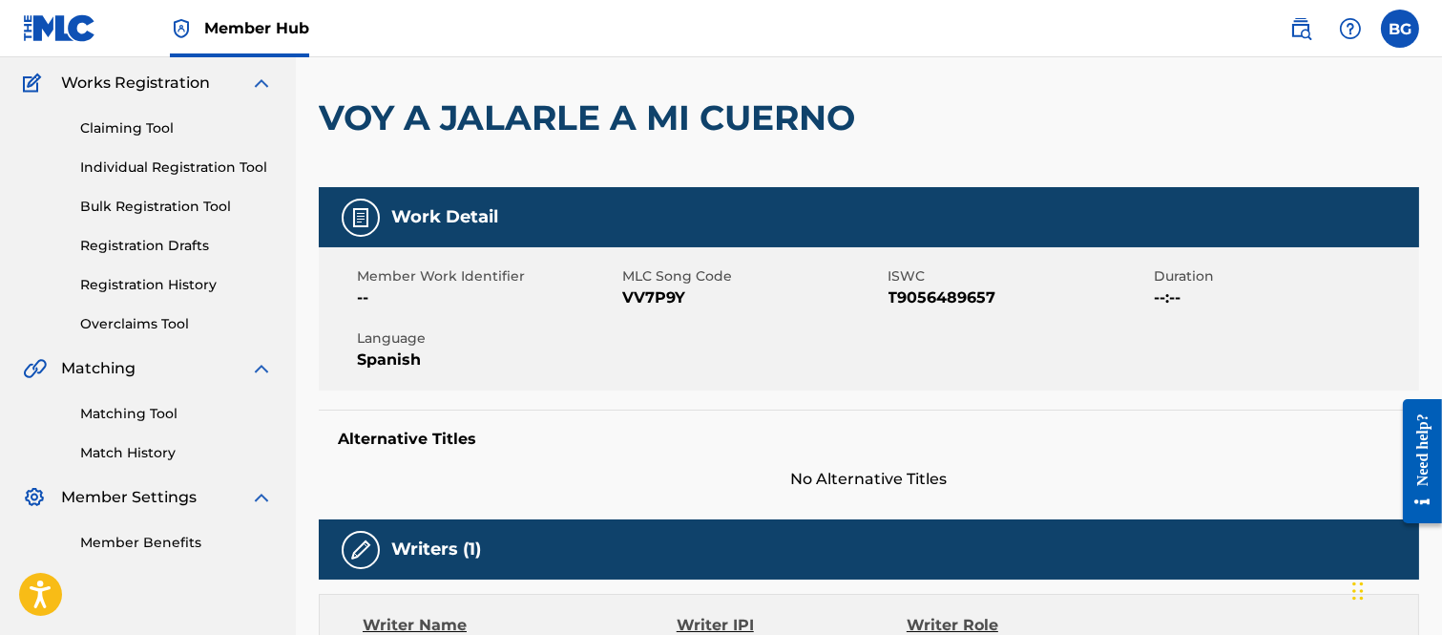
scroll to position [106, 0]
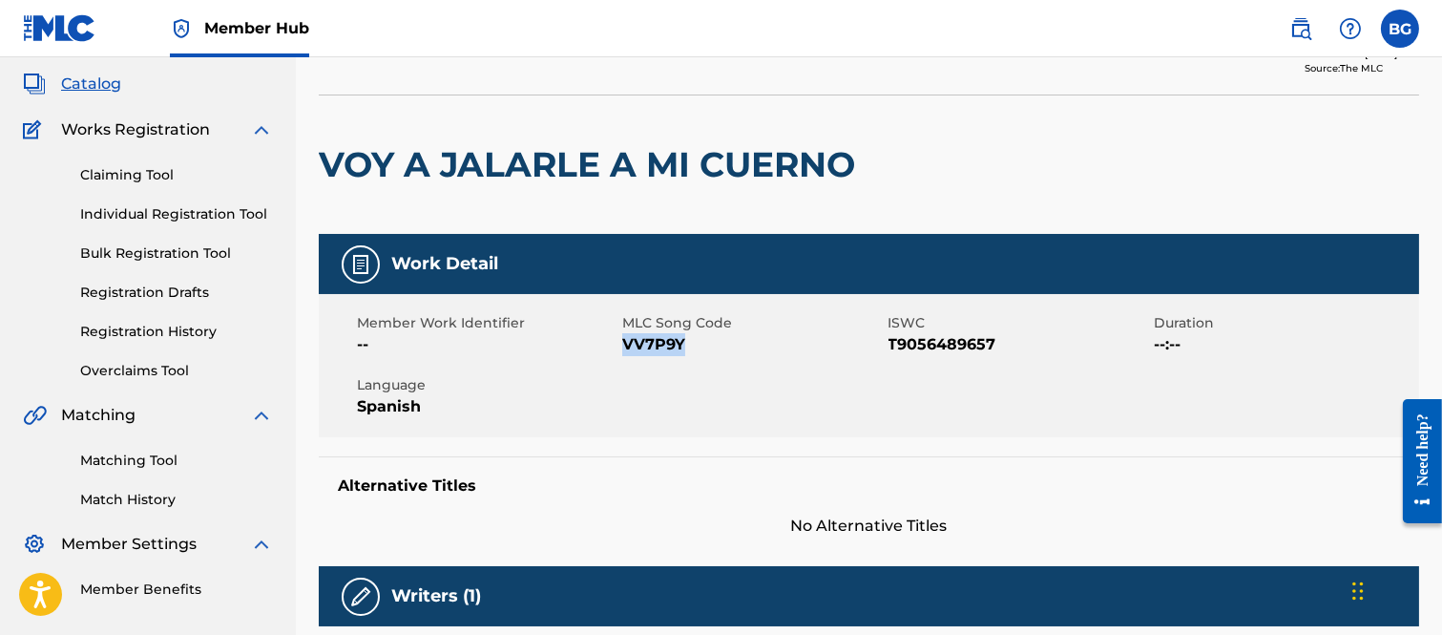
drag, startPoint x: 622, startPoint y: 340, endPoint x: 682, endPoint y: 340, distance: 59.2
click at [682, 340] on span "VV7P9Y" at bounding box center [752, 344] width 261 height 23
copy span "VV7P9Y"
click at [997, 136] on div at bounding box center [991, 164] width 253 height 138
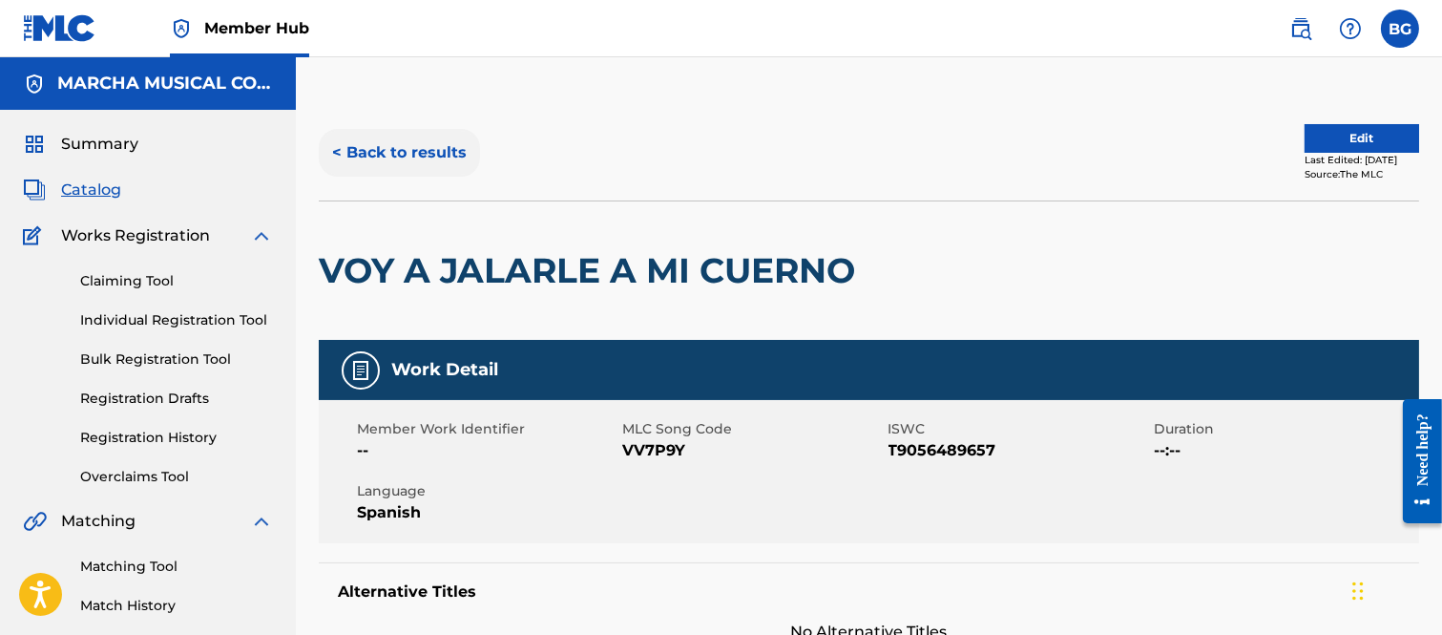
click at [335, 151] on button "< Back to results" at bounding box center [399, 153] width 161 height 48
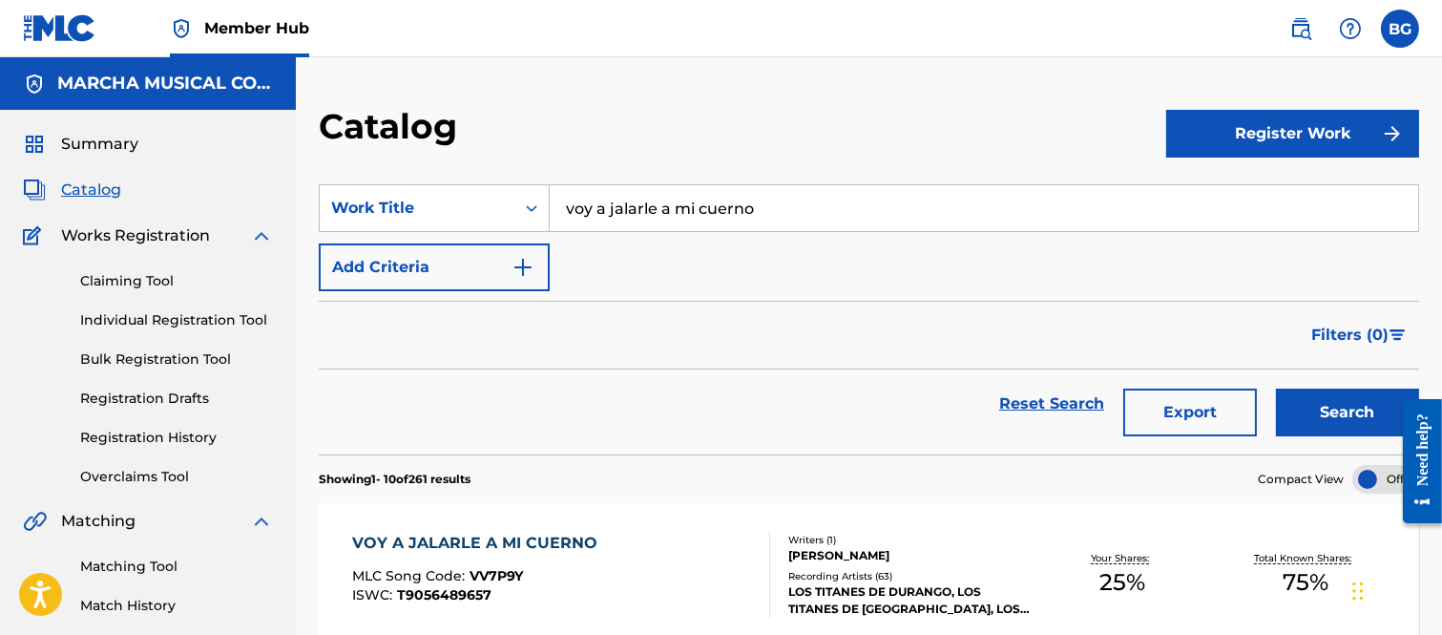
drag, startPoint x: 109, startPoint y: 320, endPoint x: 258, endPoint y: 299, distance: 150.4
click at [109, 318] on link "Individual Registration Tool" at bounding box center [176, 320] width 193 height 20
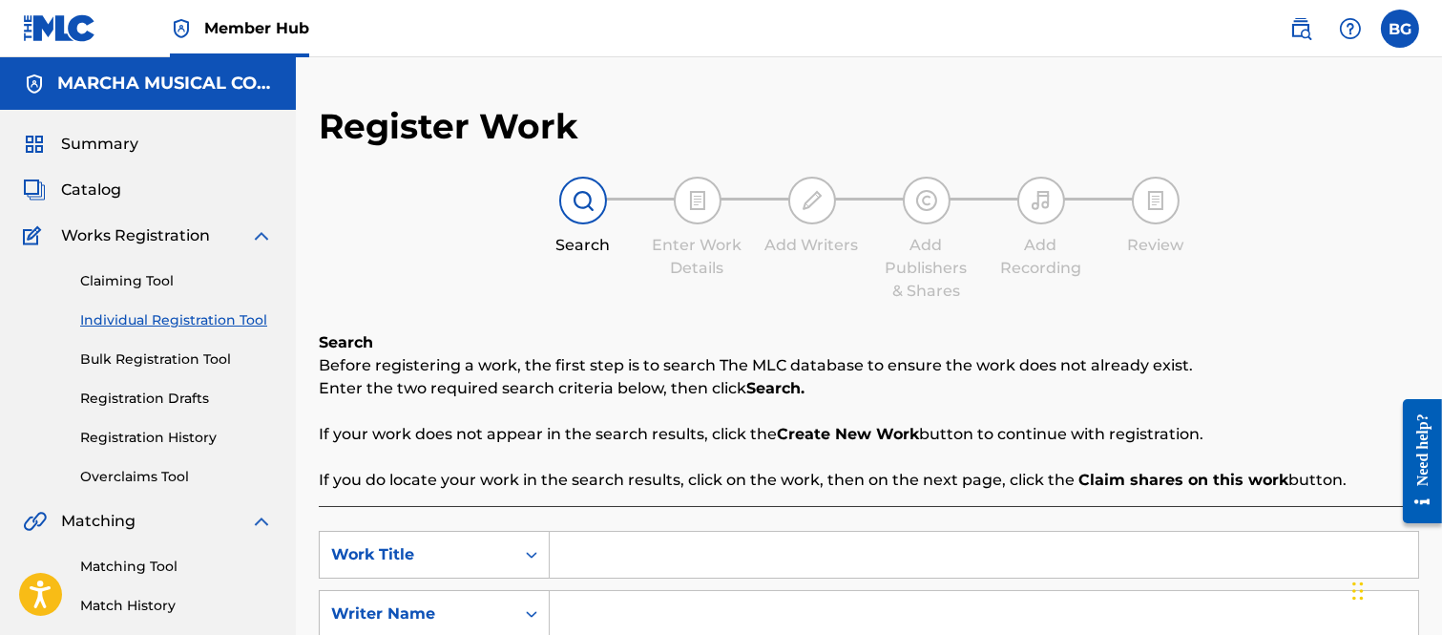
click at [590, 555] on input "Search Form" at bounding box center [984, 555] width 869 height 46
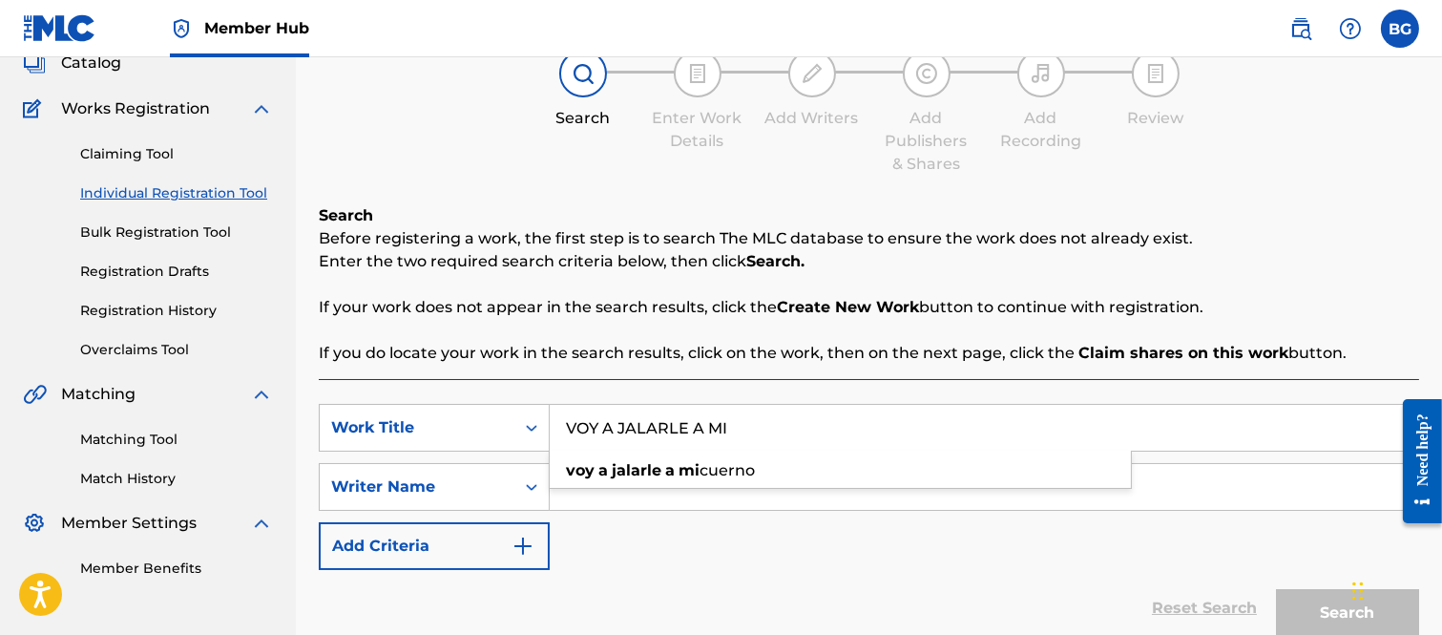
scroll to position [212, 0]
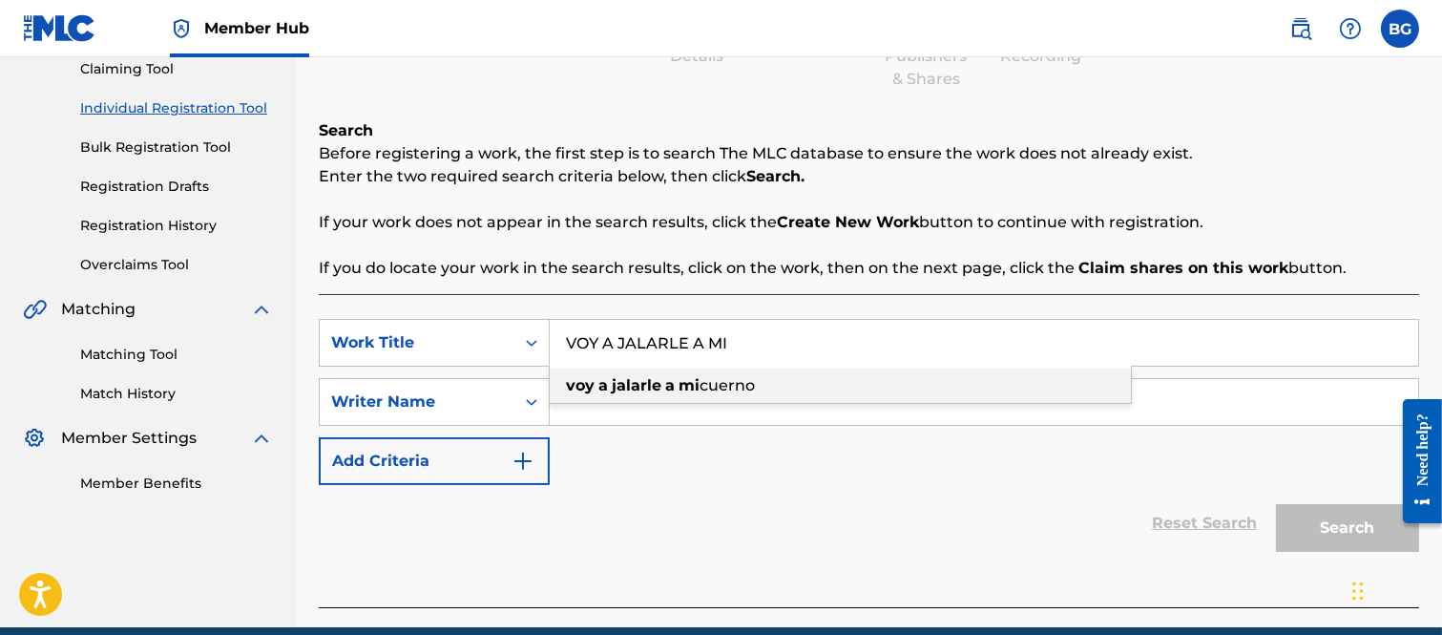
click at [617, 385] on strong "jalarle" at bounding box center [637, 385] width 50 height 18
type input "voy a jalarle a mi cuerno"
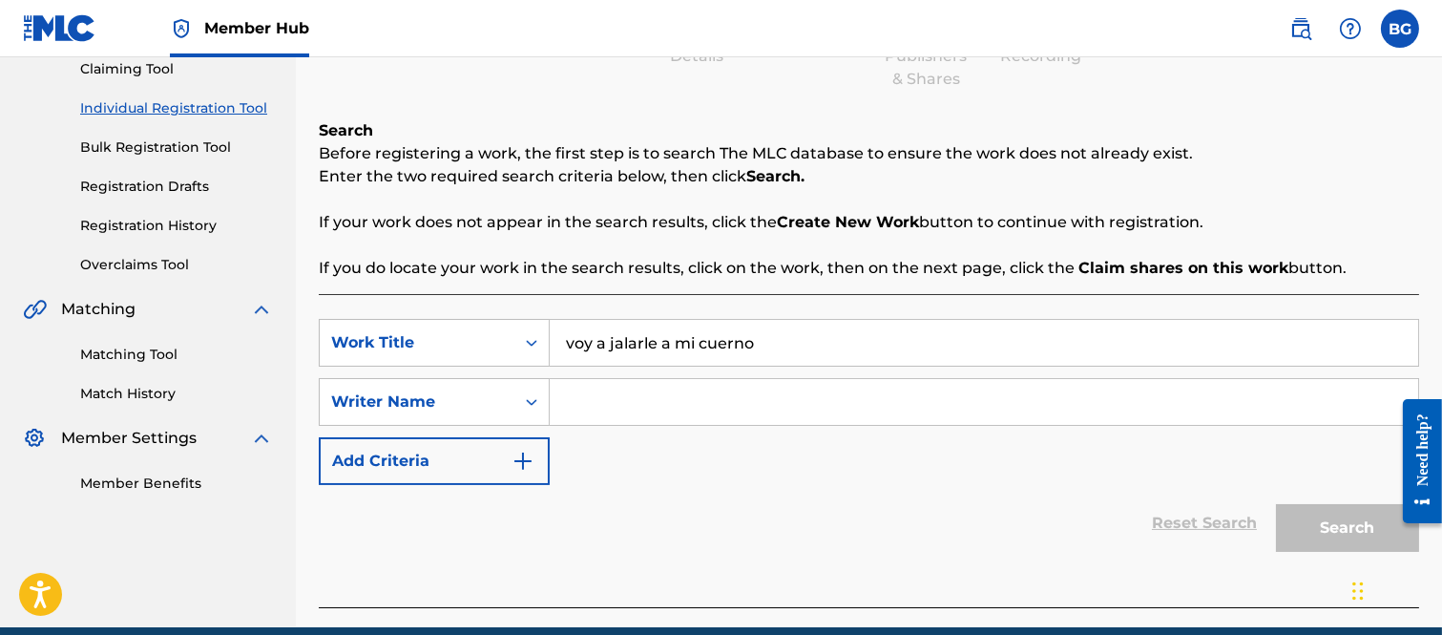
click at [645, 406] on input "Search Form" at bounding box center [984, 402] width 869 height 46
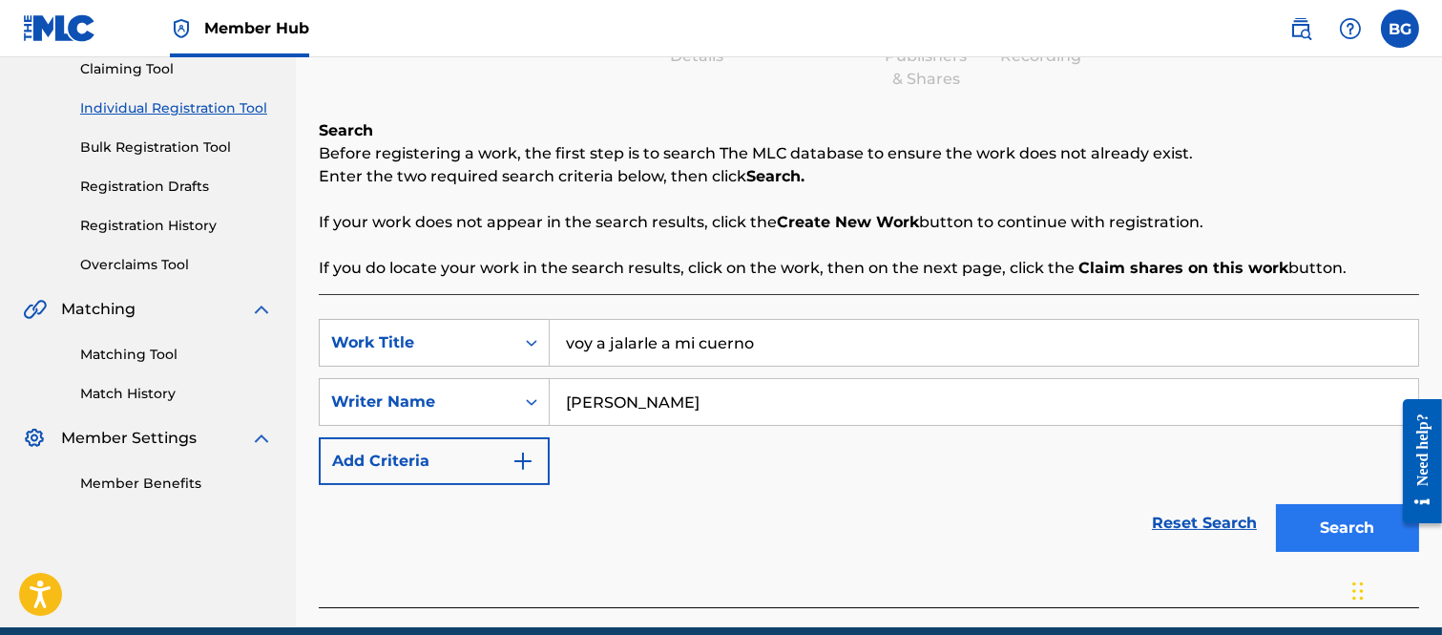
type input "[PERSON_NAME]"
click at [1324, 519] on button "Search" at bounding box center [1347, 528] width 143 height 48
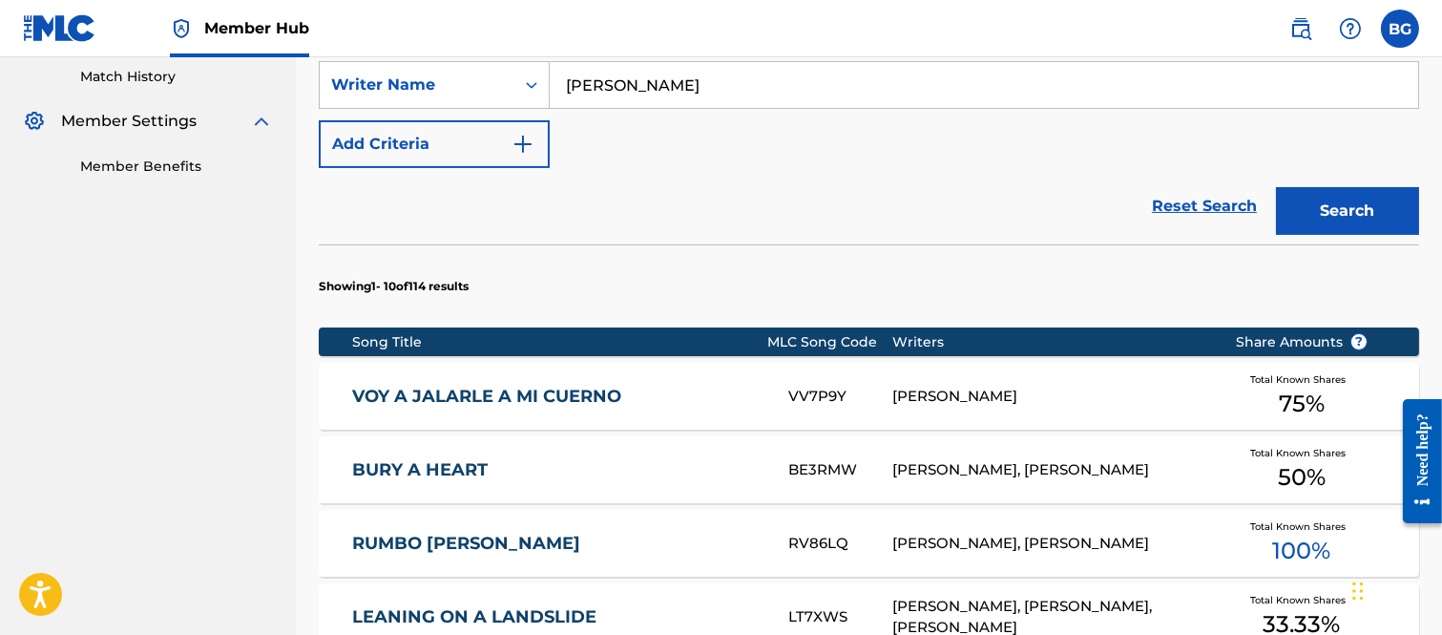
scroll to position [530, 0]
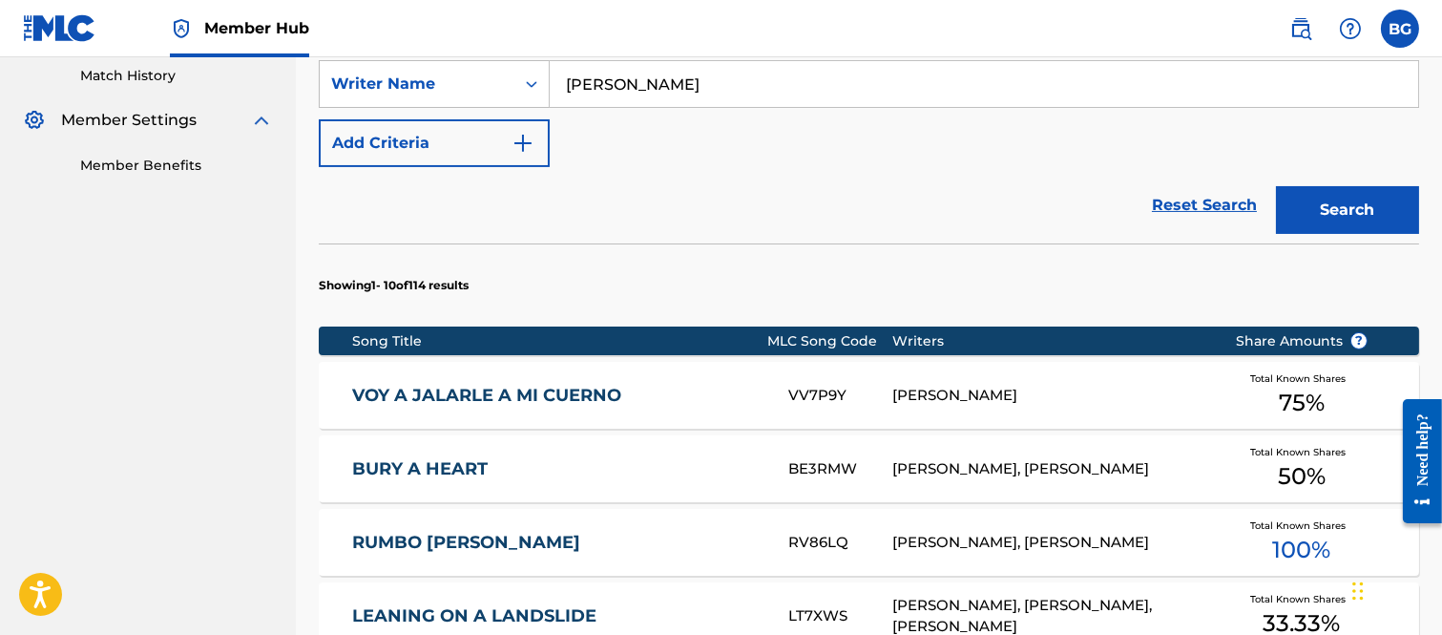
click at [472, 394] on link "VOY A JALARLE A MI CUERNO" at bounding box center [557, 396] width 410 height 22
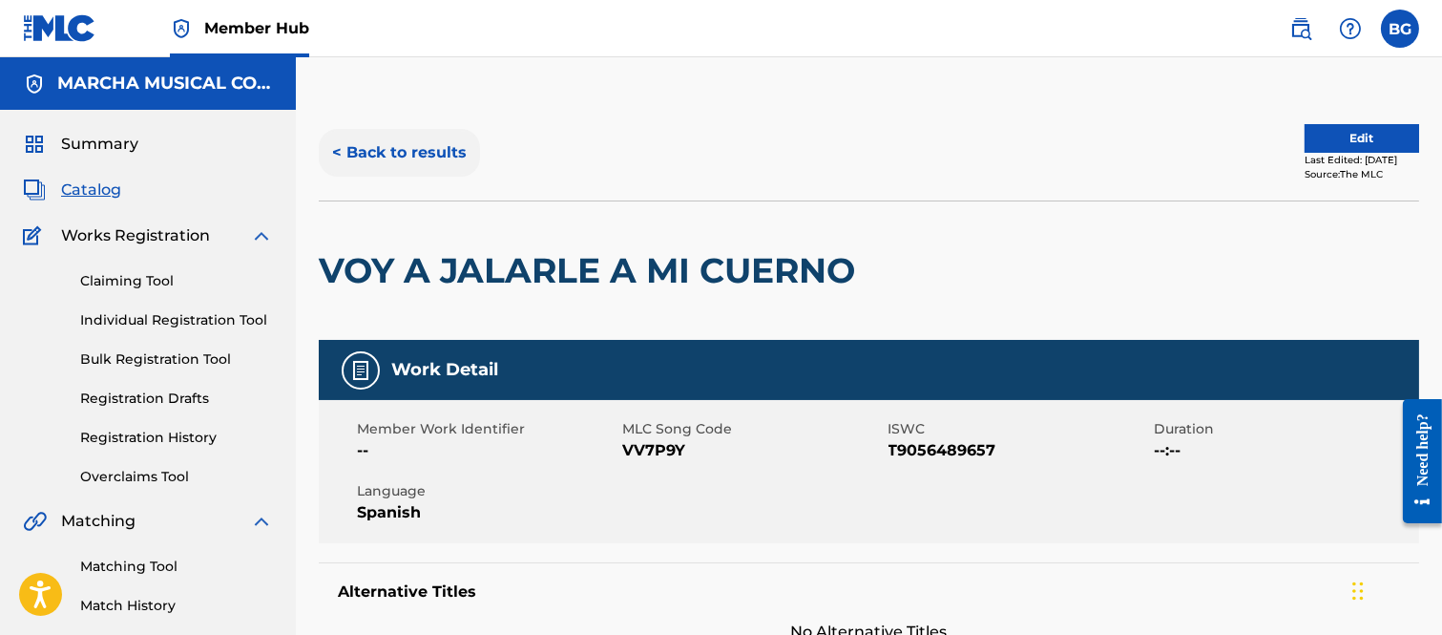
click at [338, 149] on button "< Back to results" at bounding box center [399, 153] width 161 height 48
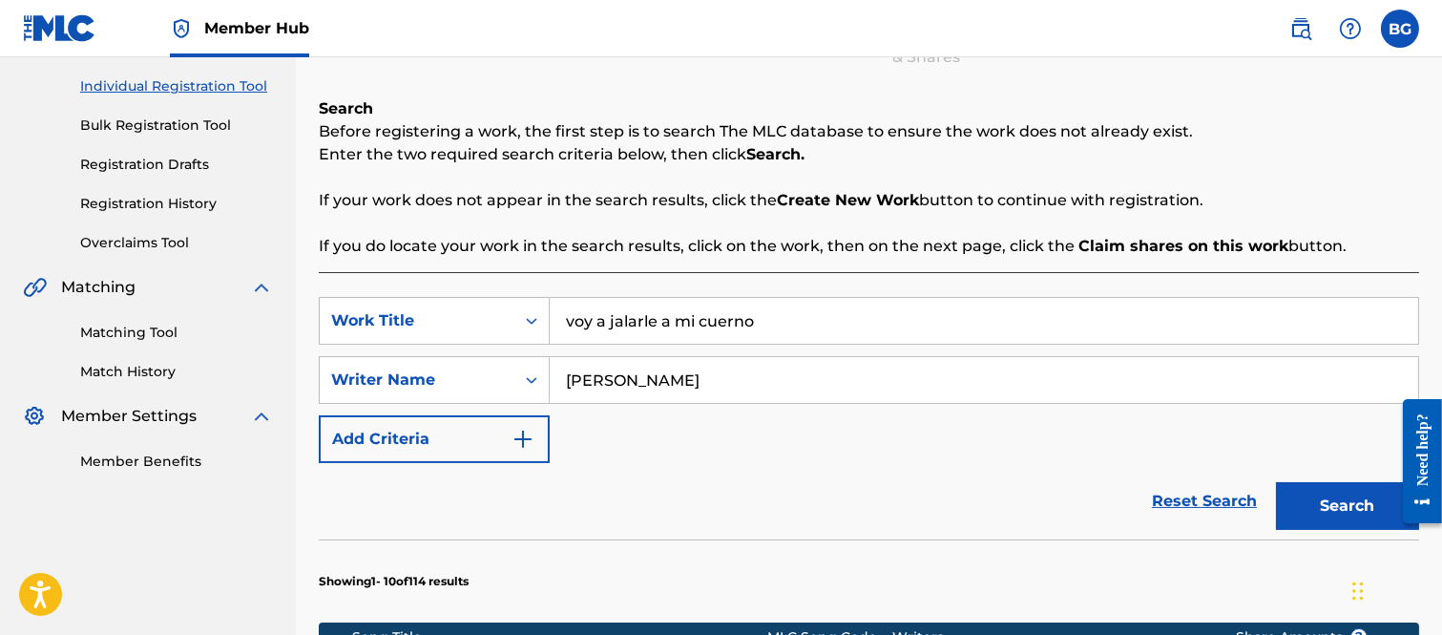
click at [771, 305] on input "voy a jalarle a mi cuerno" at bounding box center [984, 321] width 869 height 46
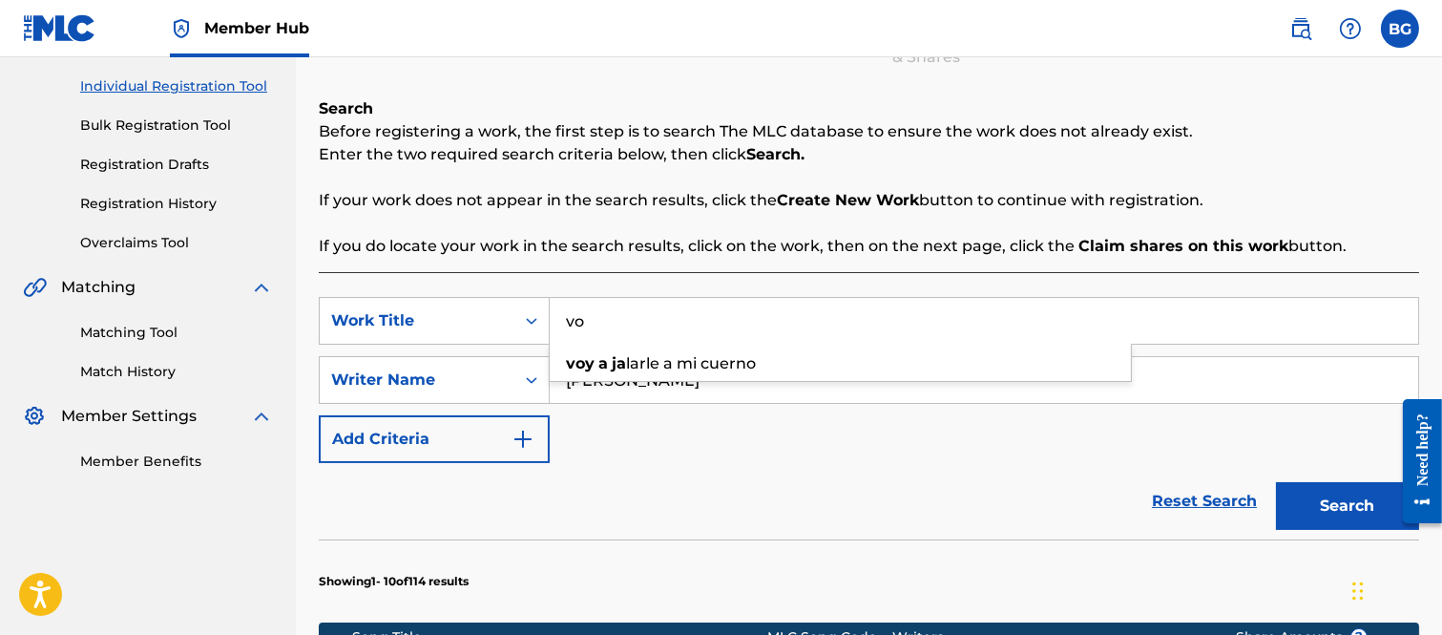
type input "v"
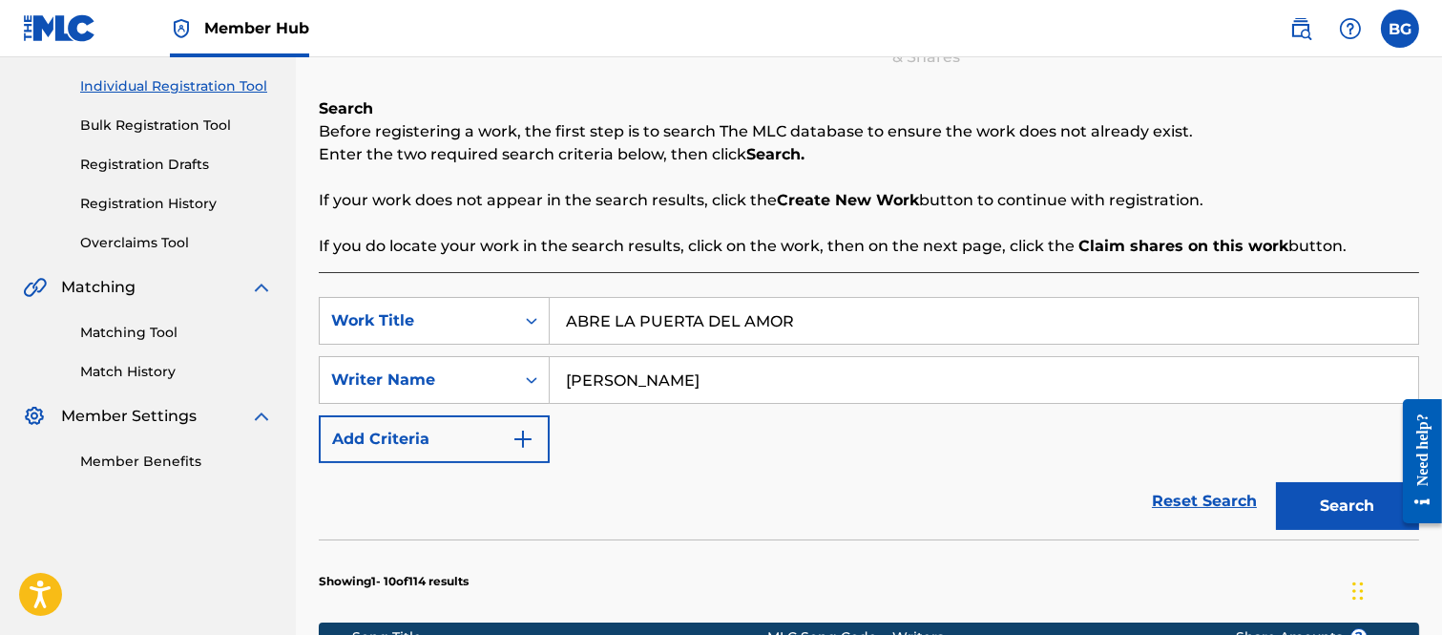
type input "ABRE LA PUERTA DEL AMOR"
click at [1315, 502] on button "Search" at bounding box center [1347, 506] width 143 height 48
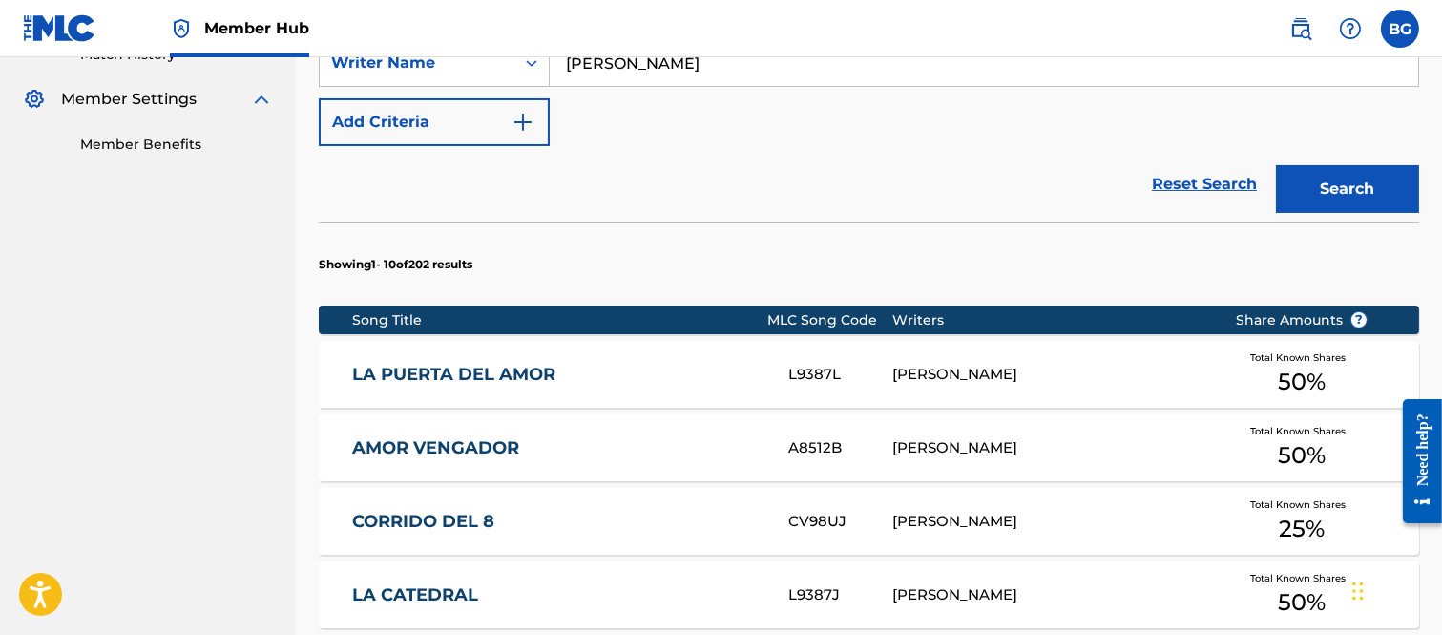
scroll to position [552, 0]
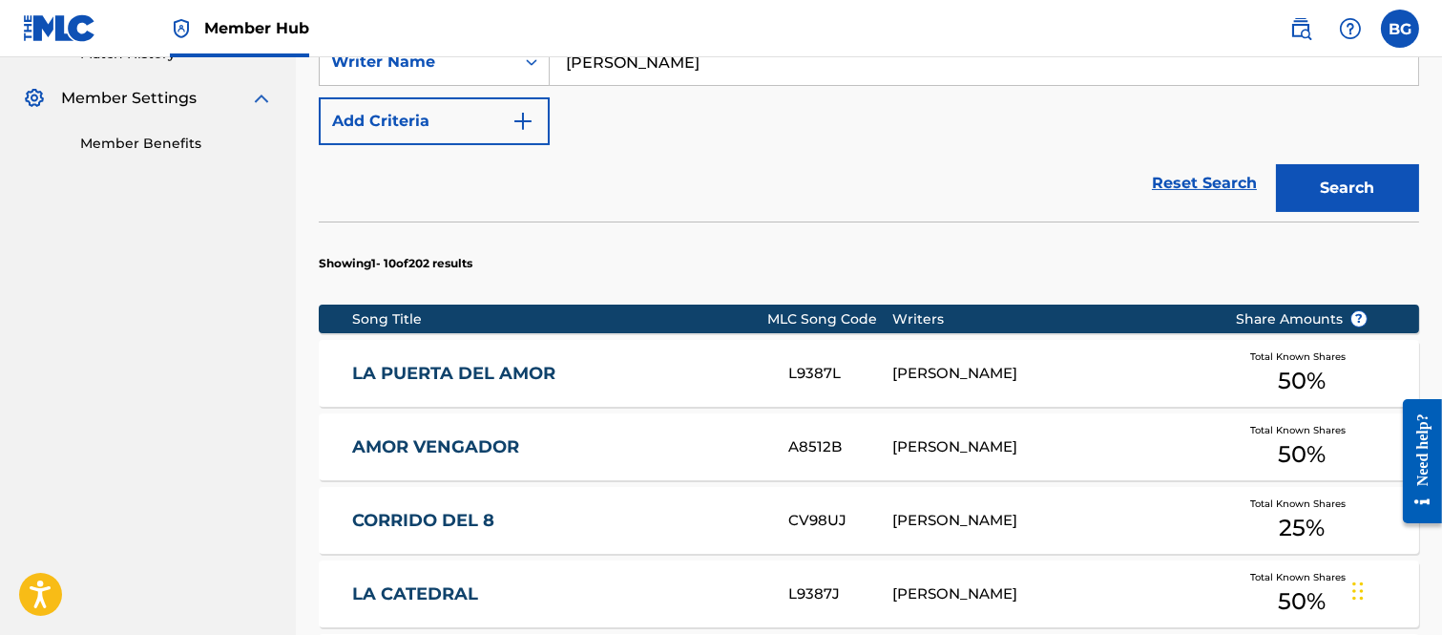
click at [444, 369] on link "LA PUERTA DEL AMOR" at bounding box center [557, 374] width 410 height 22
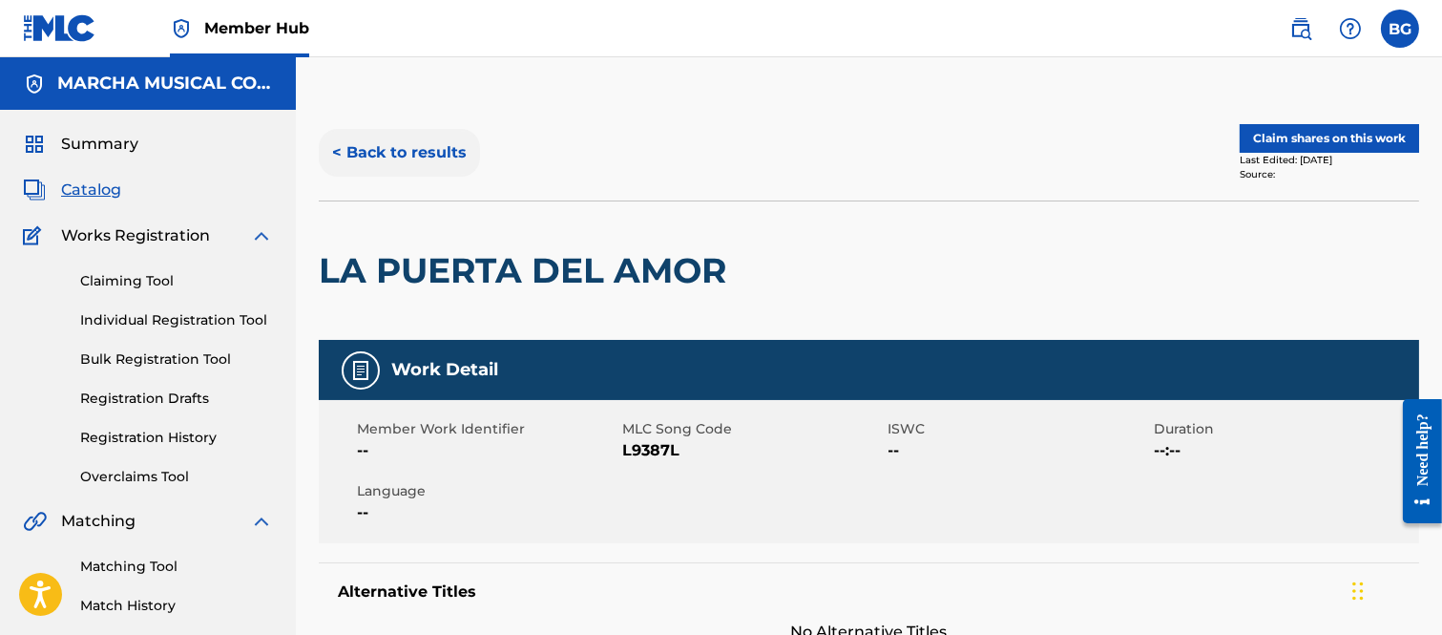
click at [344, 148] on button "< Back to results" at bounding box center [399, 153] width 161 height 48
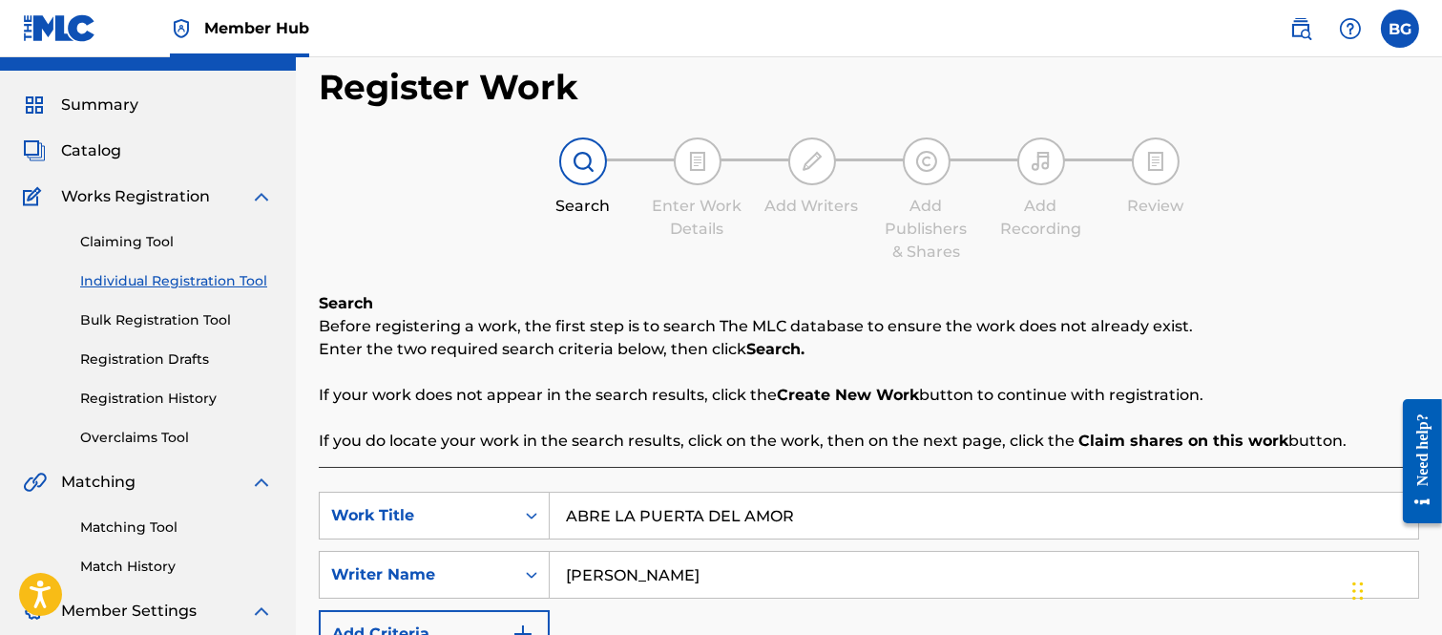
scroll to position [340, 0]
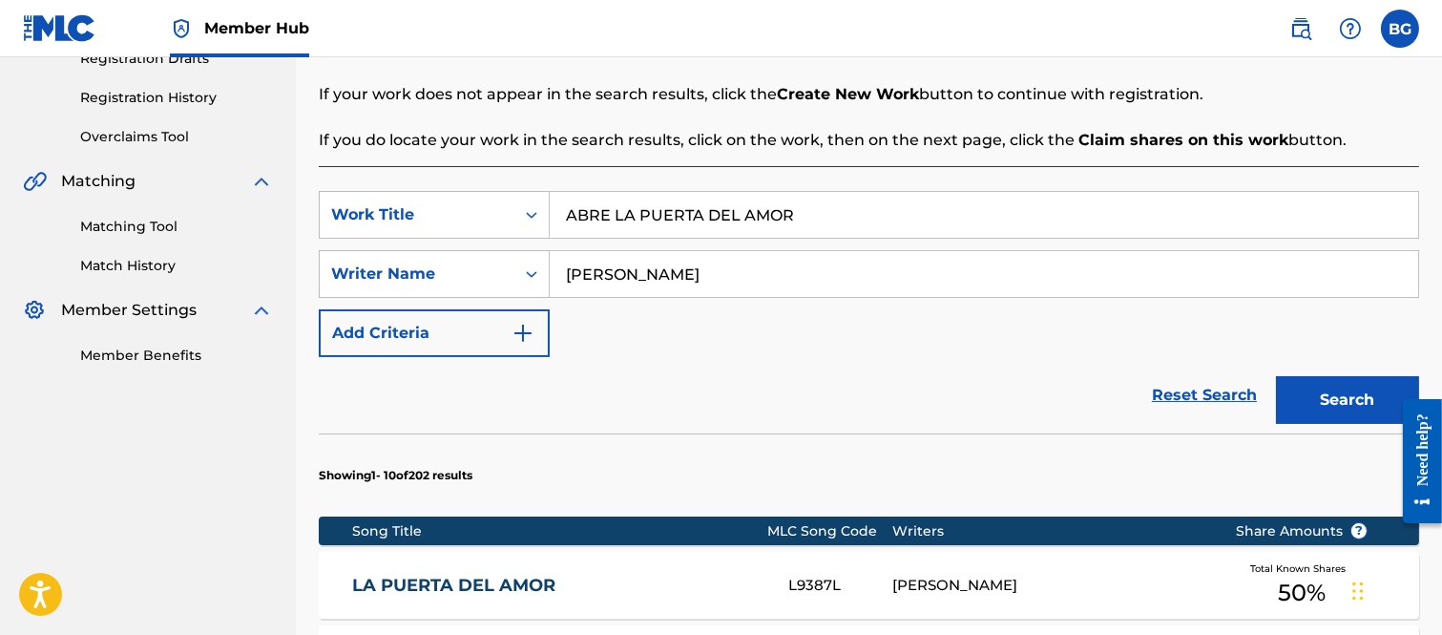
click at [832, 217] on input "ABRE LA PUERTA DEL AMOR" at bounding box center [984, 215] width 869 height 46
type input "A"
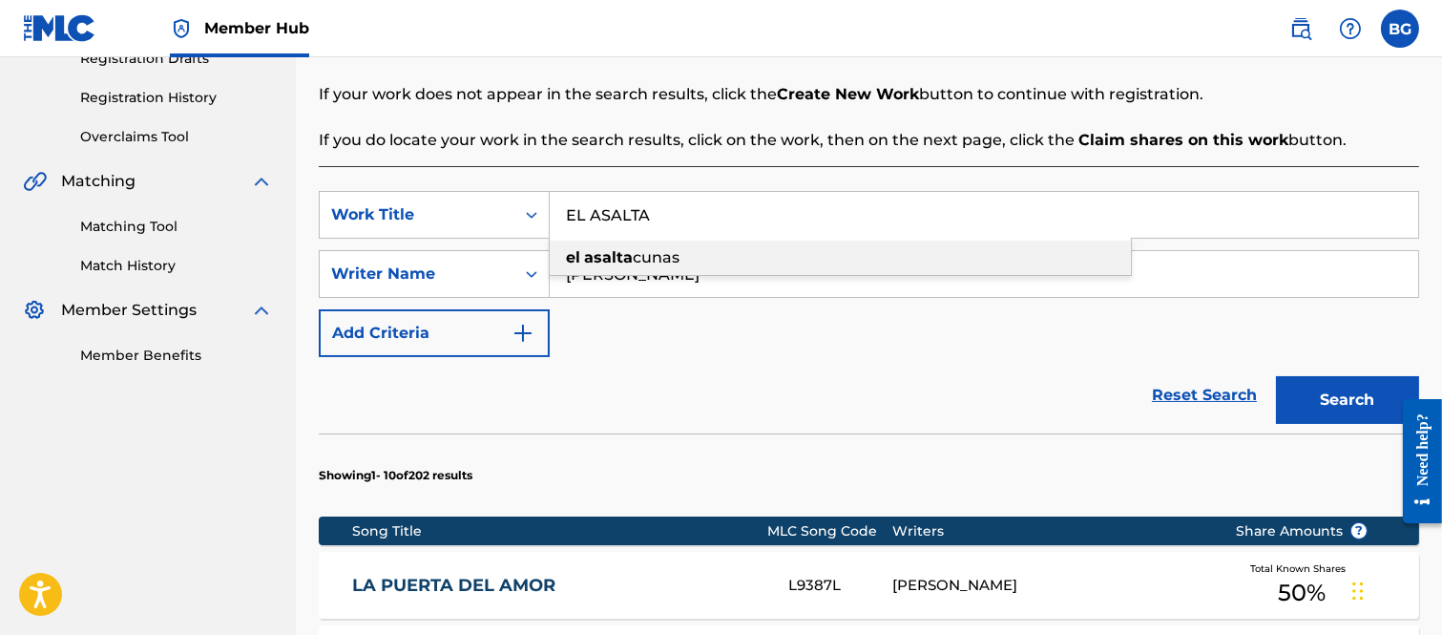
drag, startPoint x: 647, startPoint y: 252, endPoint x: 704, endPoint y: 260, distance: 56.8
click at [649, 252] on span "cunas" at bounding box center [656, 257] width 47 height 18
type input "el asalta cunas"
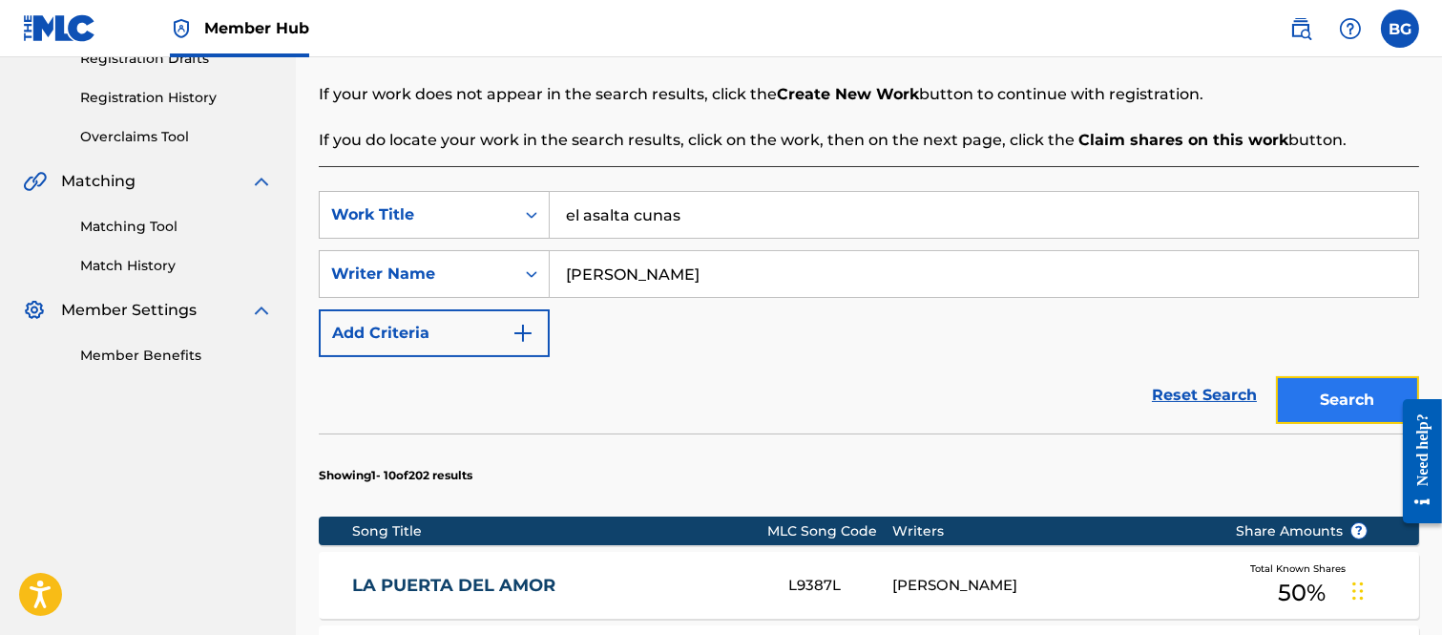
click at [1315, 392] on button "Search" at bounding box center [1347, 400] width 143 height 48
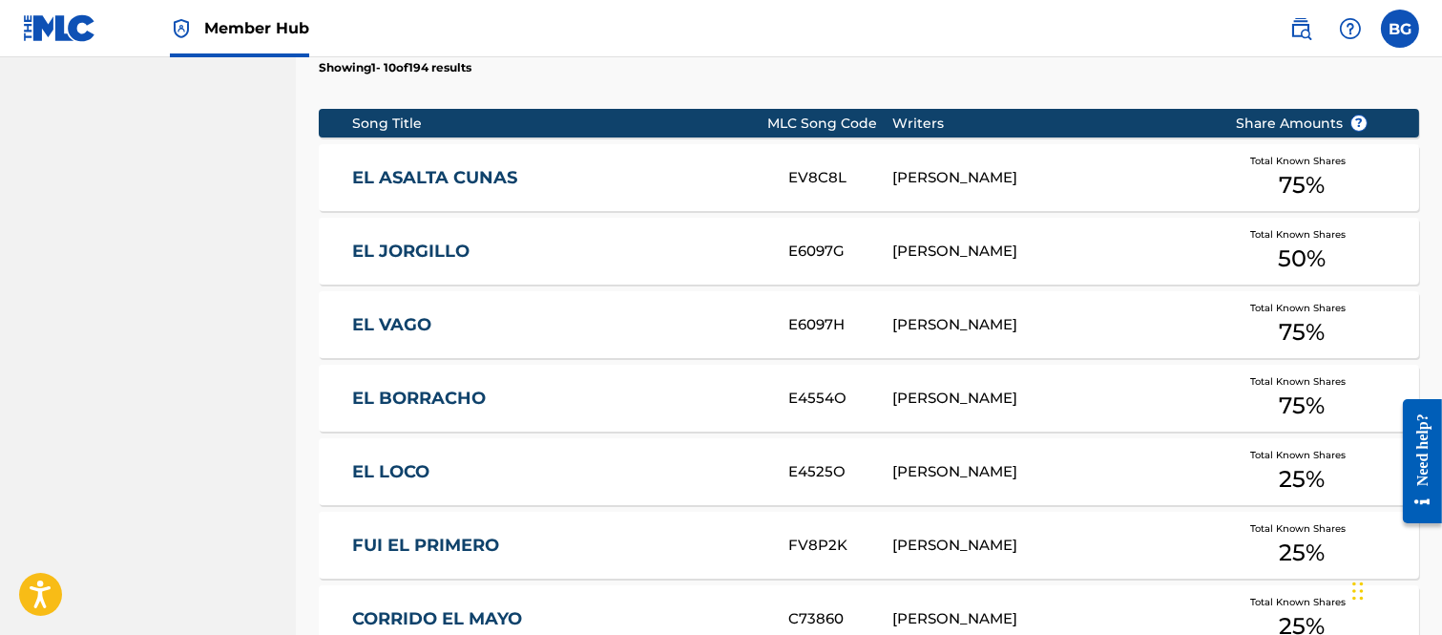
scroll to position [765, 0]
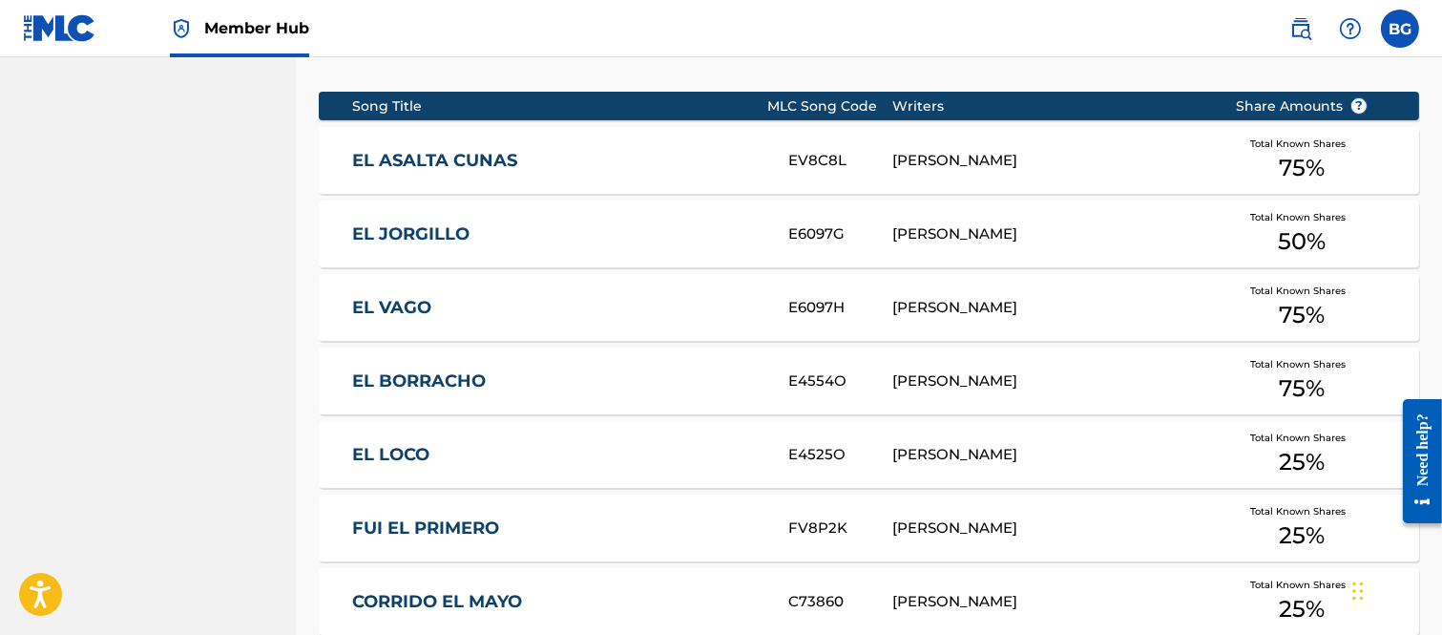
click at [394, 154] on link "EL ASALTA CUNAS" at bounding box center [557, 161] width 410 height 22
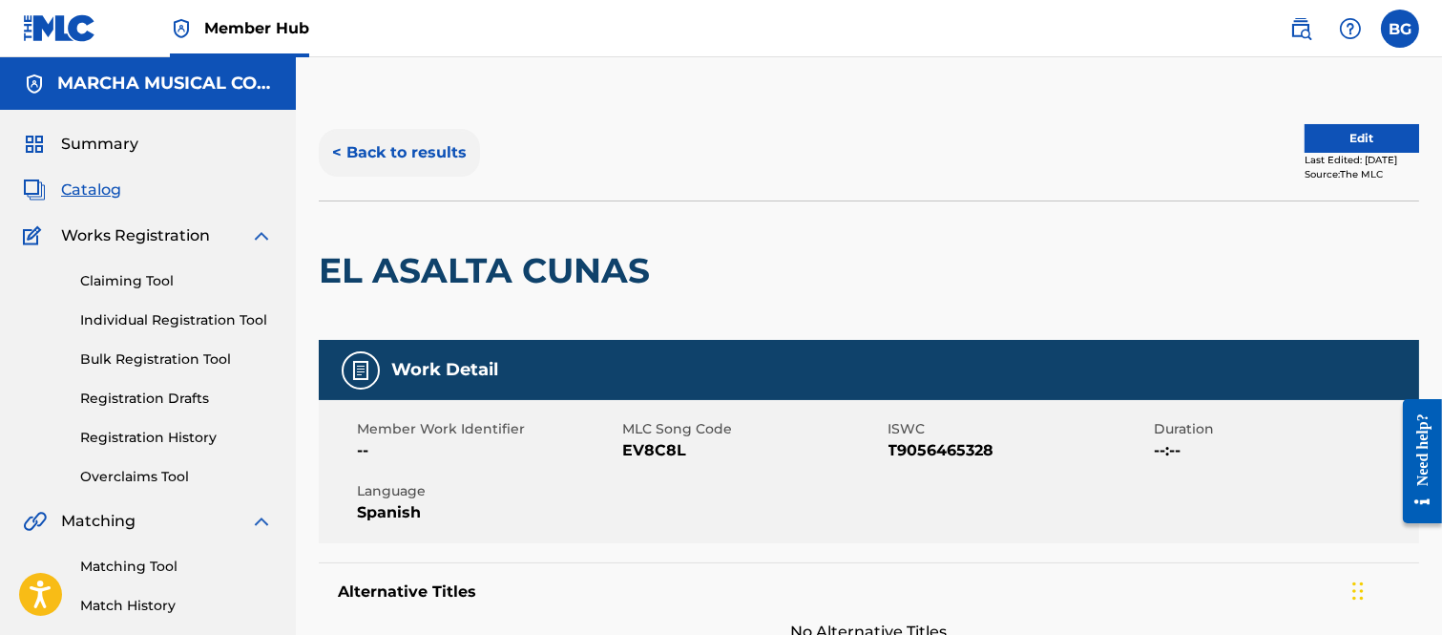
click at [332, 147] on button "< Back to results" at bounding box center [399, 153] width 161 height 48
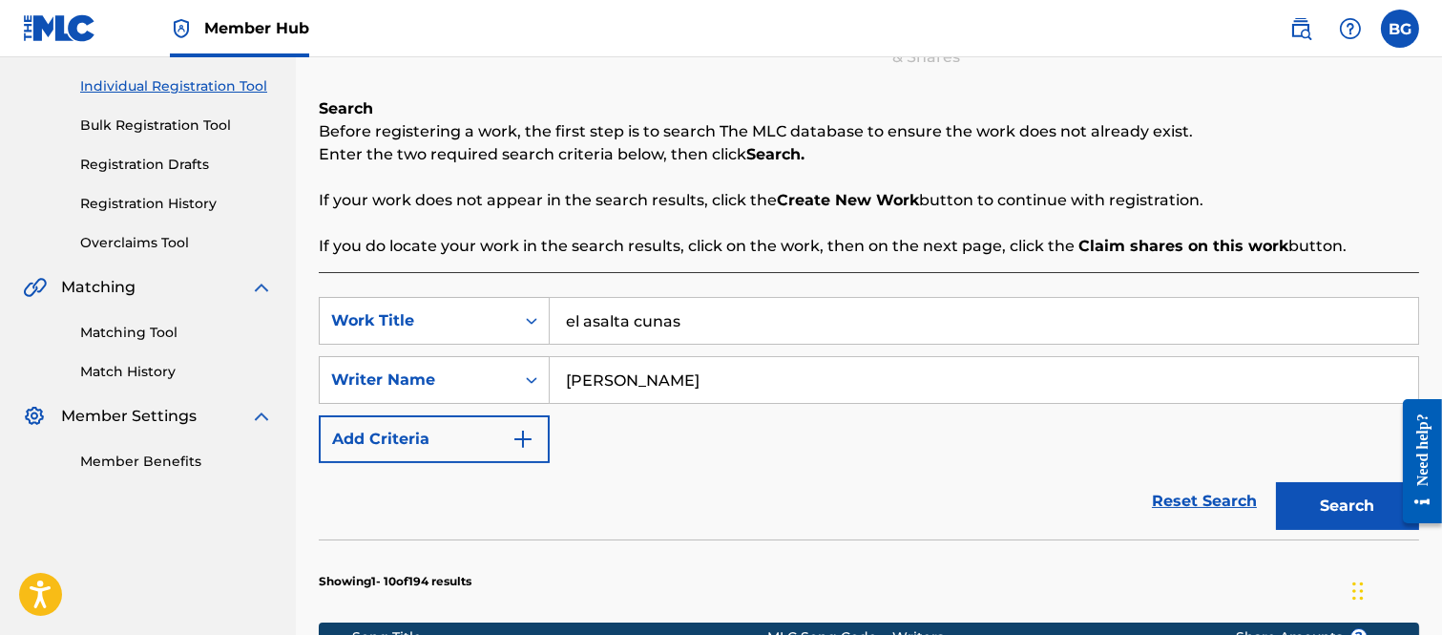
click at [703, 315] on input "el asalta cunas" at bounding box center [984, 321] width 869 height 46
type input "e"
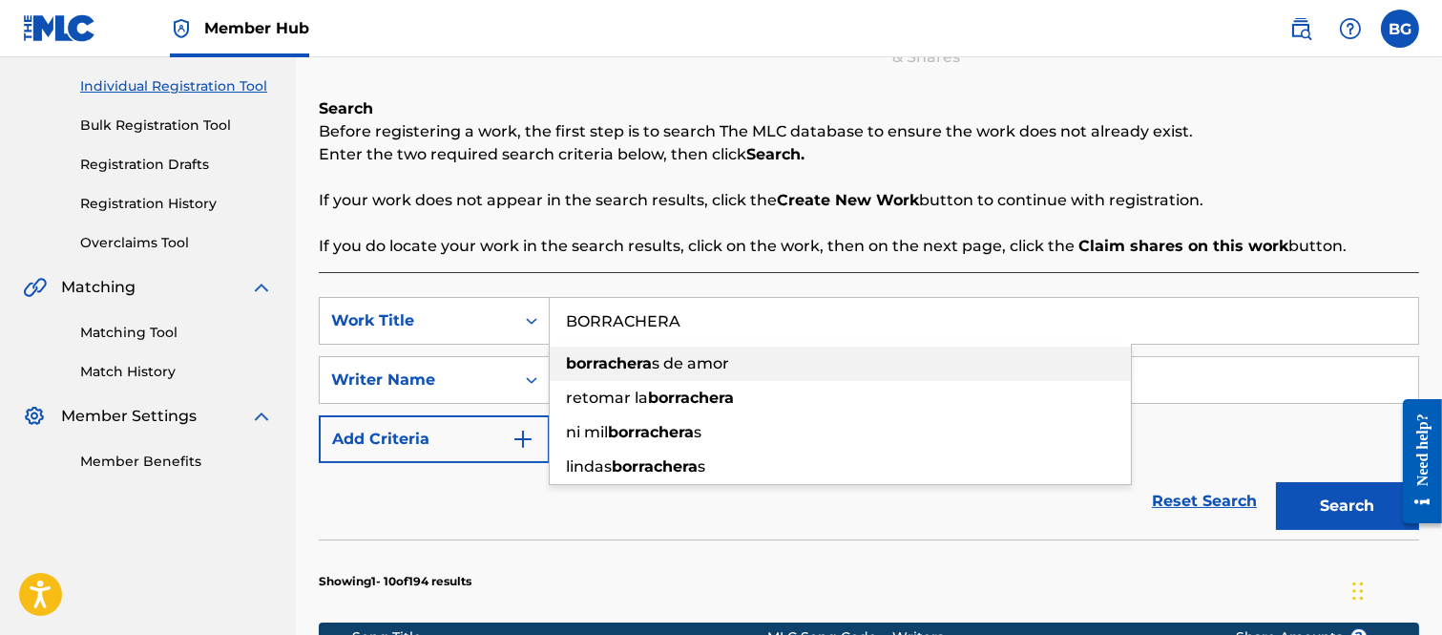
click at [669, 361] on span "s de amor" at bounding box center [690, 363] width 77 height 18
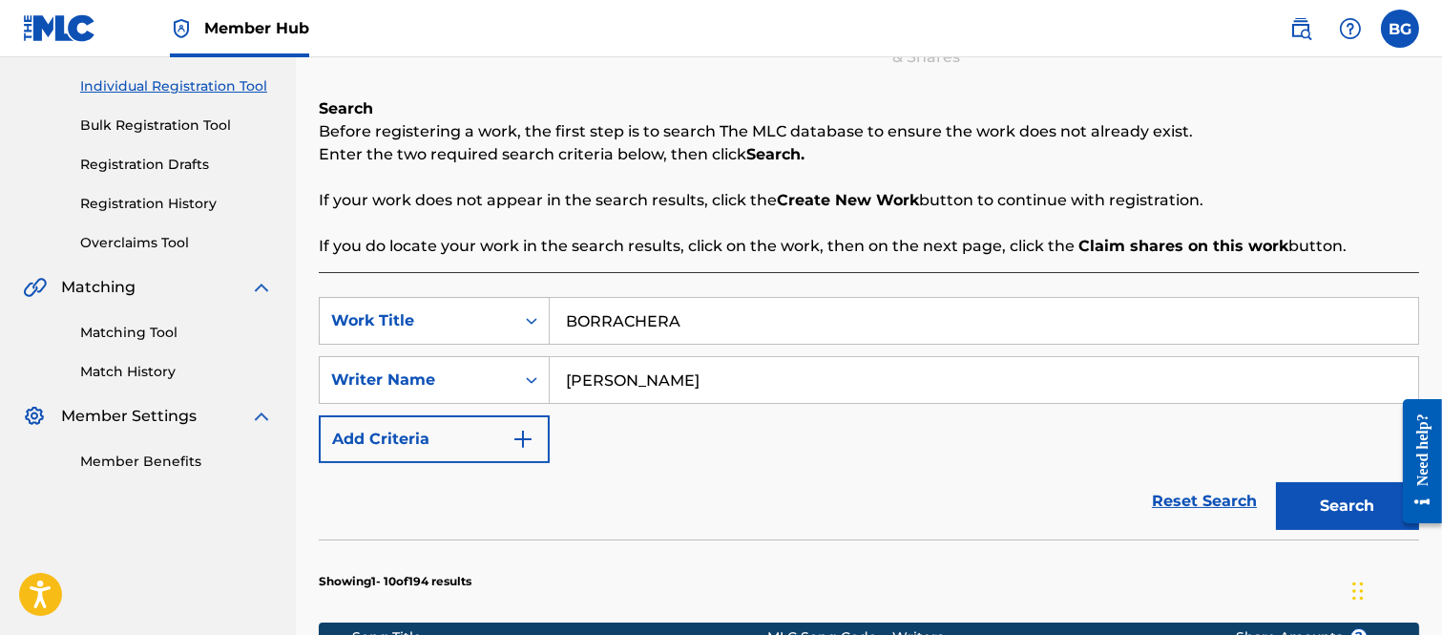
type input "borracheras de amor"
drag, startPoint x: 1318, startPoint y: 500, endPoint x: 1294, endPoint y: 479, distance: 31.8
click at [1319, 497] on button "Search" at bounding box center [1347, 506] width 143 height 48
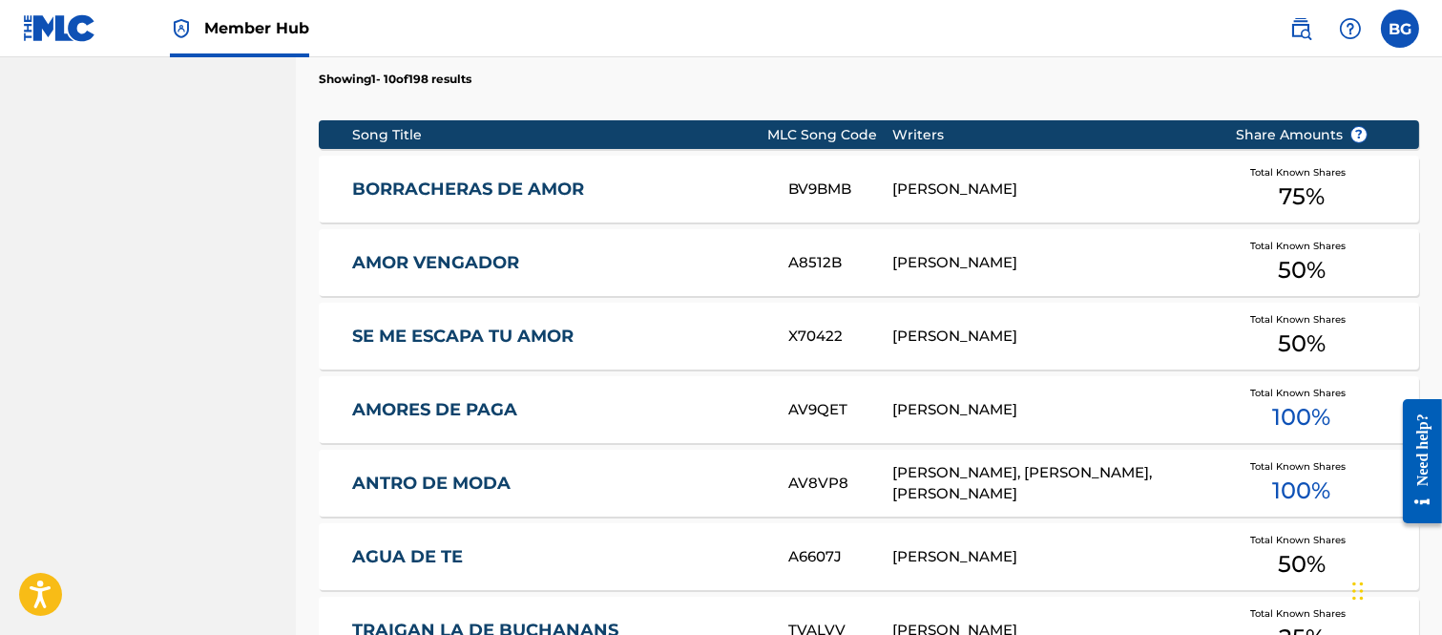
scroll to position [765, 0]
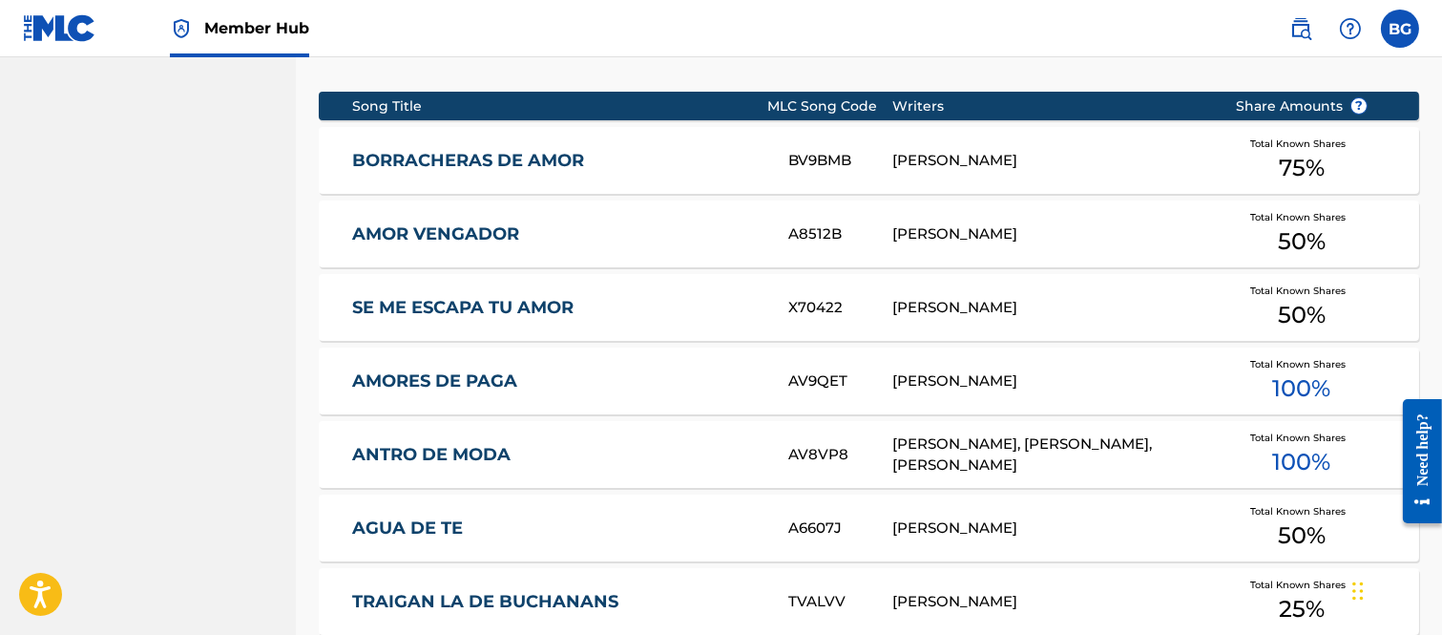
click at [468, 155] on link "BORRACHERAS DE AMOR" at bounding box center [557, 161] width 410 height 22
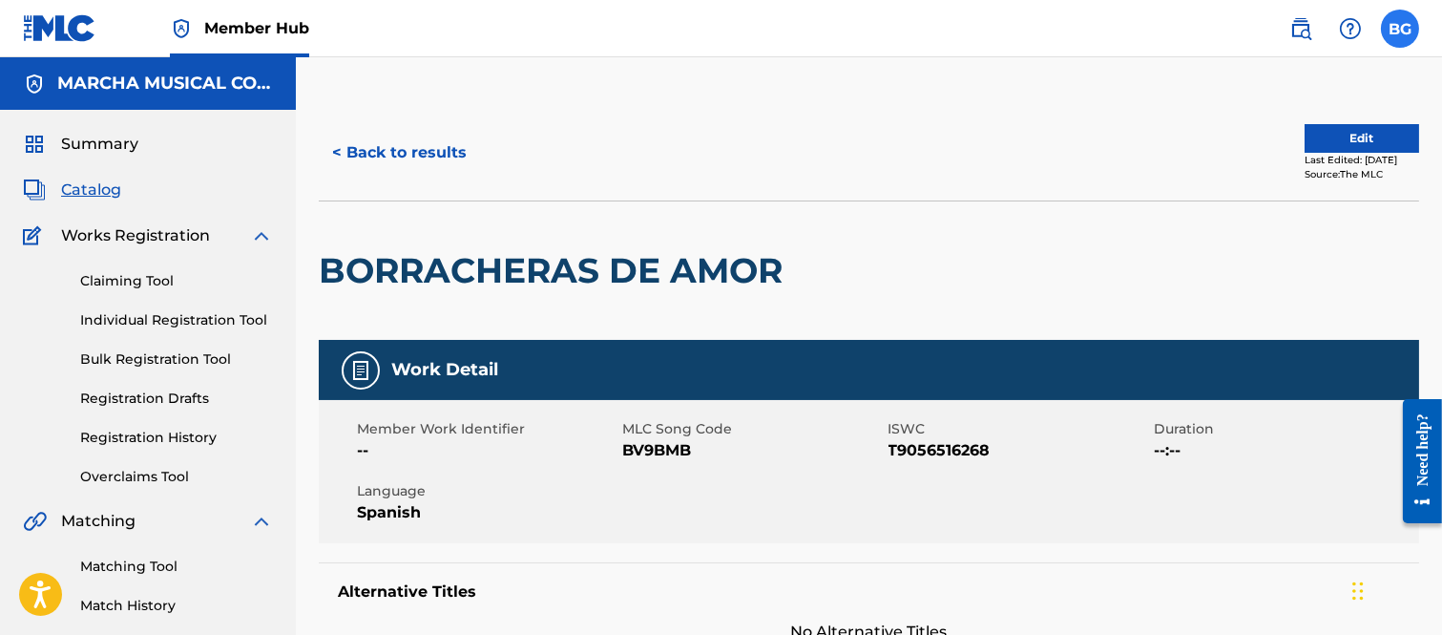
click at [1397, 29] on label at bounding box center [1400, 29] width 38 height 38
click at [1400, 29] on input "BG Bertha Alicia Garza [EMAIL_ADDRESS][PERSON_NAME][DOMAIN_NAME] Notification P…" at bounding box center [1400, 29] width 0 height 0
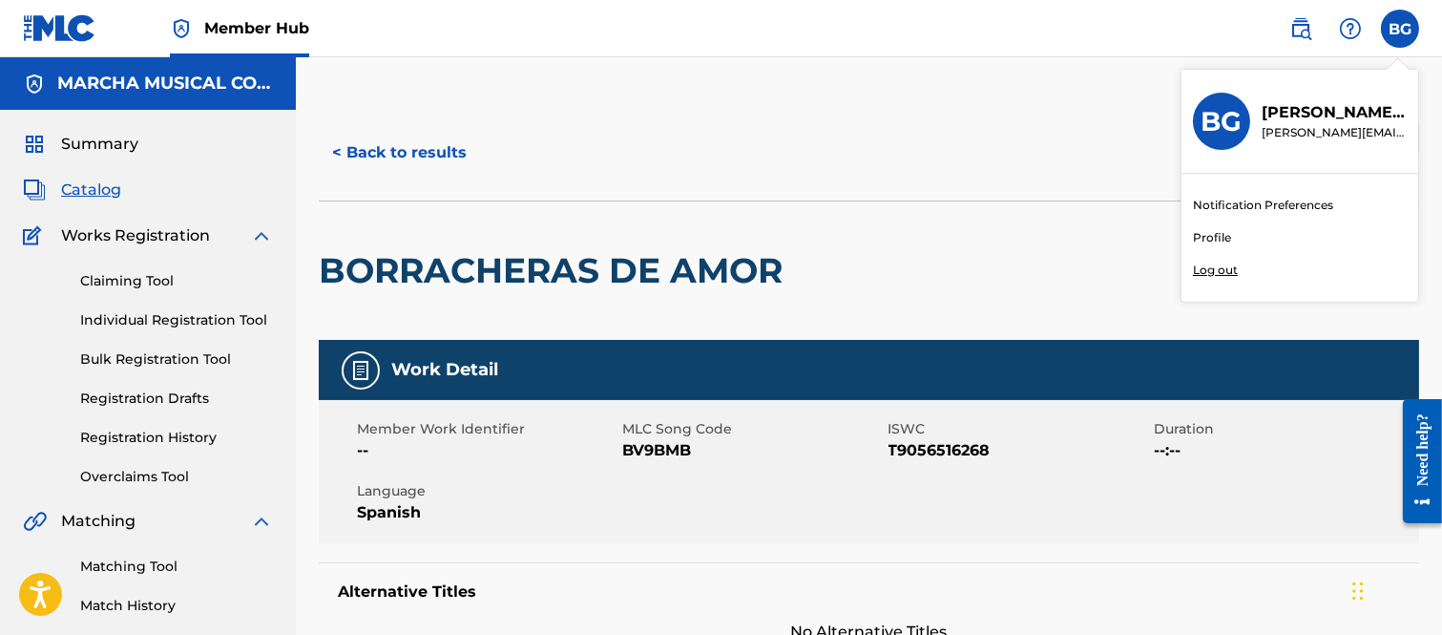
click at [1206, 268] on p "Log out" at bounding box center [1215, 270] width 45 height 17
click at [1400, 29] on input "BG Bertha Alicia Garza [EMAIL_ADDRESS][PERSON_NAME][DOMAIN_NAME] Notification P…" at bounding box center [1400, 29] width 0 height 0
